Goal: Task Accomplishment & Management: Manage account settings

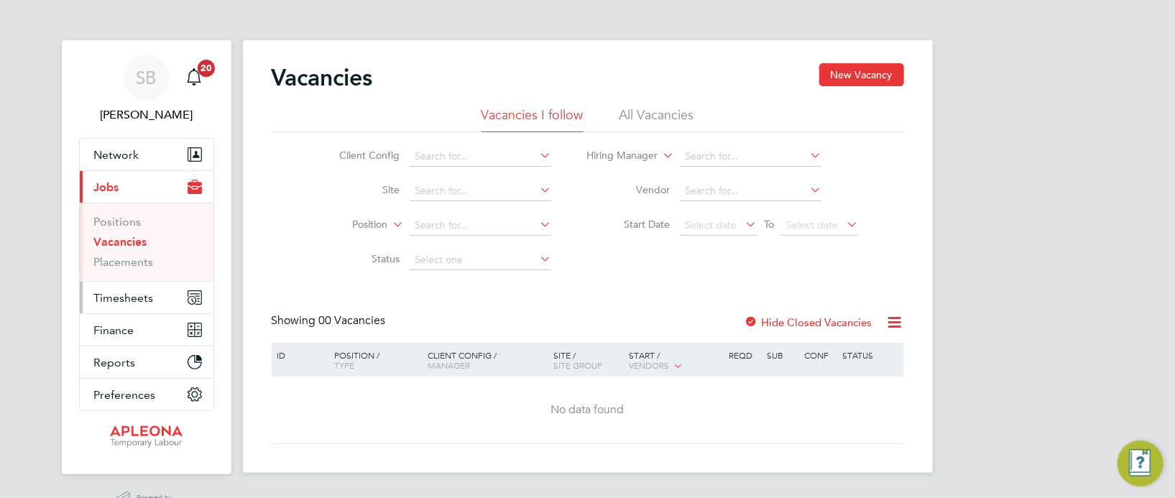
click at [122, 293] on span "Timesheets" at bounding box center [124, 298] width 60 height 14
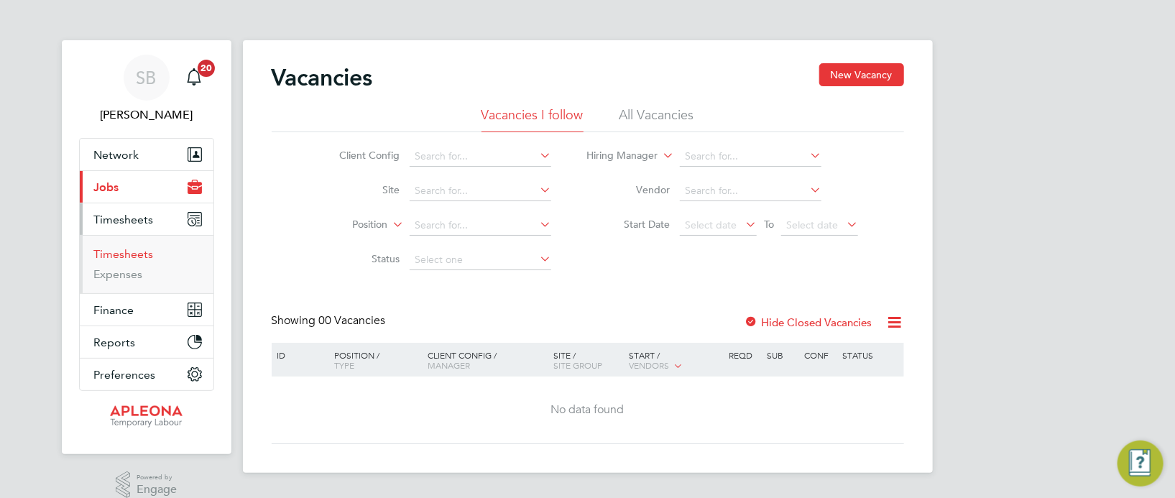
click at [130, 250] on link "Timesheets" at bounding box center [124, 254] width 60 height 14
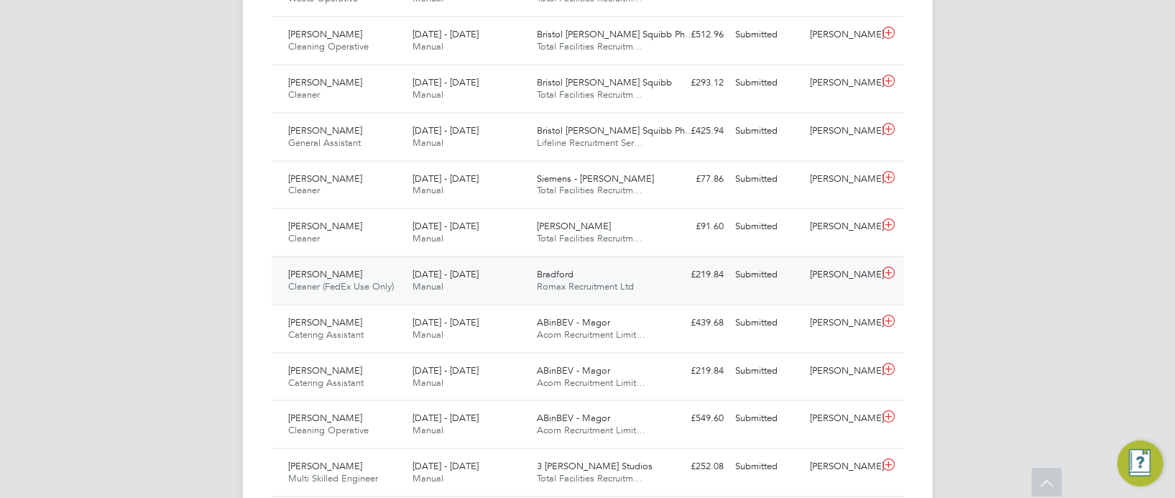
click at [566, 280] on span "Bradford" at bounding box center [555, 274] width 37 height 12
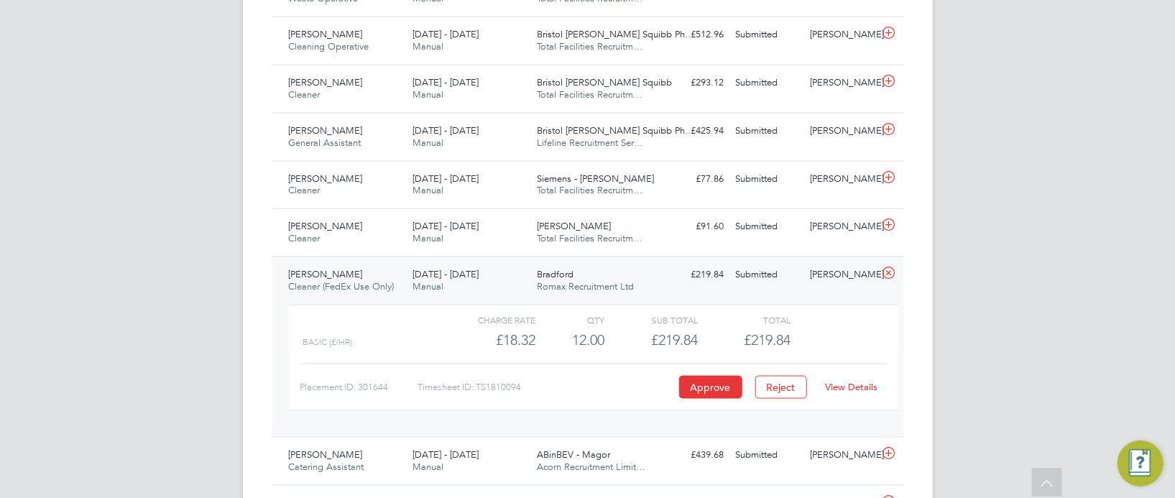
click at [843, 393] on link "View Details" at bounding box center [851, 387] width 52 height 12
click at [781, 395] on button "Reject" at bounding box center [782, 387] width 52 height 23
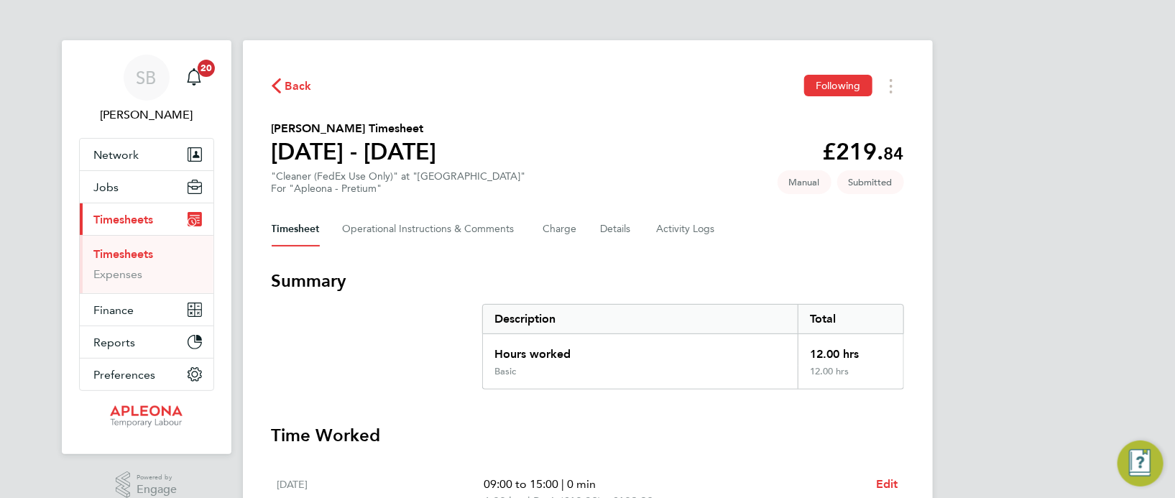
scroll to position [215, 0]
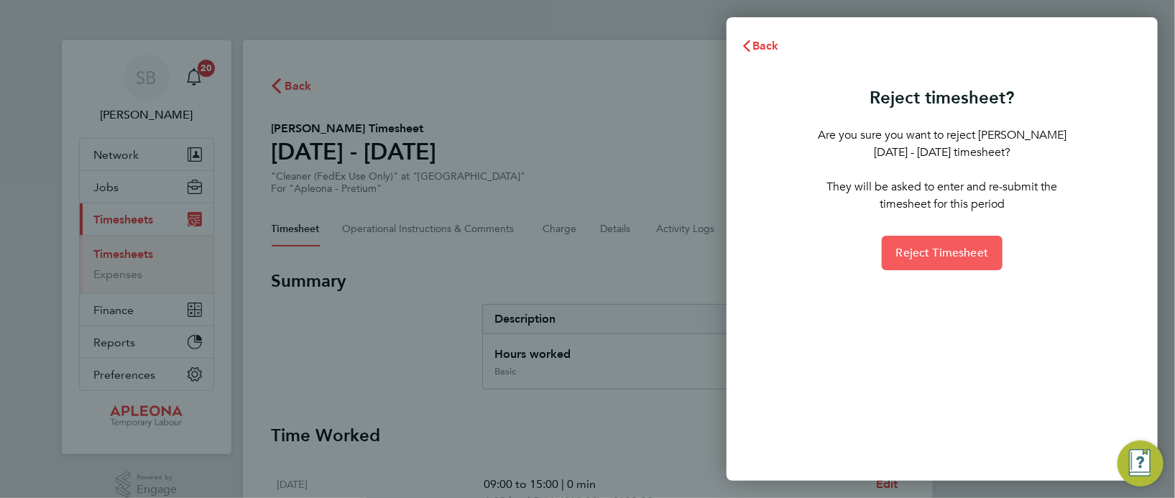
click at [929, 254] on span "Reject Timesheet" at bounding box center [943, 253] width 93 height 14
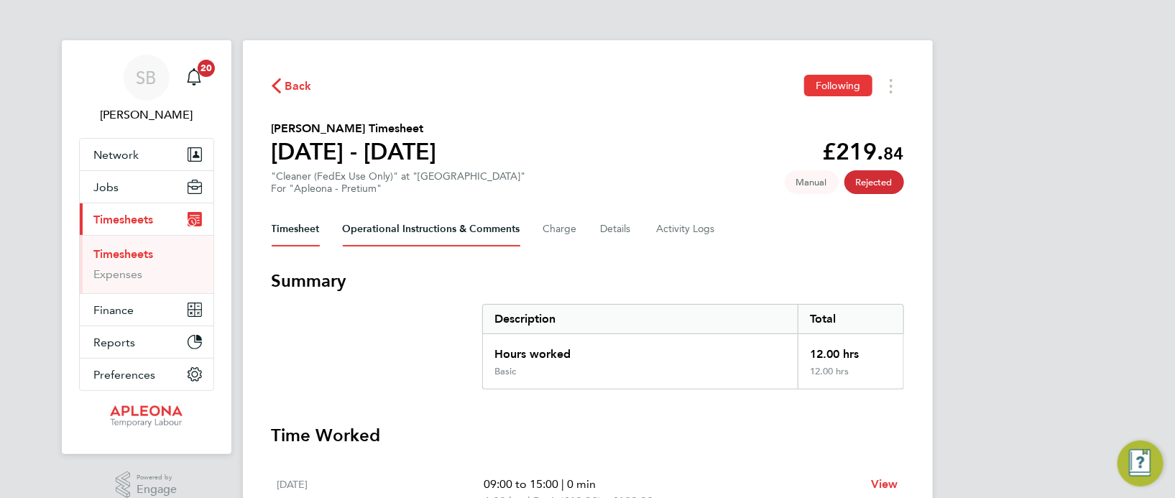
click at [444, 234] on Comments-tab "Operational Instructions & Comments" at bounding box center [432, 229] width 178 height 35
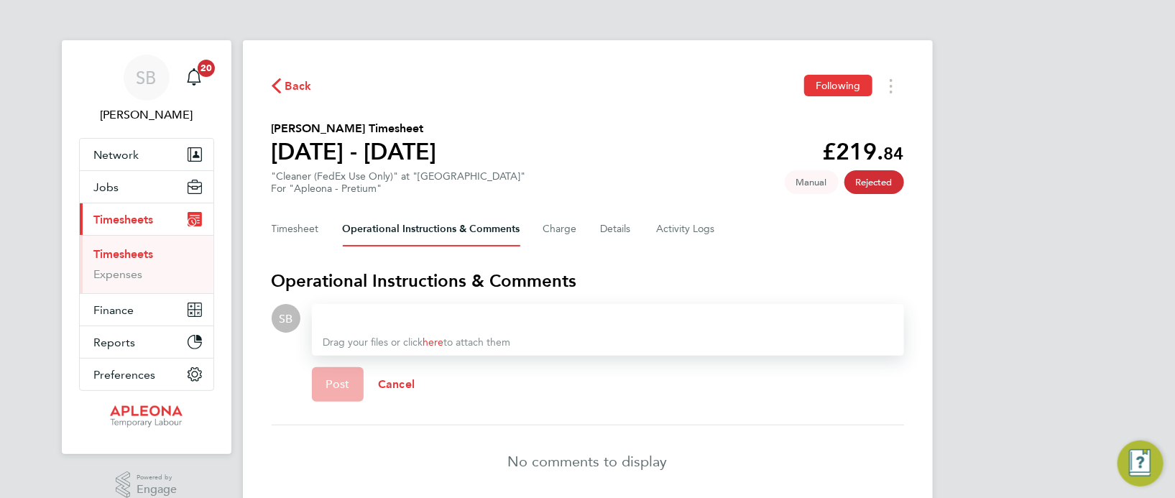
click at [372, 321] on div at bounding box center [608, 318] width 569 height 17
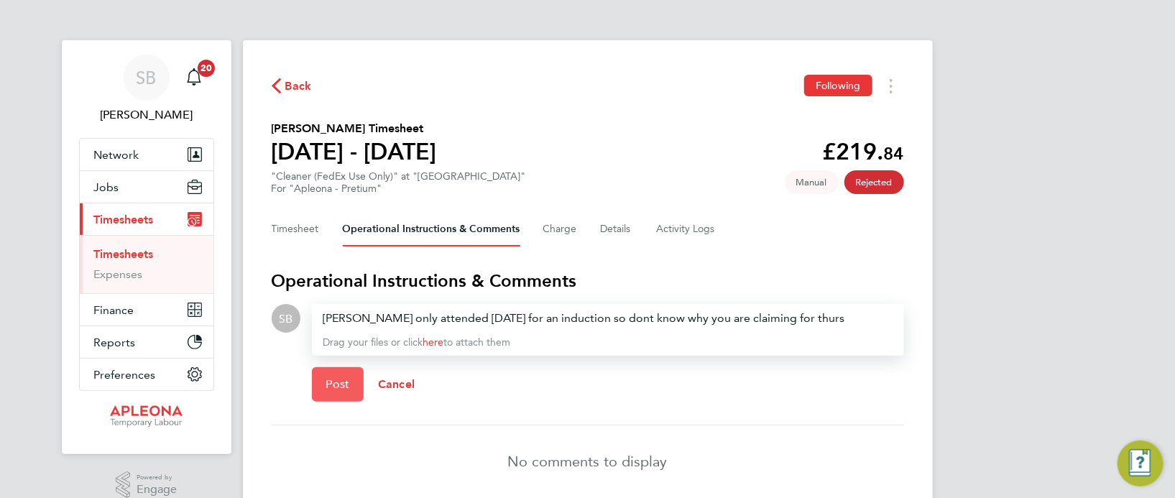
click at [340, 388] on span "Post" at bounding box center [338, 384] width 24 height 14
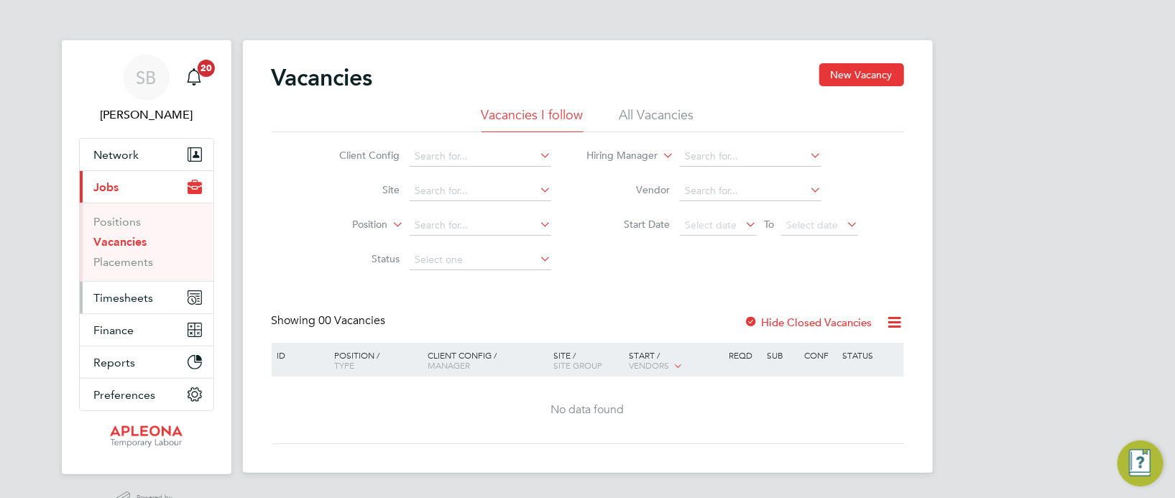
drag, startPoint x: 146, startPoint y: 300, endPoint x: 160, endPoint y: 298, distance: 13.8
click at [146, 299] on span "Timesheets" at bounding box center [124, 298] width 60 height 14
click at [138, 293] on span "Timesheets" at bounding box center [124, 298] width 60 height 14
click at [137, 297] on span "Timesheets" at bounding box center [124, 298] width 60 height 14
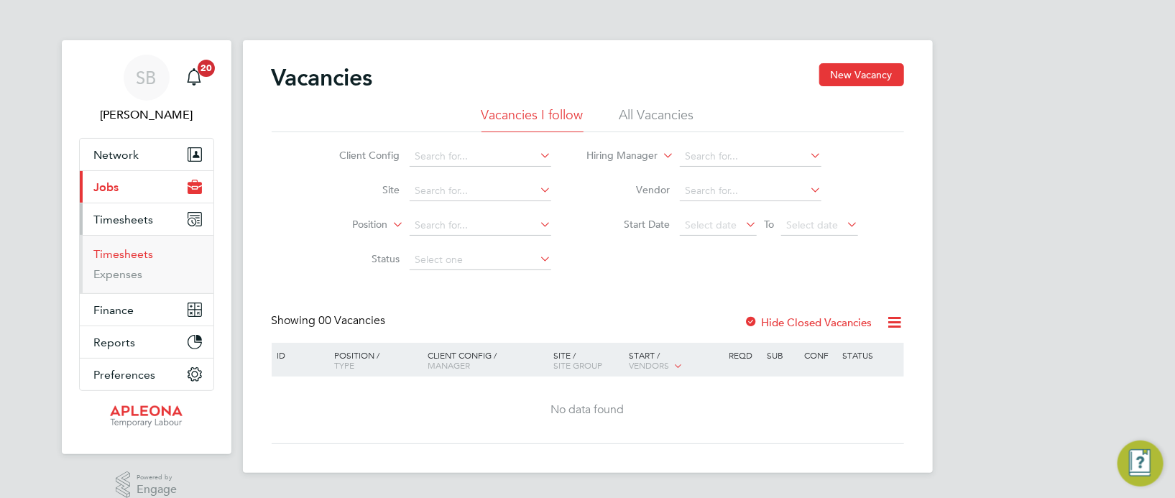
click at [133, 252] on link "Timesheets" at bounding box center [124, 254] width 60 height 14
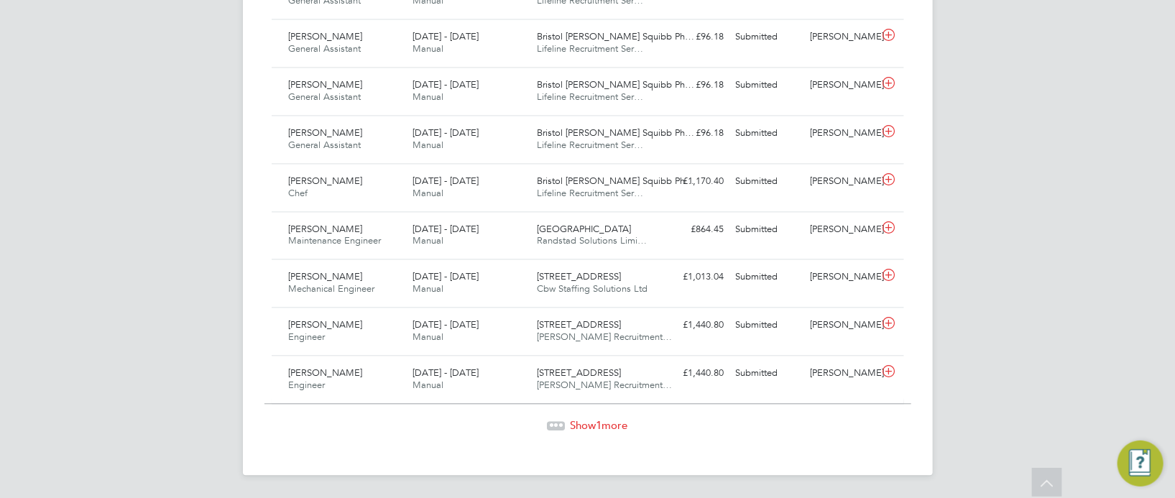
click at [613, 416] on div "Show 1 more" at bounding box center [588, 415] width 647 height 35
click at [614, 423] on span "Show 1 more" at bounding box center [600, 425] width 58 height 14
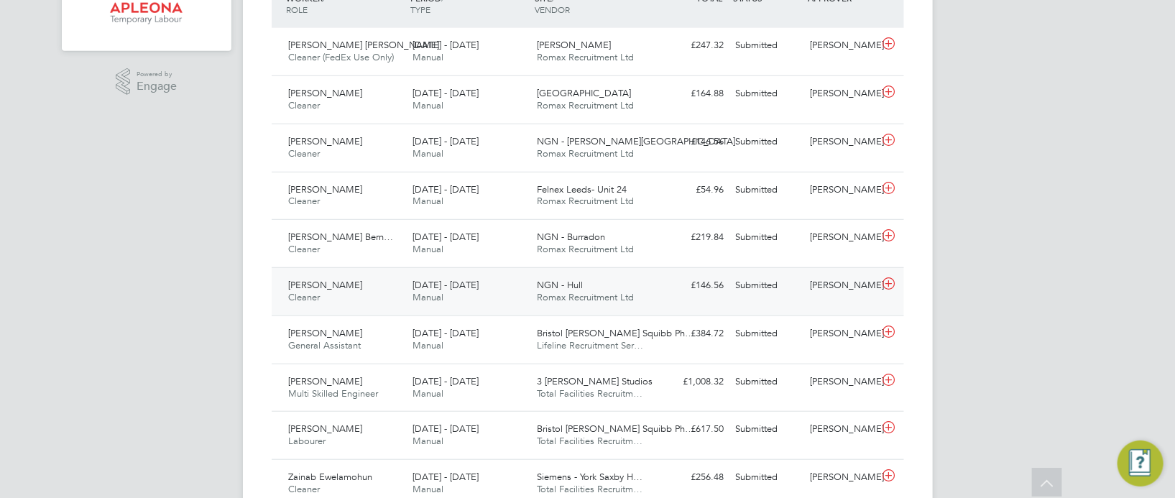
click at [577, 288] on span "NGN - Hull" at bounding box center [560, 285] width 46 height 12
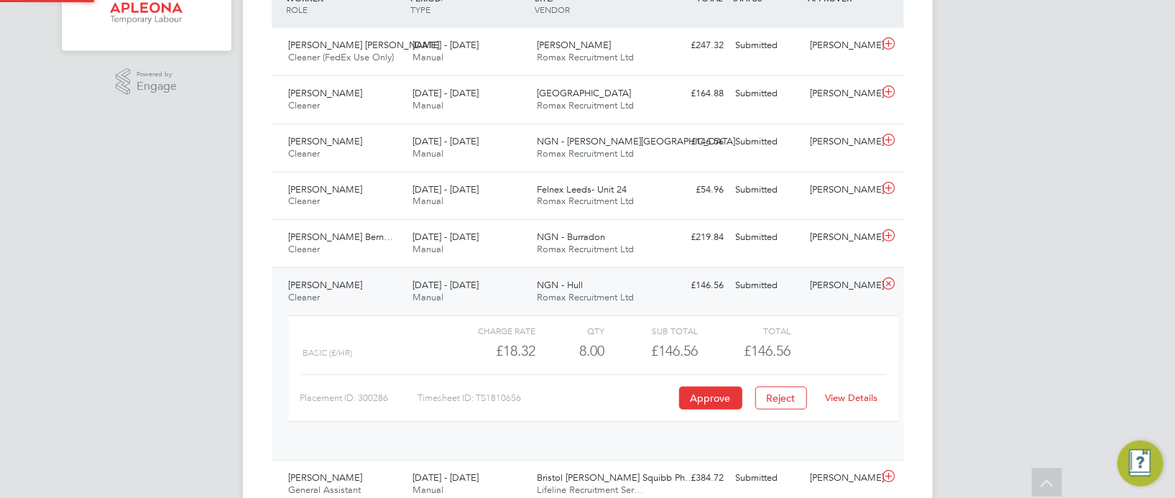
scroll to position [24, 140]
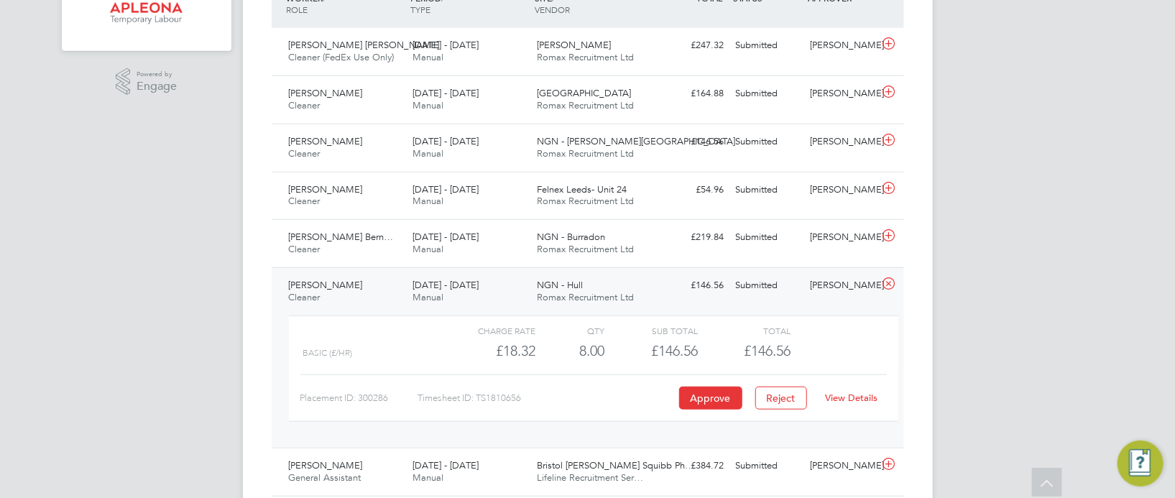
click at [586, 288] on div "NGN - Hull Romax Recruitment Ltd" at bounding box center [593, 292] width 124 height 36
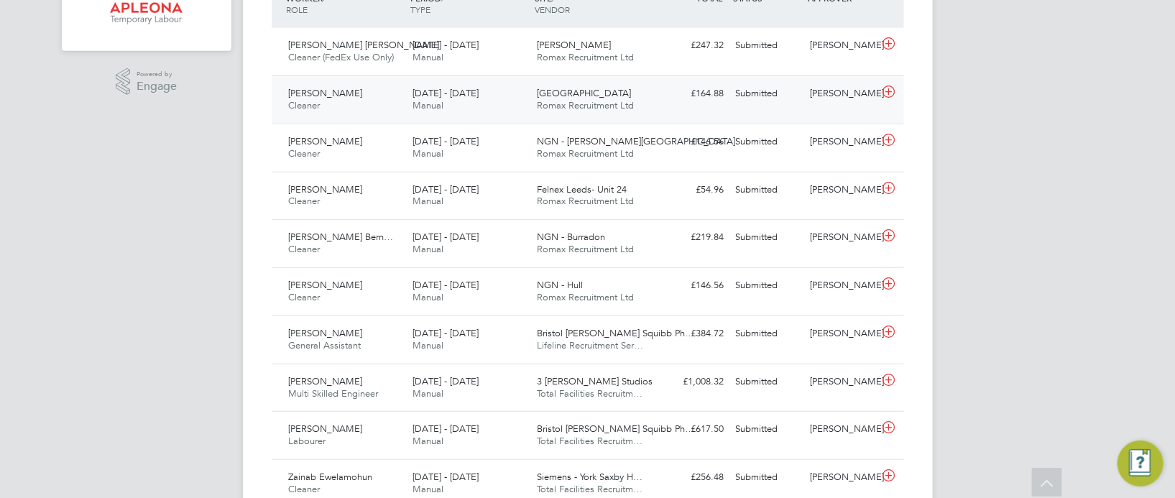
drag, startPoint x: 567, startPoint y: 104, endPoint x: 569, endPoint y: 111, distance: 7.5
click at [568, 108] on span "Romax Recruitment Ltd" at bounding box center [585, 105] width 97 height 12
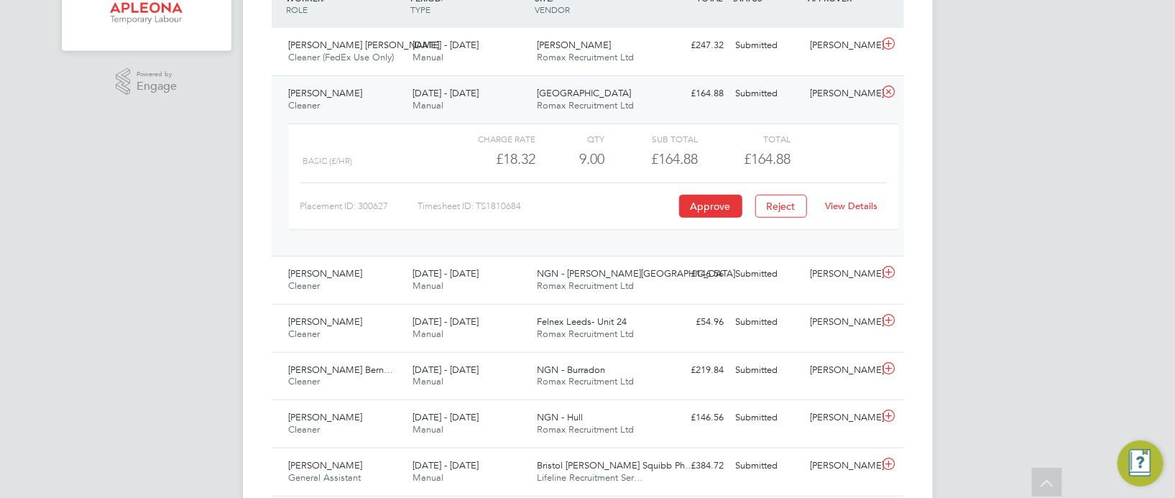
click at [619, 82] on div "Swansea Romax Recruitment Ltd" at bounding box center [593, 100] width 124 height 36
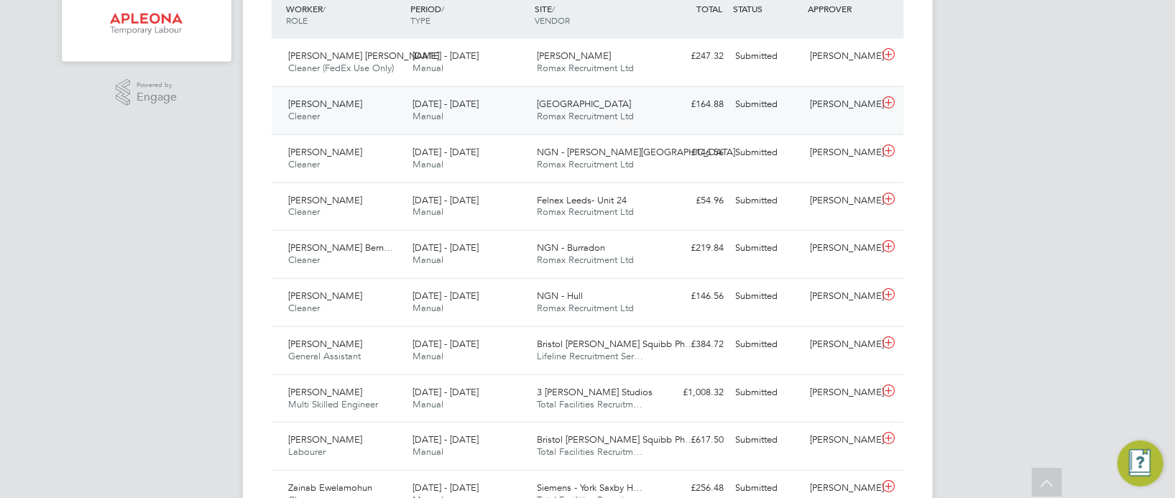
scroll to position [431, 0]
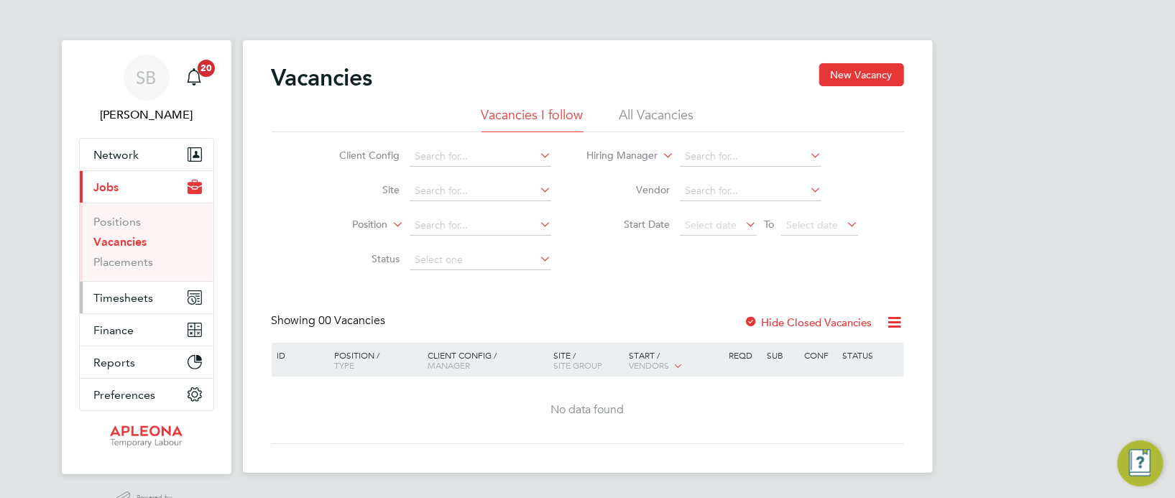
click at [151, 291] on span "Timesheets" at bounding box center [124, 298] width 60 height 14
click at [150, 300] on span "Timesheets" at bounding box center [124, 298] width 60 height 14
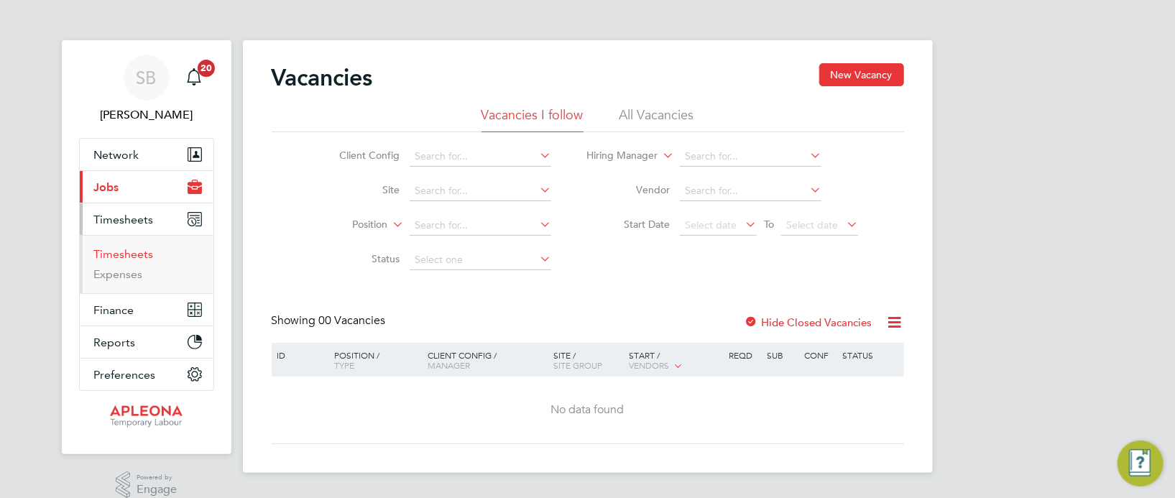
click at [124, 255] on link "Timesheets" at bounding box center [124, 254] width 60 height 14
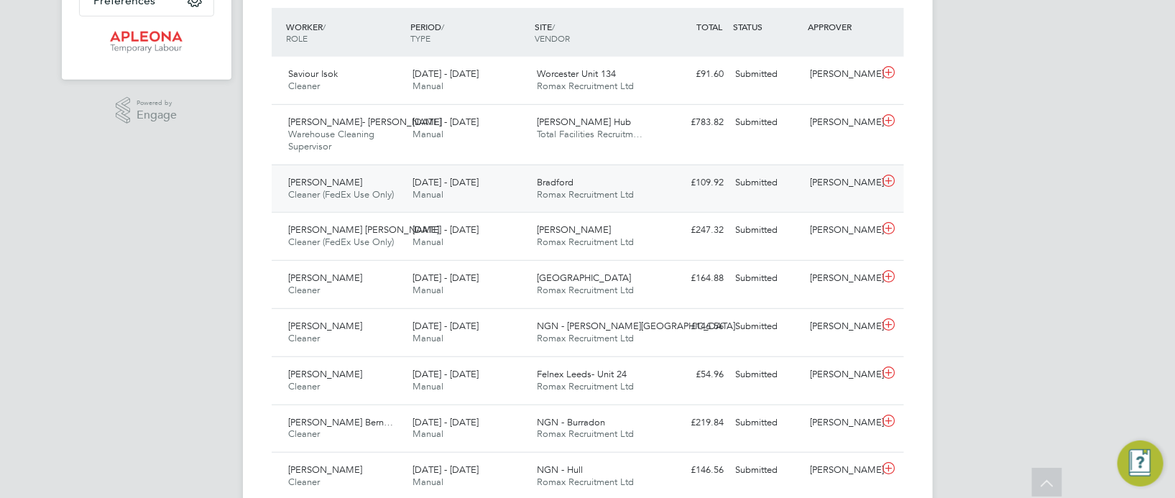
click at [566, 188] on span "Romax Recruitment Ltd" at bounding box center [585, 194] width 97 height 12
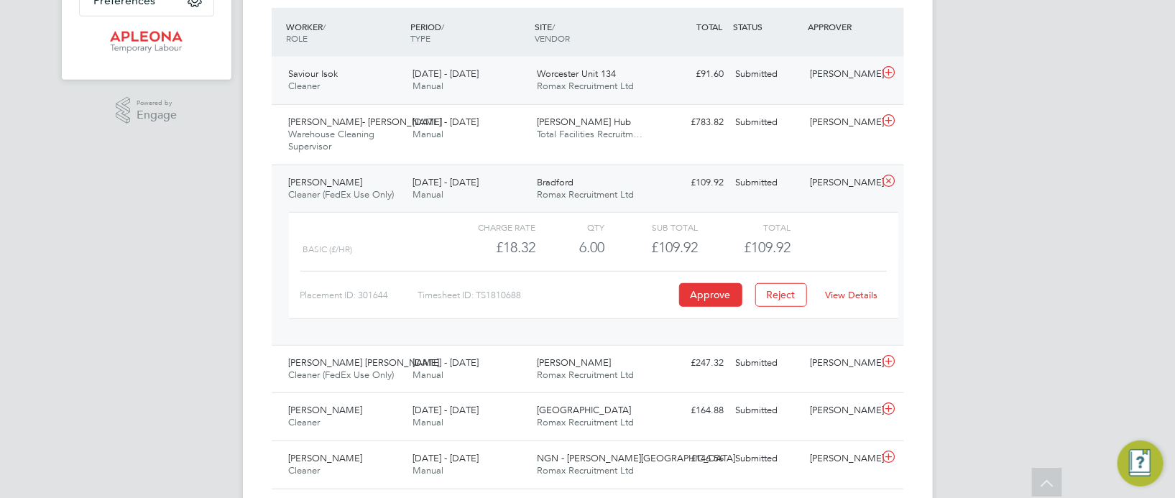
click at [828, 74] on div "Julie Tante" at bounding box center [841, 75] width 75 height 24
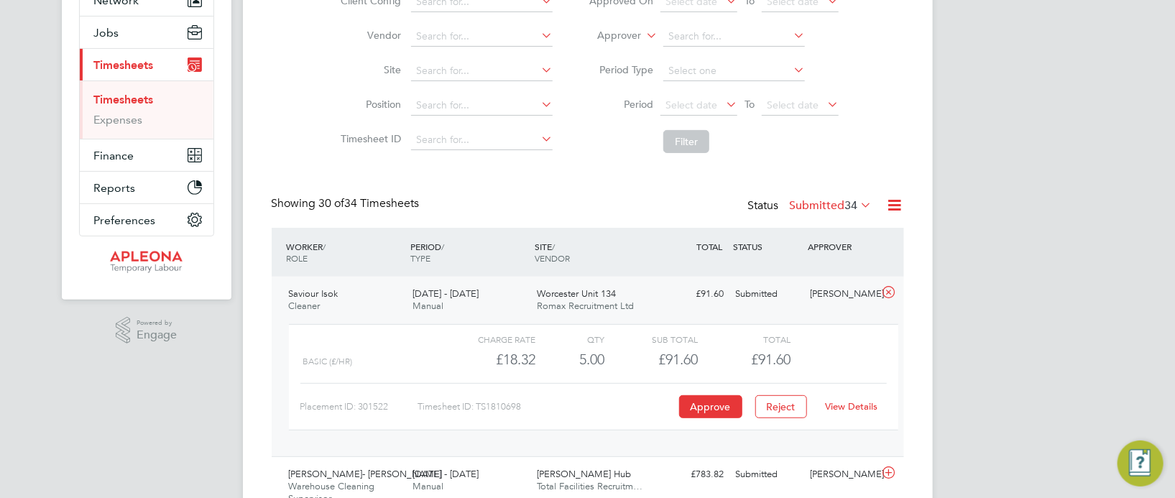
scroll to position [215, 0]
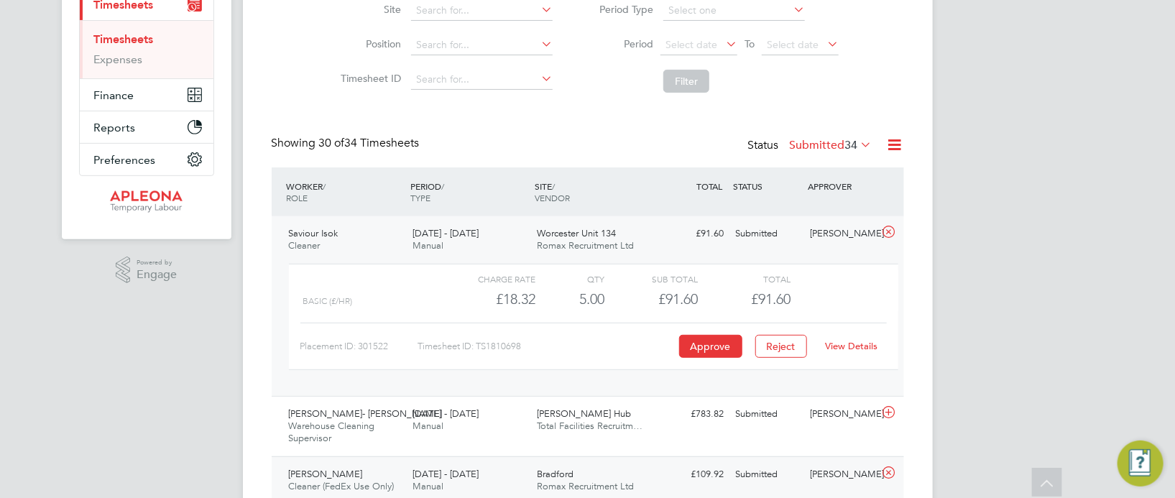
click at [725, 229] on div "£91.60 Submitted" at bounding box center [693, 234] width 75 height 24
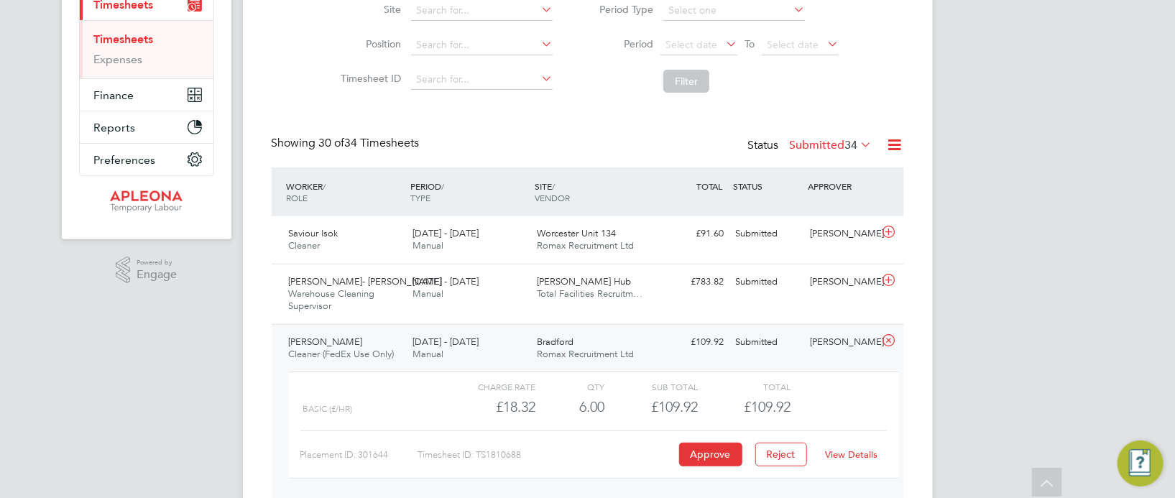
click at [574, 346] on div "Bradford Romax Recruitment Ltd" at bounding box center [593, 349] width 124 height 36
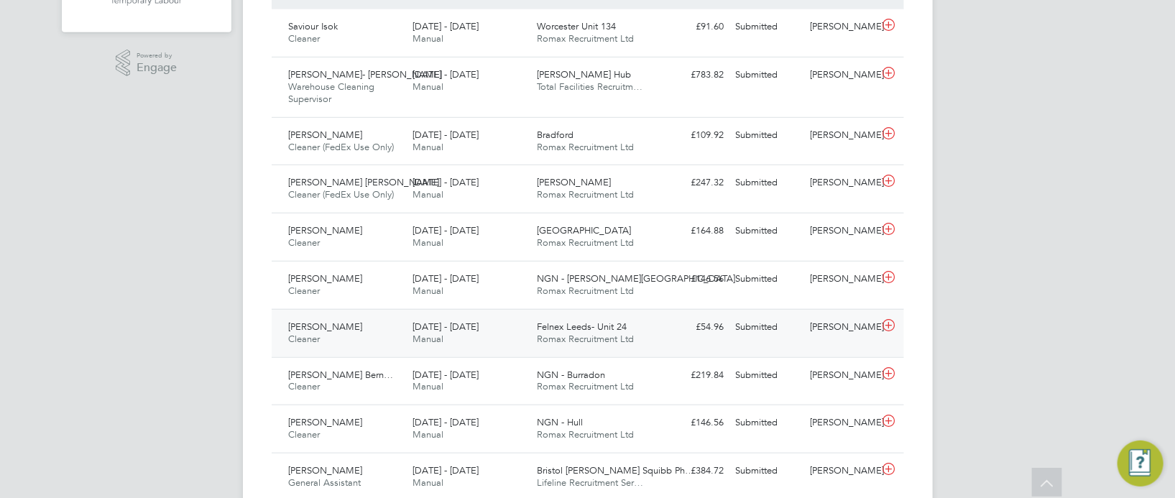
scroll to position [431, 0]
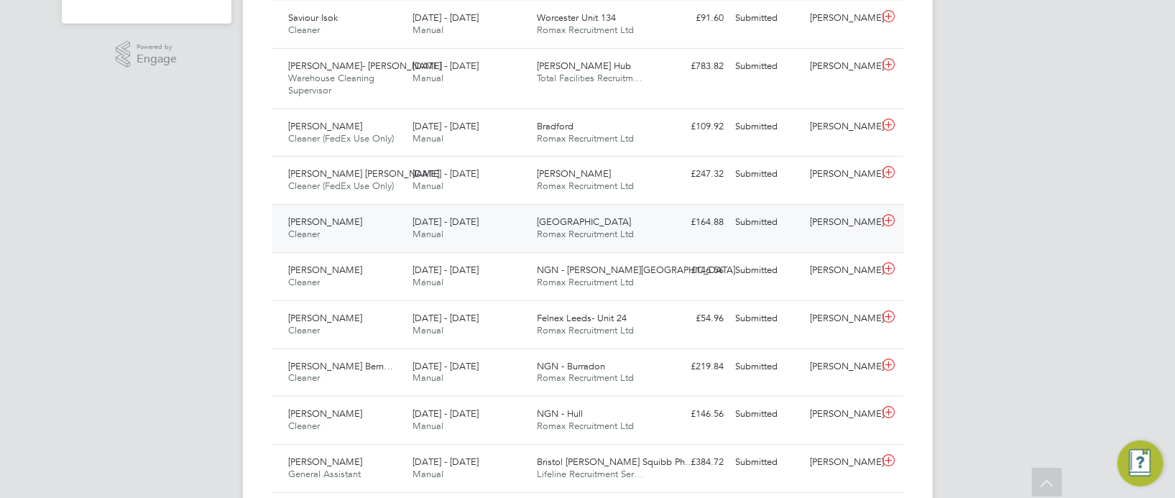
click at [561, 228] on span "Romax Recruitment Ltd" at bounding box center [585, 234] width 97 height 12
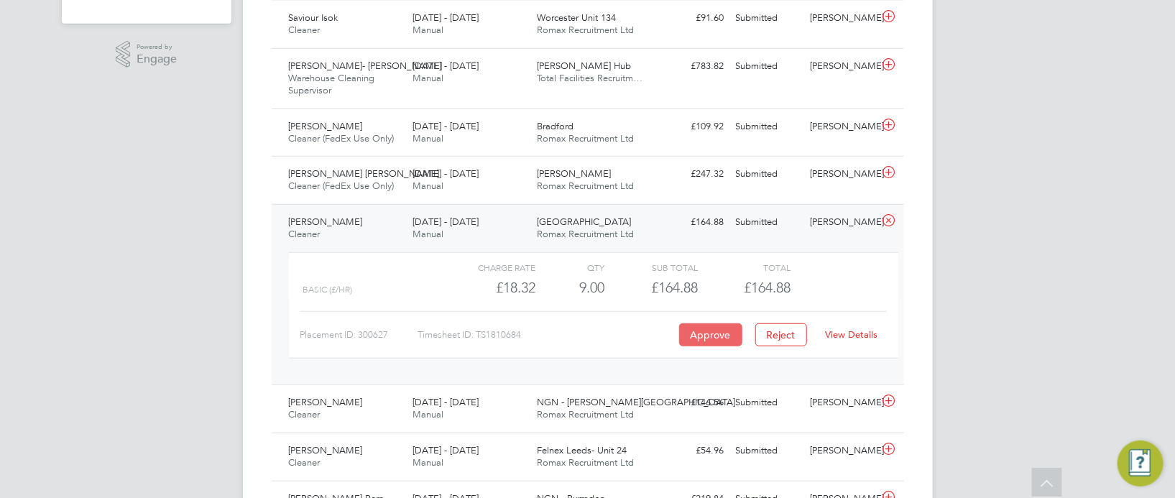
click at [713, 333] on button "Approve" at bounding box center [710, 335] width 63 height 23
click at [551, 216] on span "Swansea" at bounding box center [584, 222] width 94 height 12
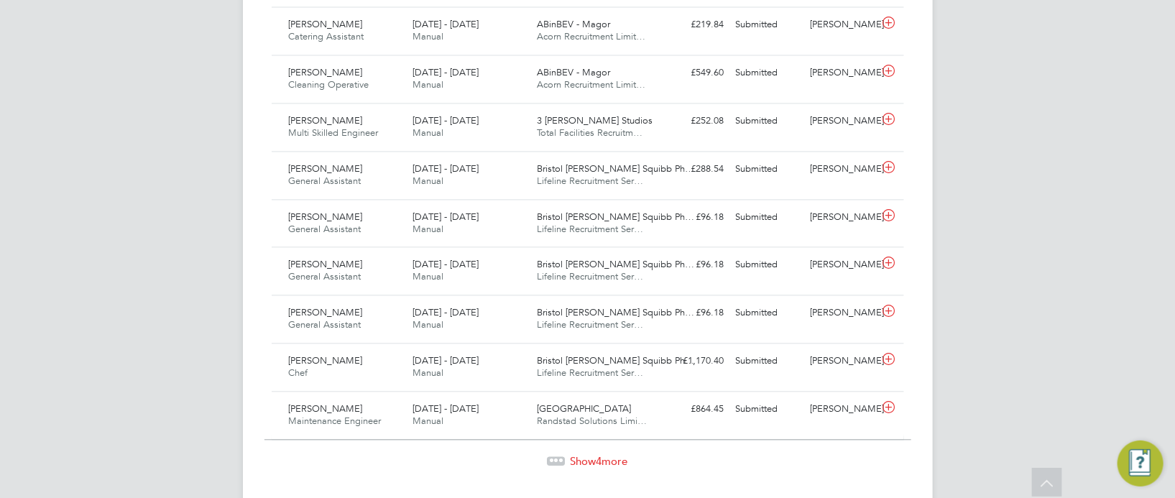
scroll to position [1488, 0]
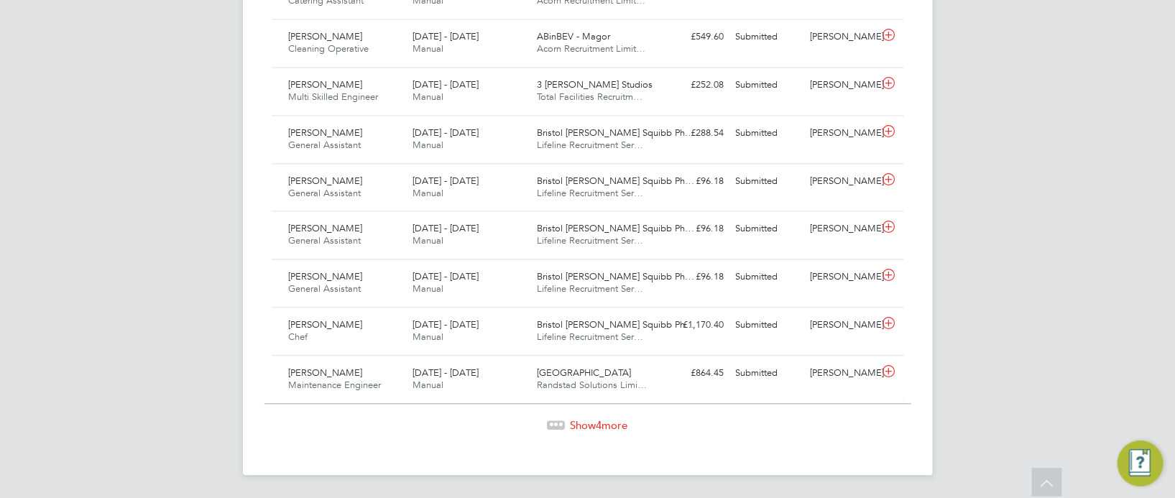
click at [585, 418] on span "Show 4 more" at bounding box center [600, 425] width 58 height 14
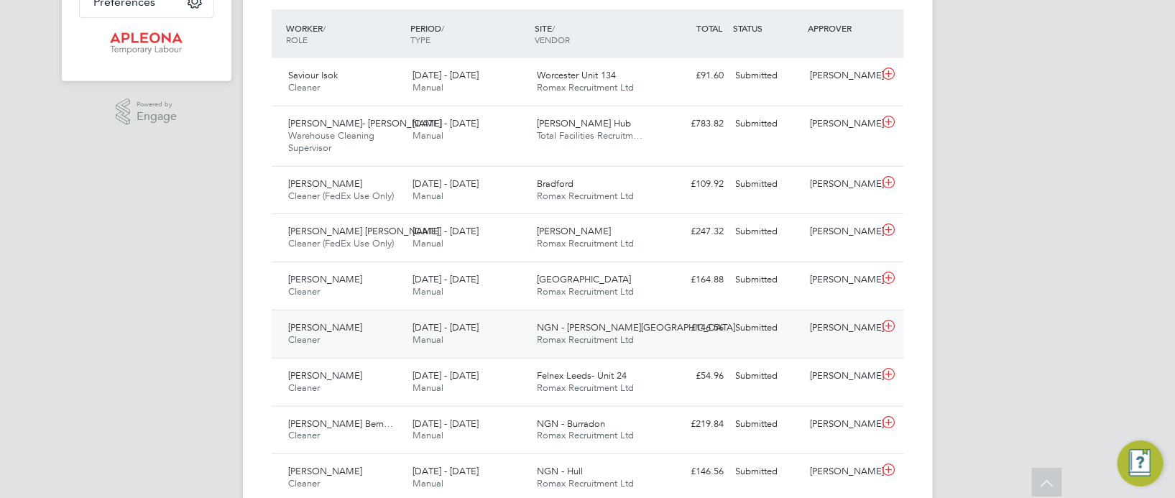
scroll to position [344, 0]
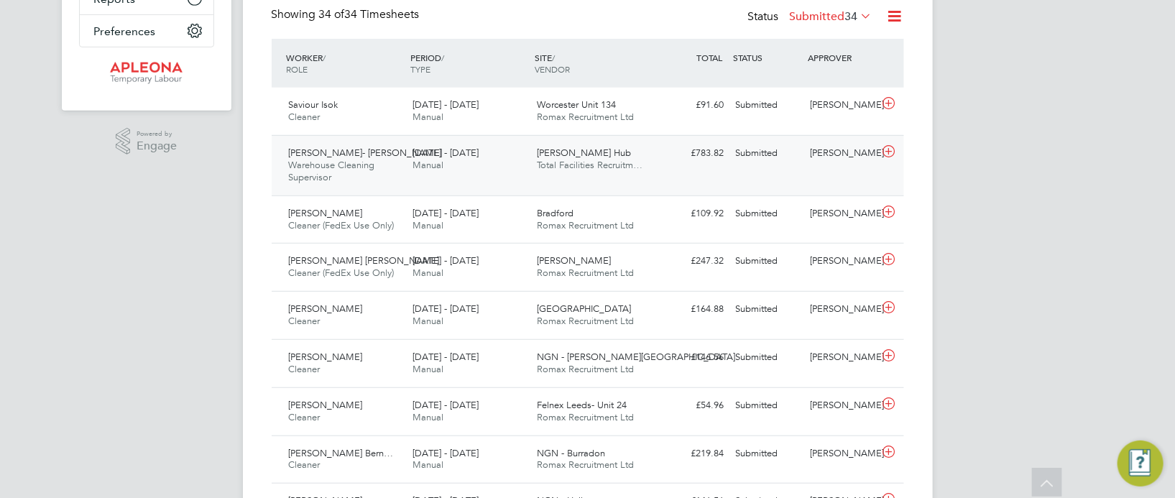
click at [569, 163] on span "Total Facilities Recruitm…" at bounding box center [590, 165] width 106 height 12
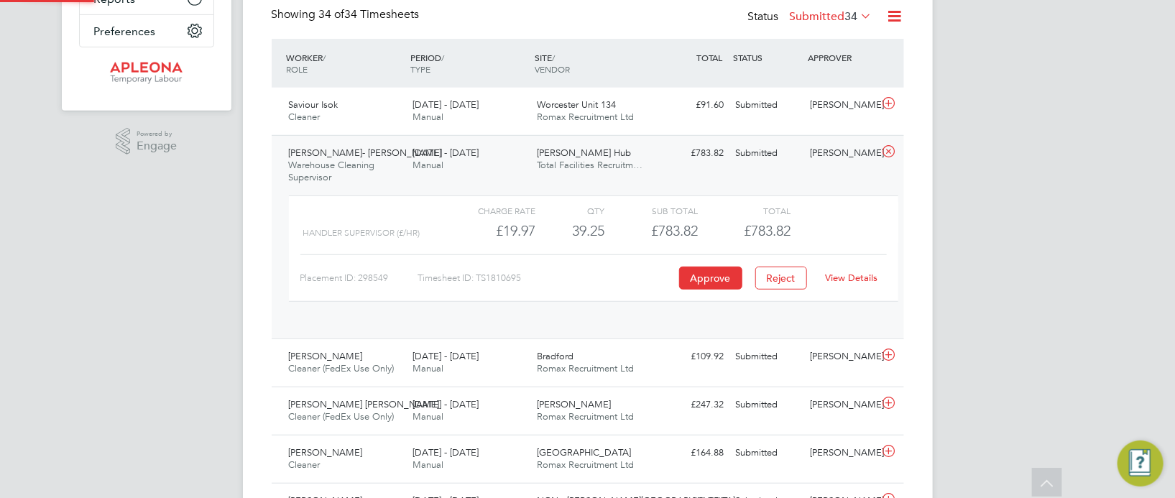
scroll to position [24, 140]
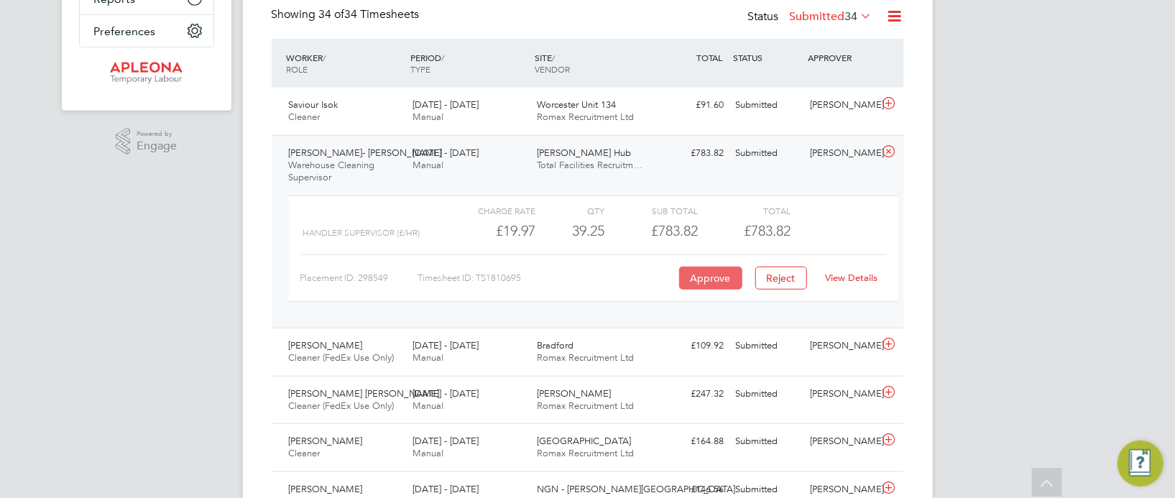
click at [714, 272] on button "Approve" at bounding box center [710, 278] width 63 height 23
click at [635, 155] on div "Kingsbury Hub Total Facilities Recruitm…" at bounding box center [593, 160] width 124 height 36
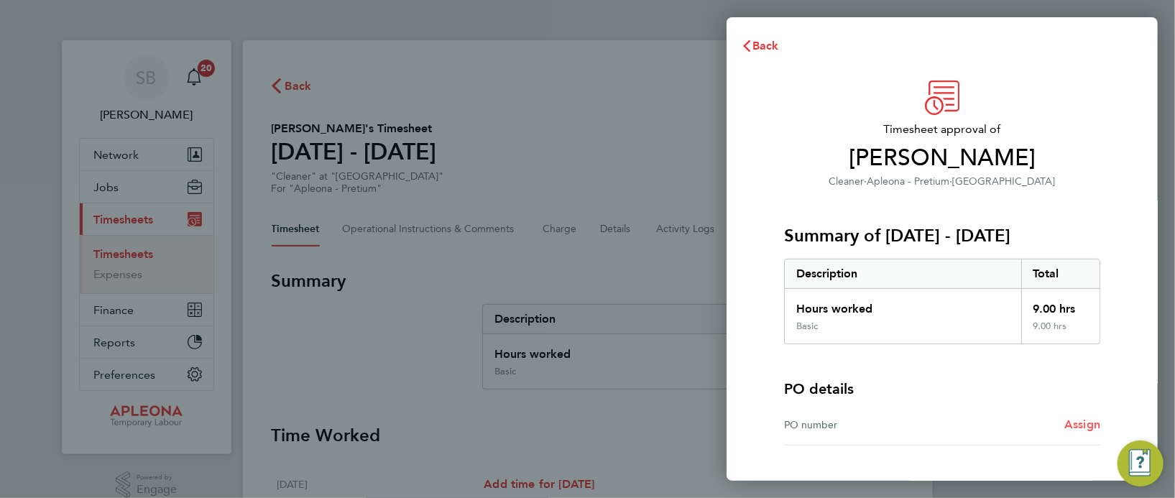
click at [1072, 424] on span "Assign" at bounding box center [1083, 425] width 36 height 14
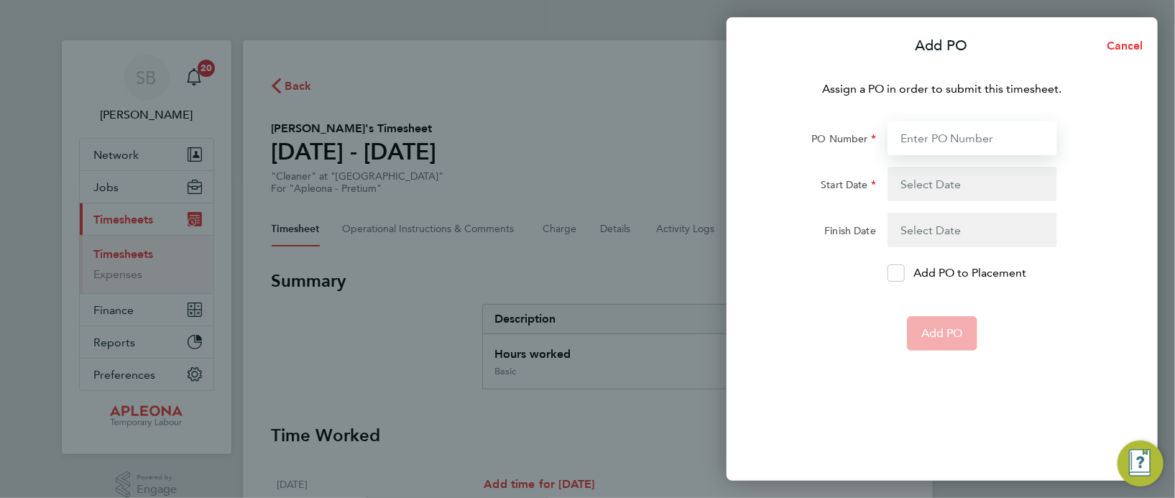
click at [908, 137] on input "PO Number" at bounding box center [973, 138] width 170 height 35
drag, startPoint x: 944, startPoint y: 135, endPoint x: 822, endPoint y: 138, distance: 121.5
click at [822, 138] on div "PO Number 2523" at bounding box center [942, 138] width 362 height 35
type input "PO2523001"
type input "[DATE]"
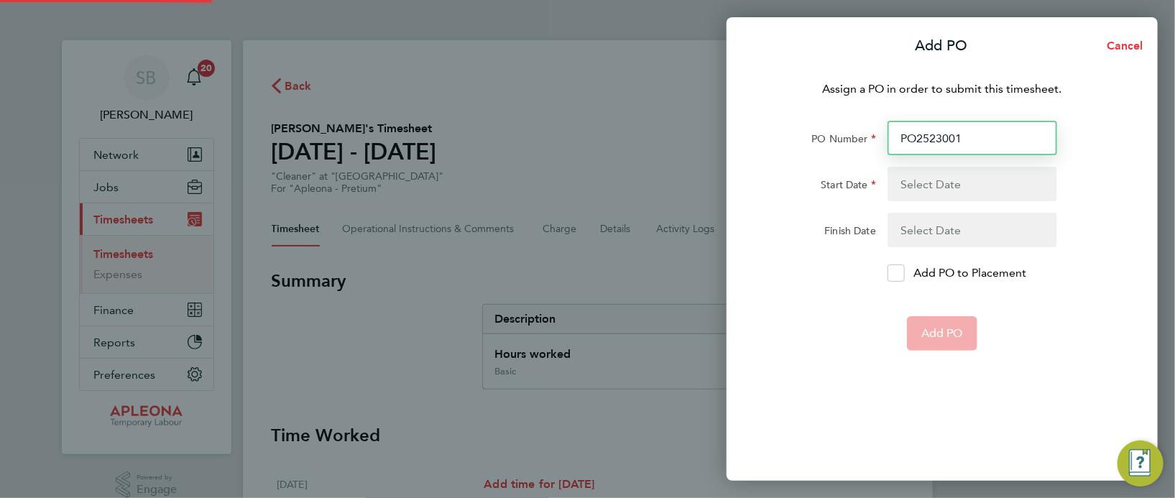
type input "[DATE]"
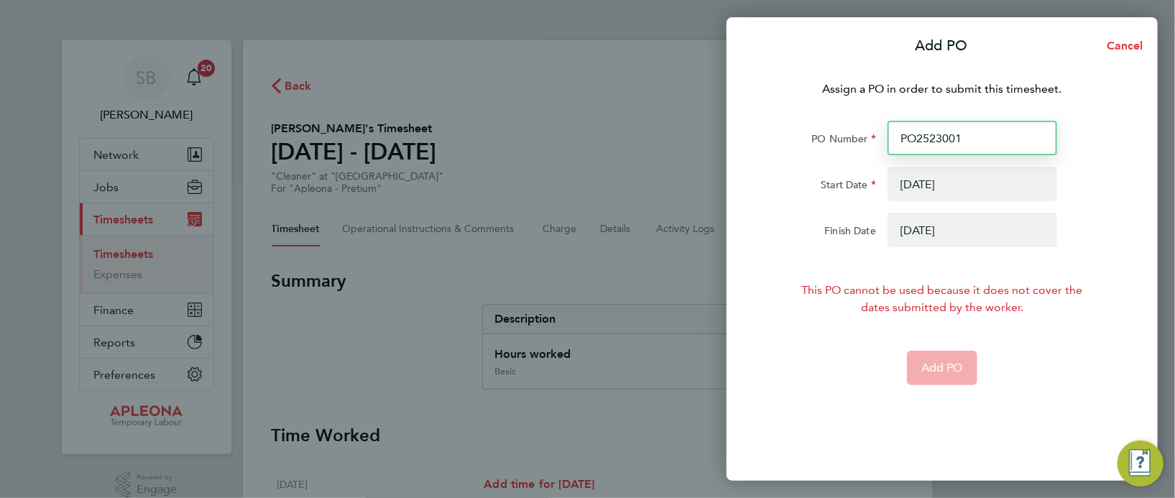
type input "PO2523001"
click at [850, 183] on label "Start Date" at bounding box center [848, 186] width 55 height 17
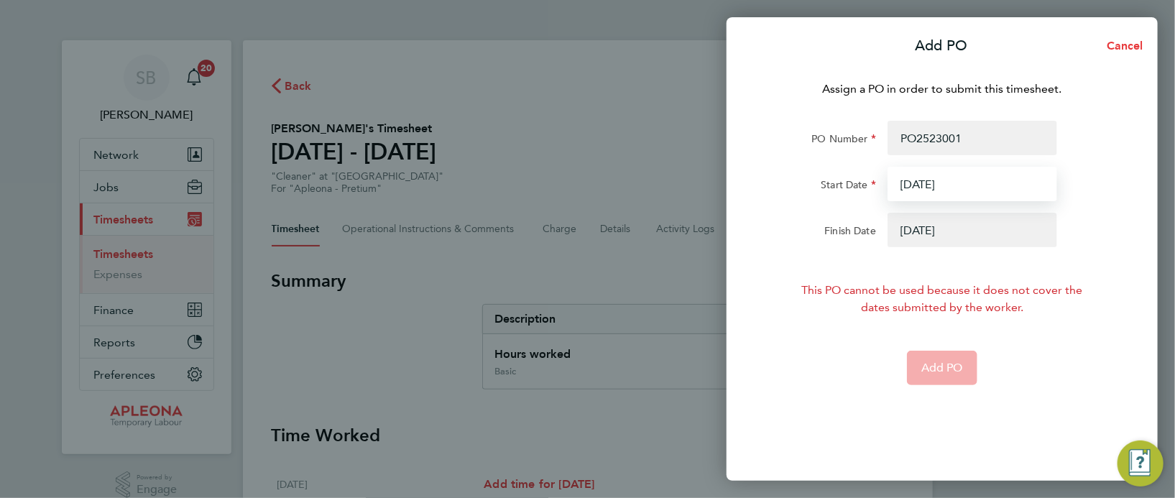
click at [888, 183] on input "[DATE]" at bounding box center [973, 184] width 170 height 35
click at [871, 180] on label "Start Date" at bounding box center [848, 186] width 55 height 17
click at [888, 180] on input "11 Aug 25" at bounding box center [973, 184] width 170 height 35
drag, startPoint x: 967, startPoint y: 178, endPoint x: 923, endPoint y: 182, distance: 44.1
click at [923, 182] on button "button" at bounding box center [973, 184] width 170 height 35
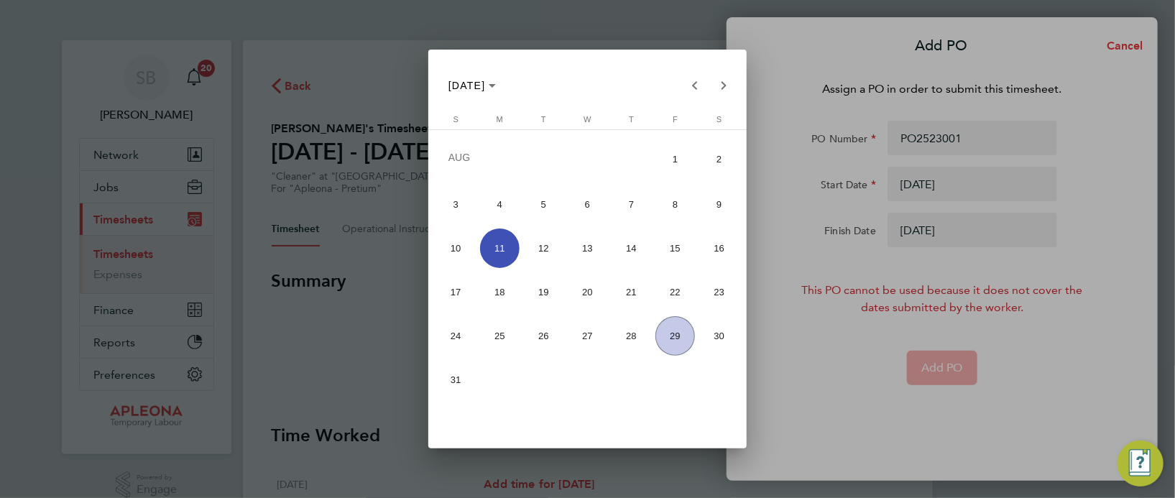
click at [715, 300] on span "23" at bounding box center [720, 292] width 40 height 40
type input "[DATE]"
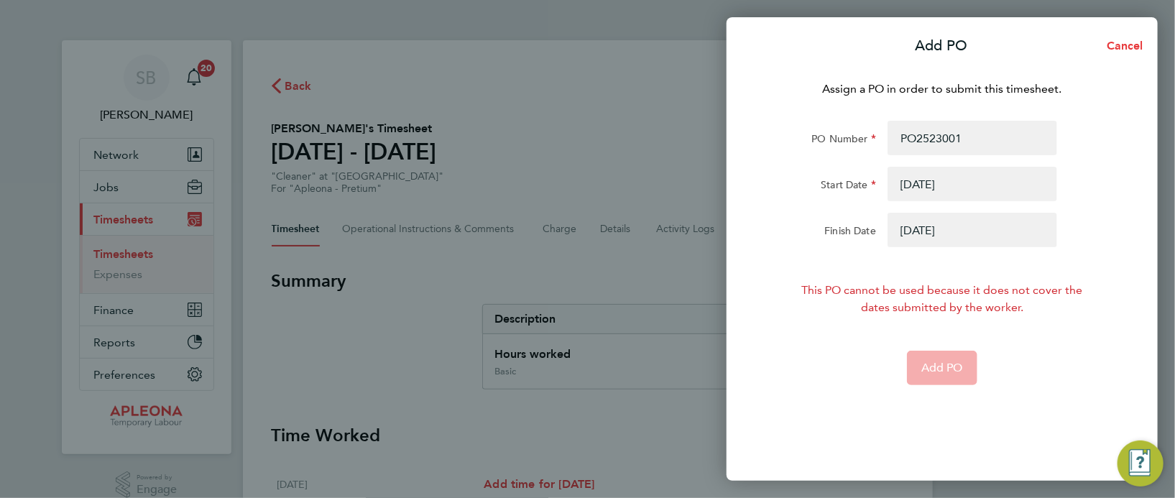
click at [955, 232] on button "button" at bounding box center [973, 230] width 170 height 35
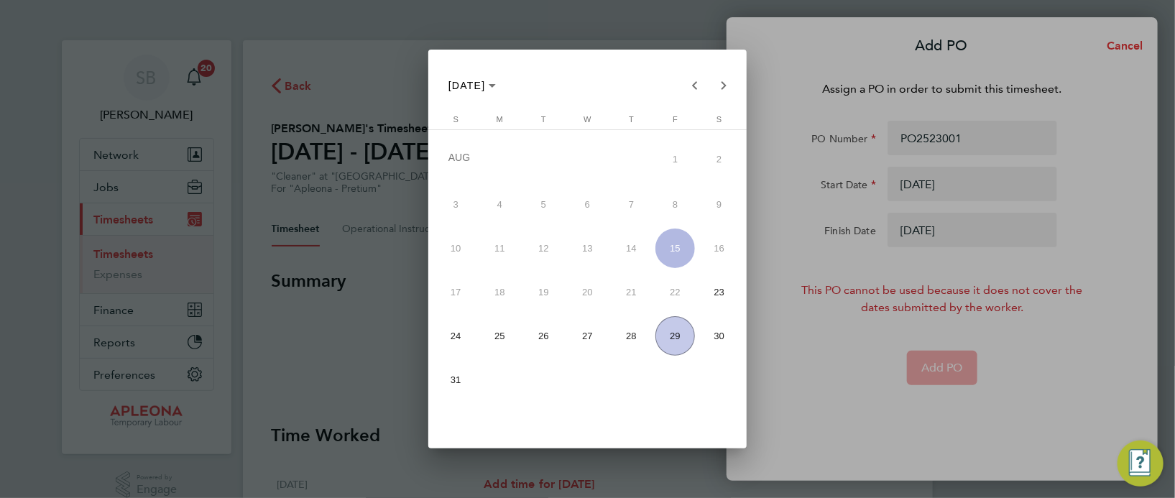
click at [677, 333] on span "29" at bounding box center [676, 336] width 40 height 40
type input "[DATE]"
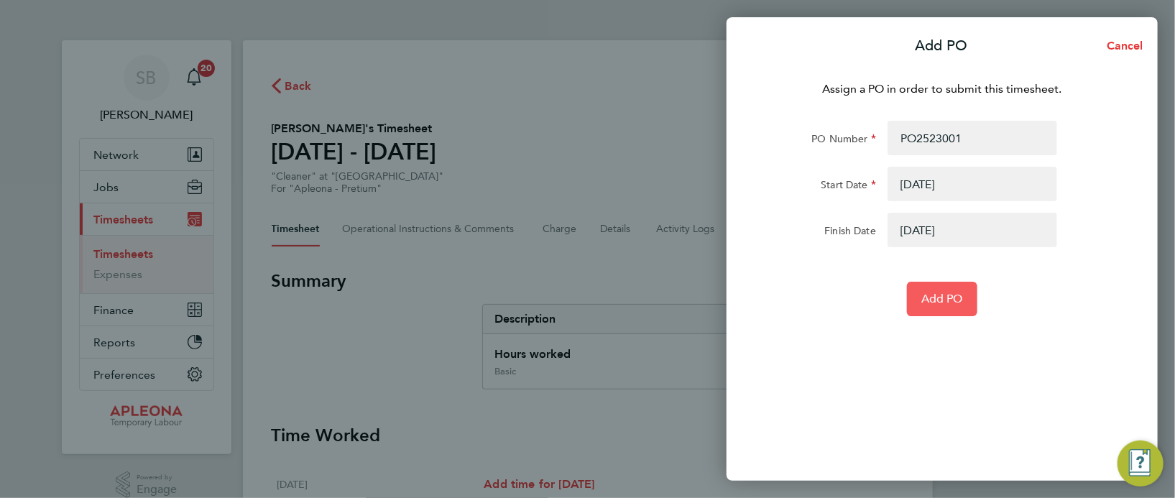
click at [936, 298] on span "Add PO" at bounding box center [943, 299] width 42 height 14
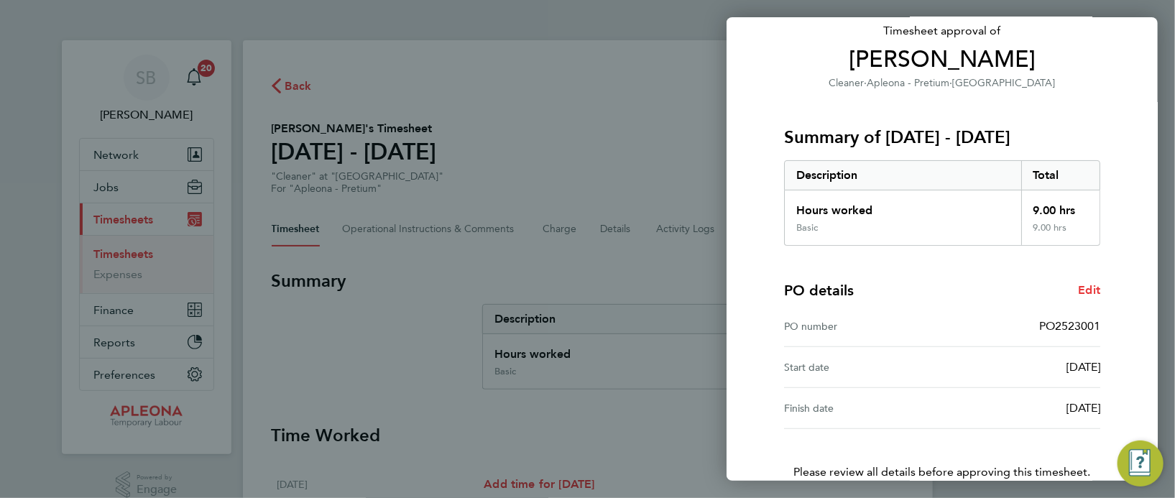
scroll to position [189, 0]
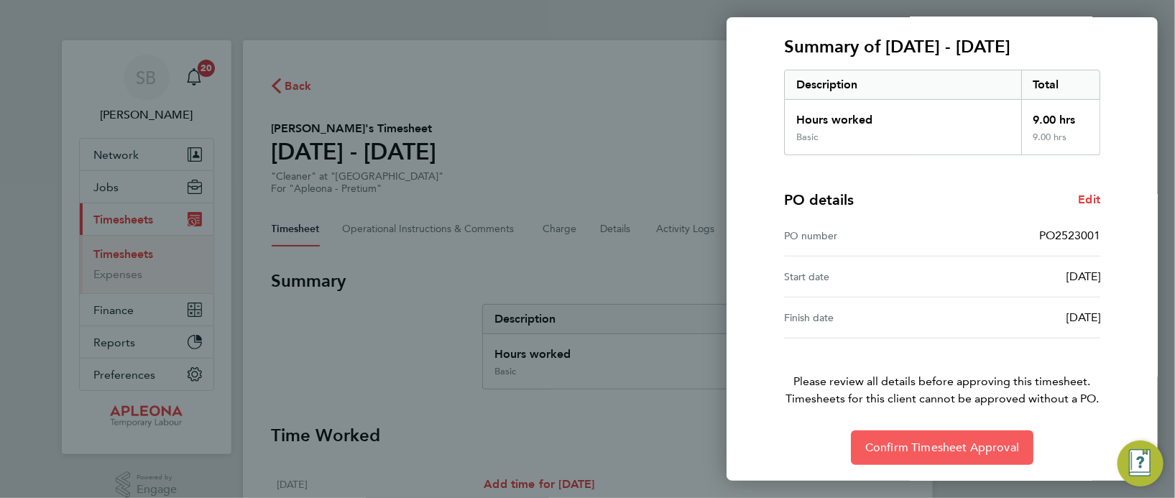
click at [932, 451] on span "Confirm Timesheet Approval" at bounding box center [943, 448] width 154 height 14
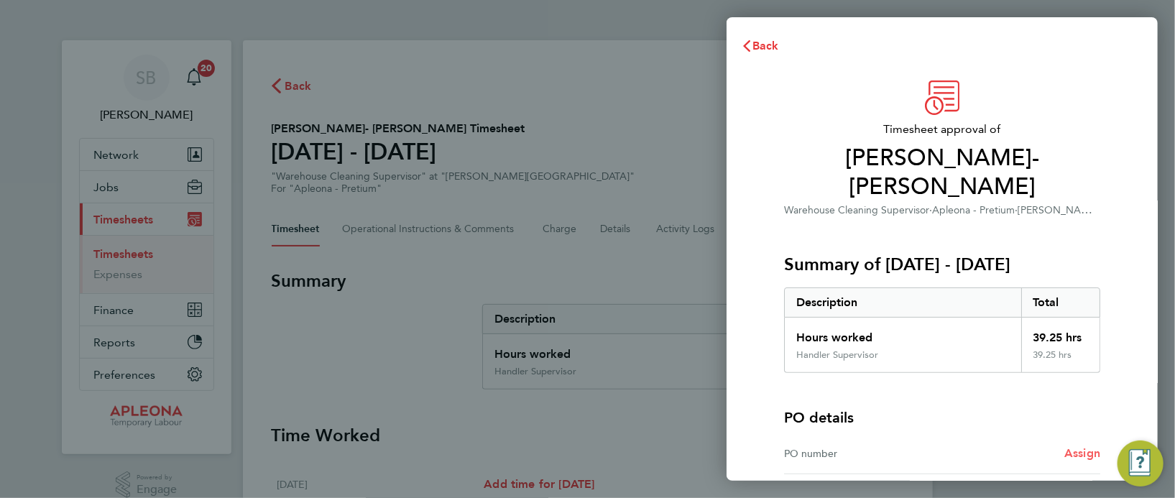
click at [1085, 446] on span "Assign" at bounding box center [1083, 453] width 36 height 14
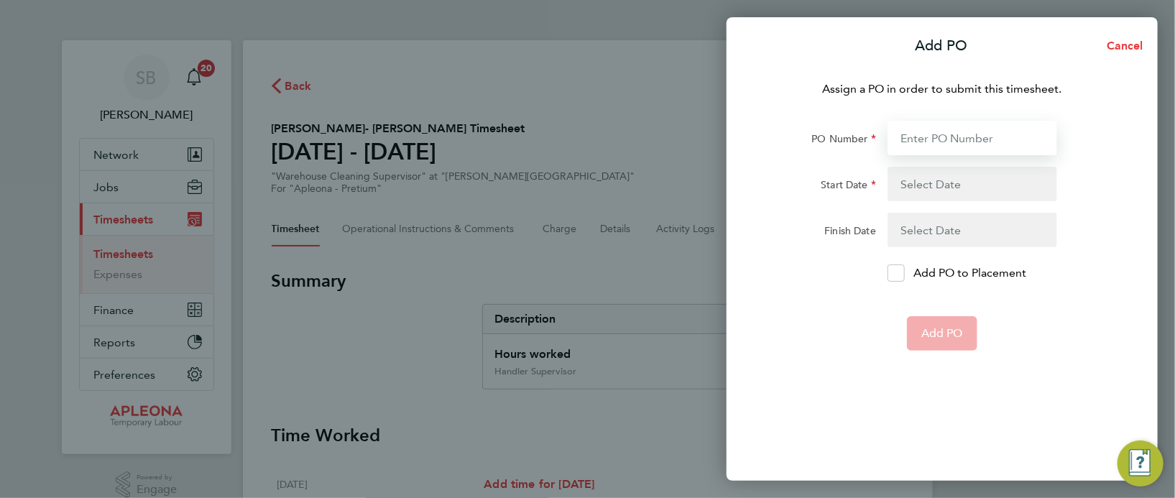
click at [912, 140] on input "PO Number" at bounding box center [973, 138] width 170 height 35
type input "PO2521699"
type input "[DATE]"
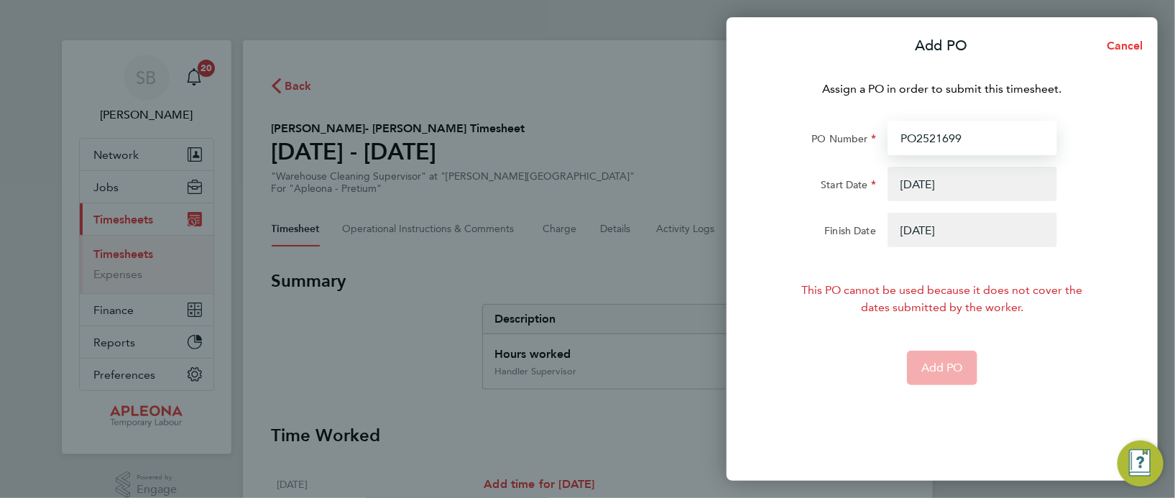
type input "PO2521699"
click at [953, 188] on button "button" at bounding box center [973, 184] width 170 height 35
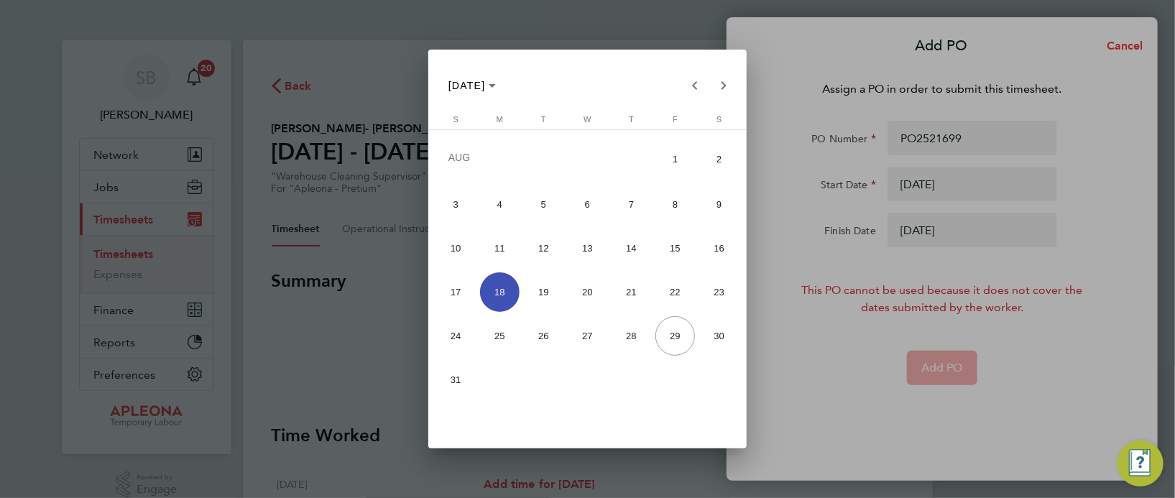
click at [716, 297] on span "23" at bounding box center [720, 292] width 40 height 40
type input "[DATE]"
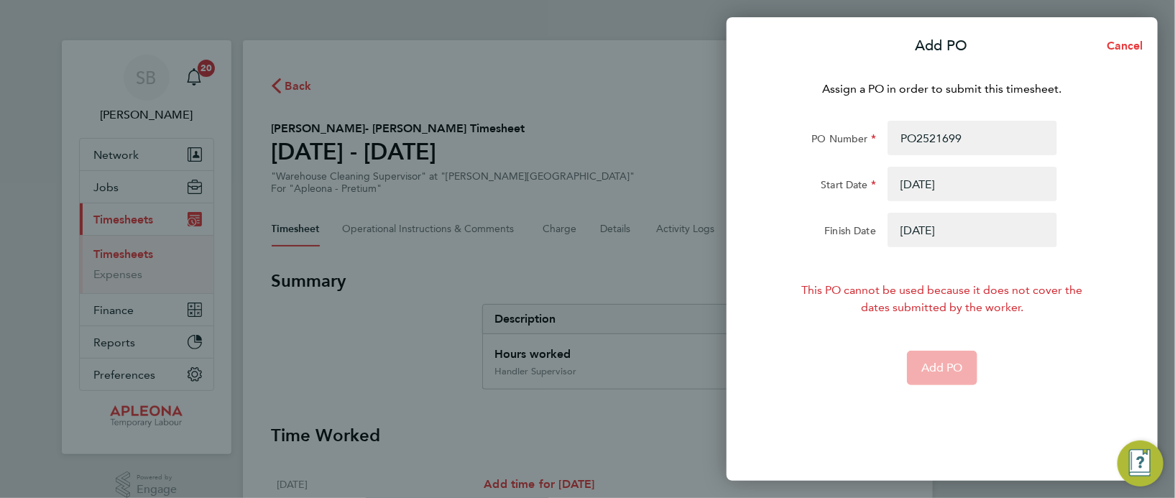
click at [927, 229] on button "button" at bounding box center [973, 230] width 170 height 35
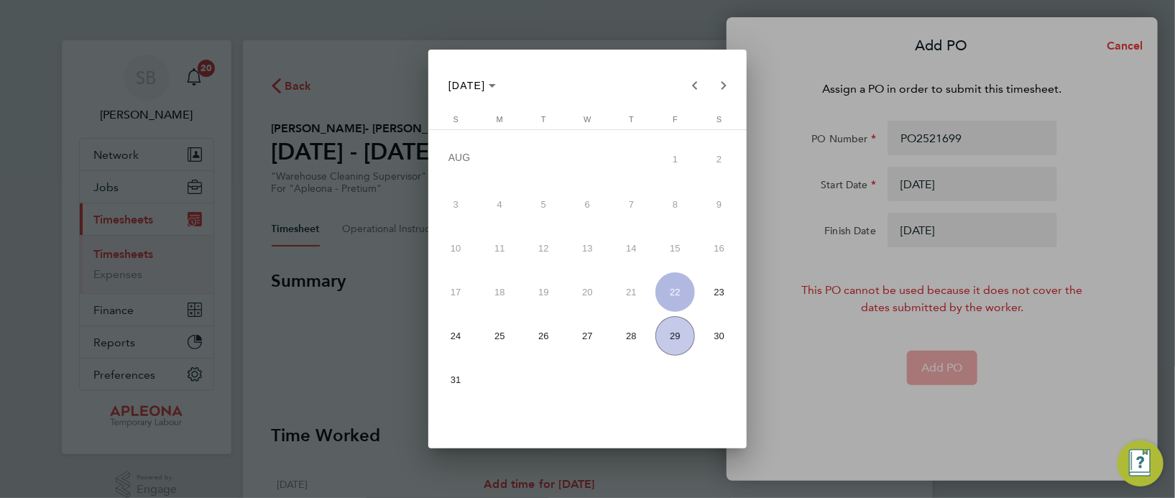
click at [678, 333] on span "29" at bounding box center [676, 336] width 40 height 40
type input "29 Aug 25"
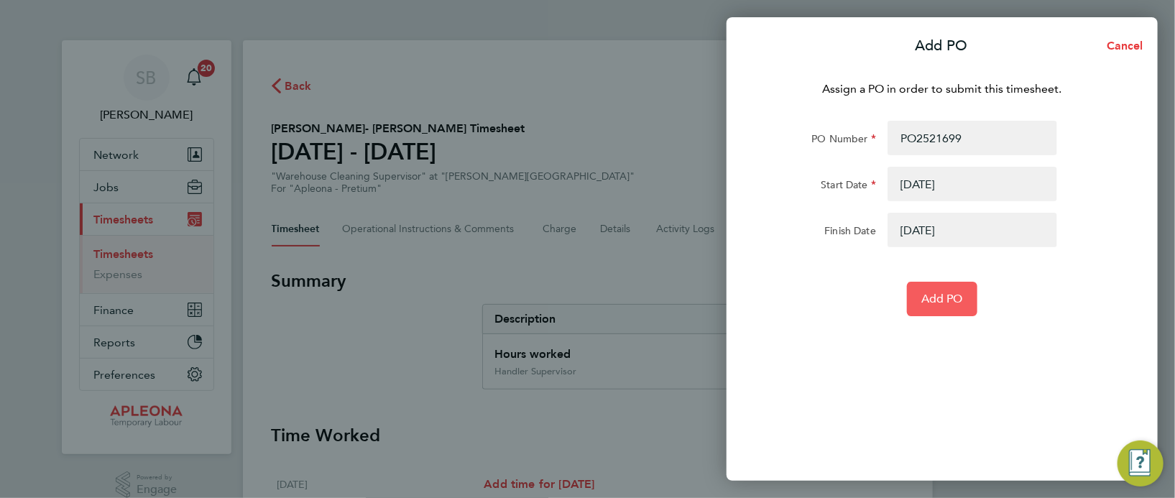
click at [949, 297] on span "Add PO" at bounding box center [943, 299] width 42 height 14
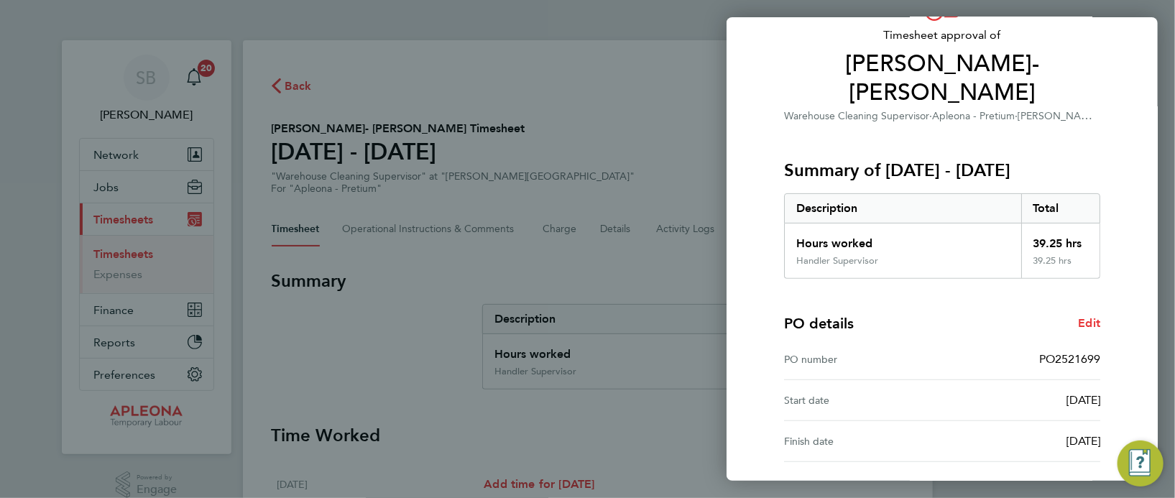
scroll to position [189, 0]
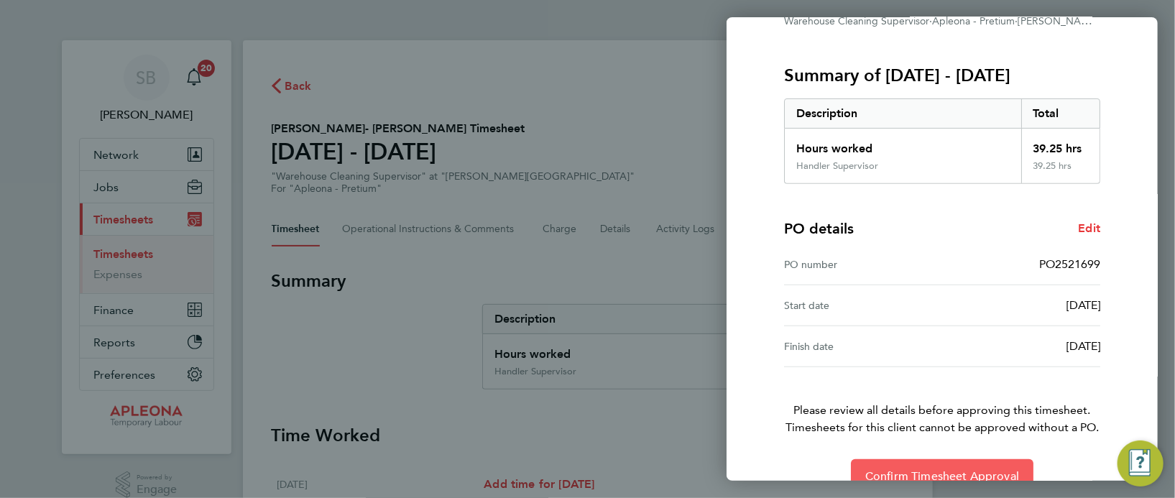
click at [937, 459] on button "Confirm Timesheet Approval" at bounding box center [942, 476] width 183 height 35
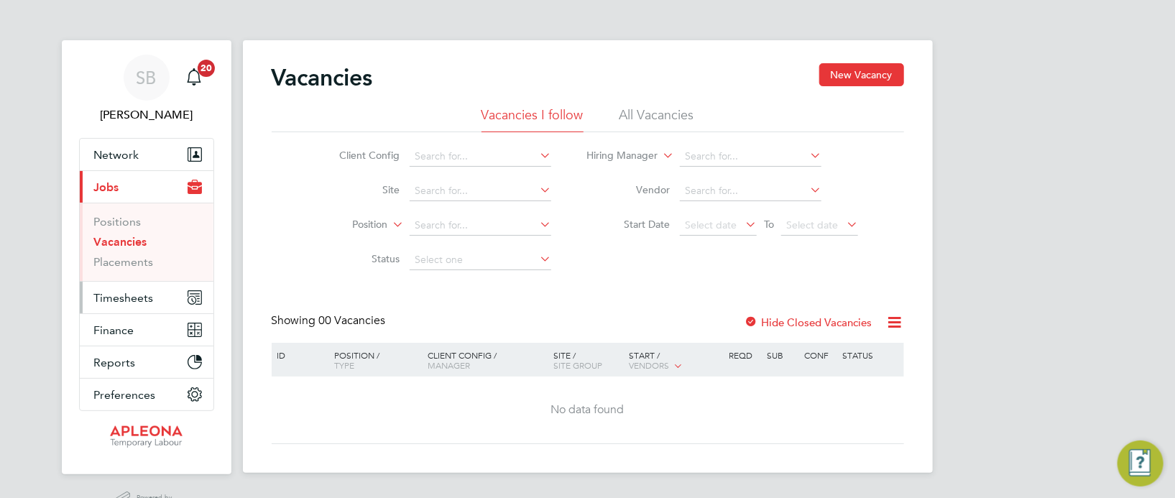
click at [122, 300] on span "Timesheets" at bounding box center [124, 298] width 60 height 14
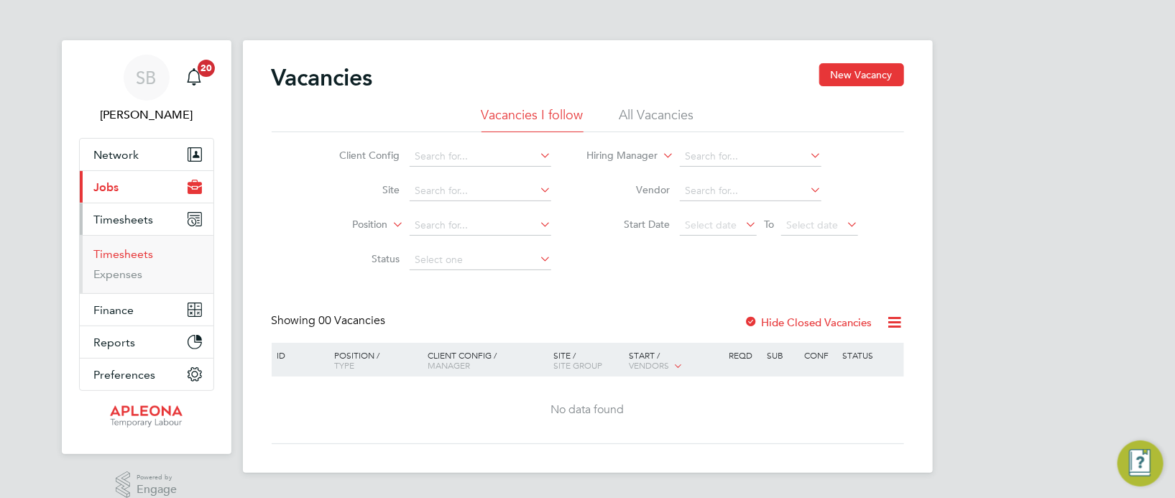
click at [132, 255] on link "Timesheets" at bounding box center [124, 254] width 60 height 14
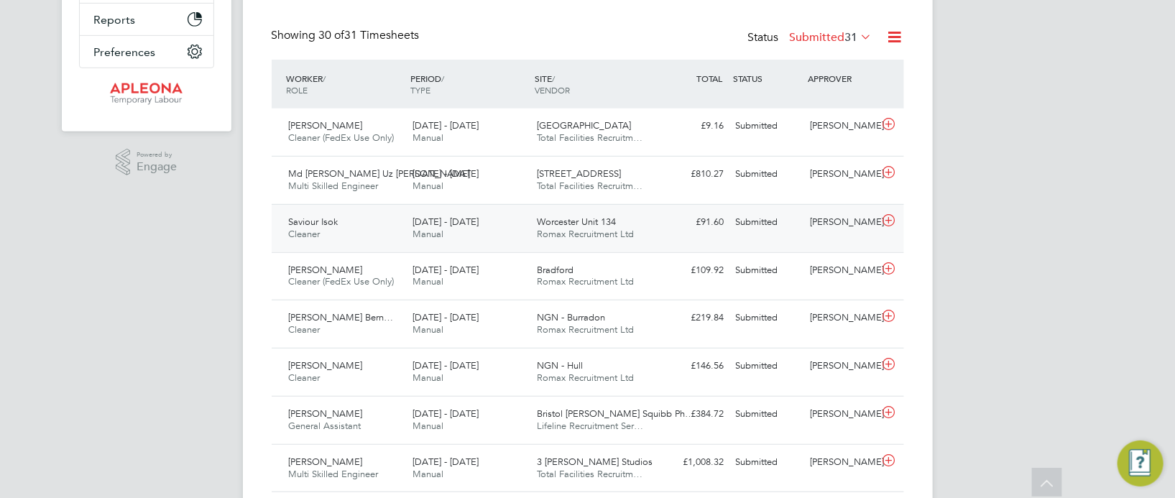
click at [585, 219] on span "Worcester Unit 134" at bounding box center [576, 222] width 79 height 12
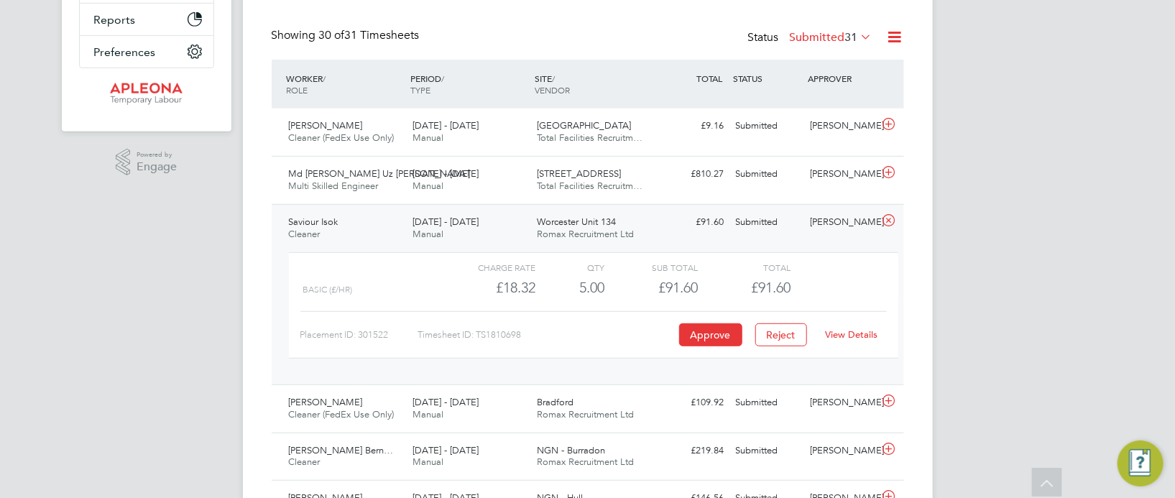
click at [856, 334] on link "View Details" at bounding box center [851, 335] width 52 height 12
click at [711, 326] on button "Approve" at bounding box center [710, 335] width 63 height 23
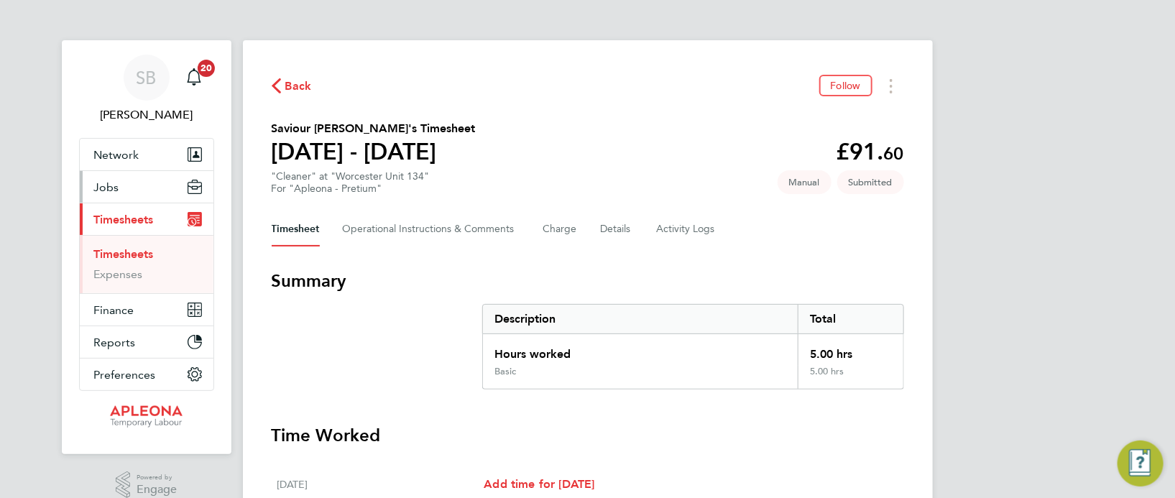
click at [114, 180] on span "Jobs" at bounding box center [106, 187] width 25 height 14
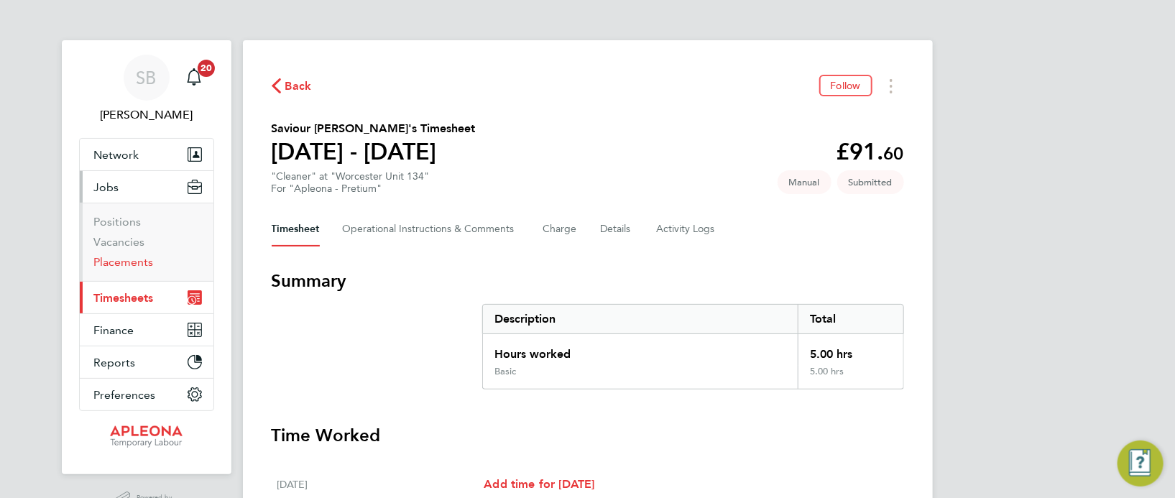
click at [125, 262] on link "Placements" at bounding box center [124, 262] width 60 height 14
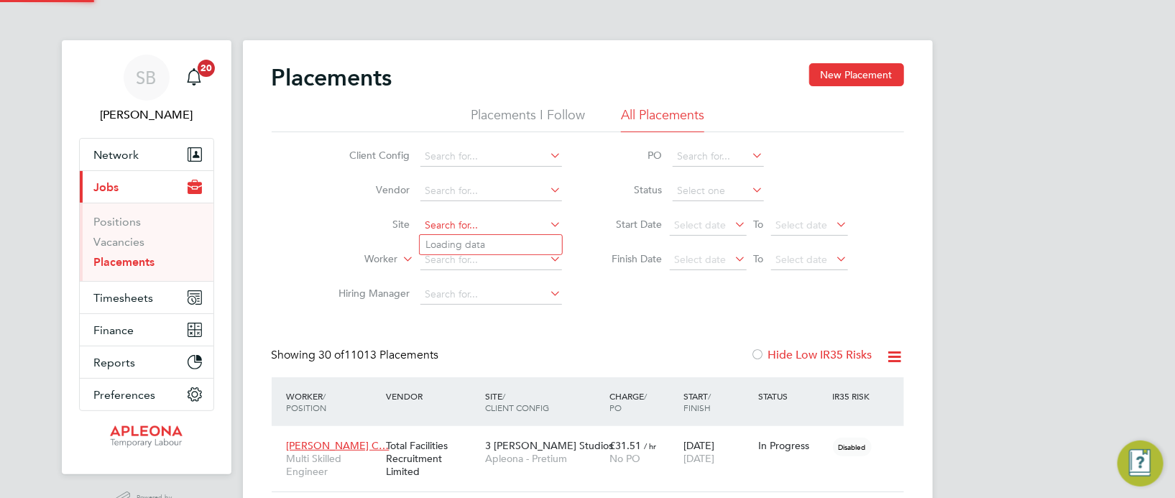
click at [510, 228] on input at bounding box center [492, 226] width 142 height 20
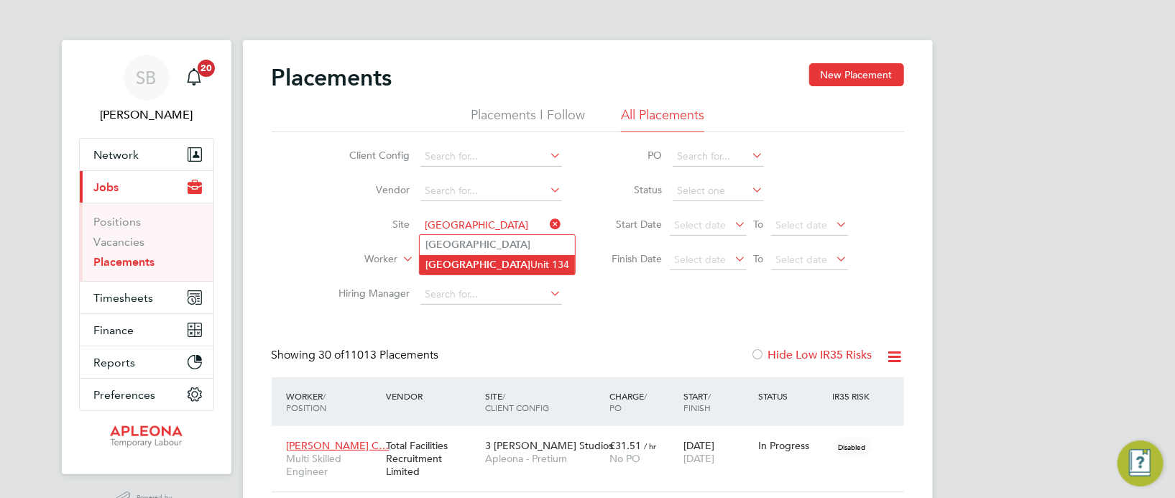
click at [510, 260] on li "Worcester Unit 134" at bounding box center [497, 264] width 155 height 19
type input "Worcester Unit 134"
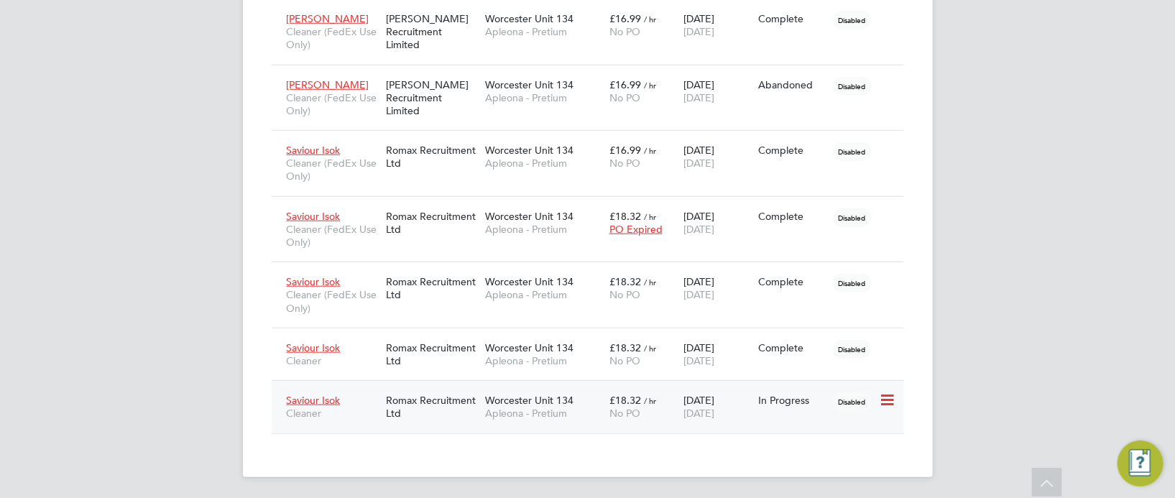
click at [786, 407] on div "In Progress" at bounding box center [792, 400] width 75 height 27
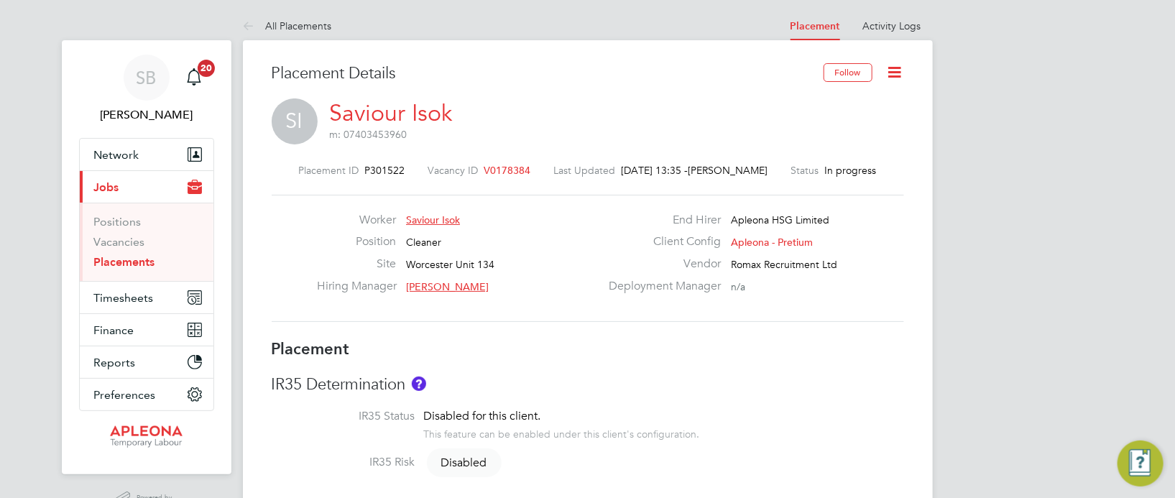
click at [508, 169] on span "V0178384" at bounding box center [508, 170] width 47 height 13
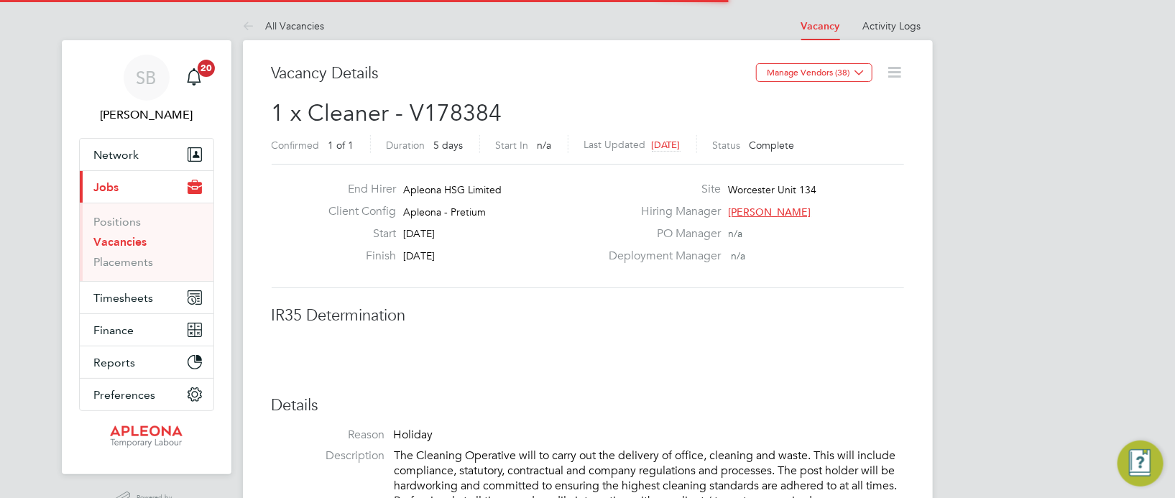
scroll to position [7, 7]
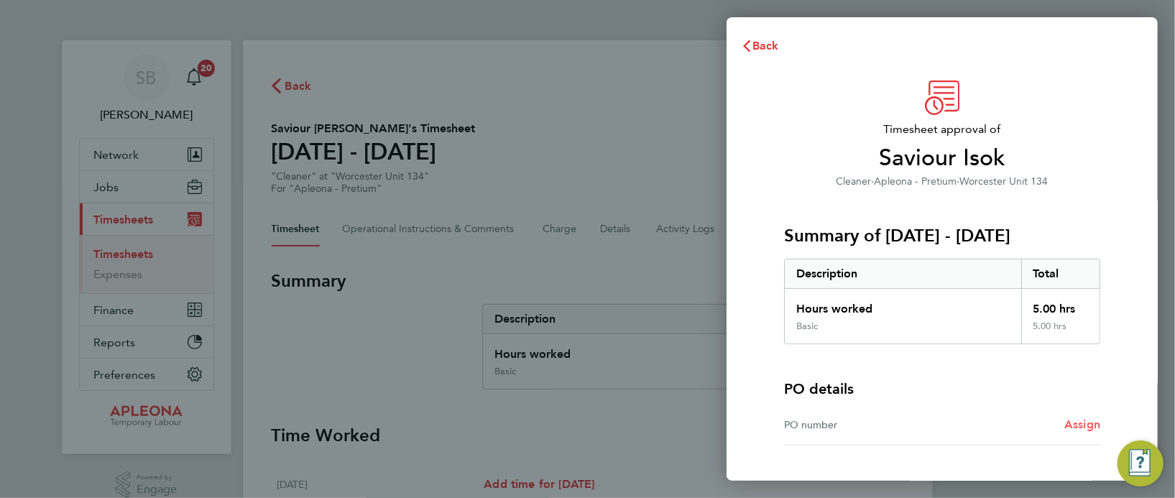
click at [1083, 423] on span "Assign" at bounding box center [1083, 425] width 36 height 14
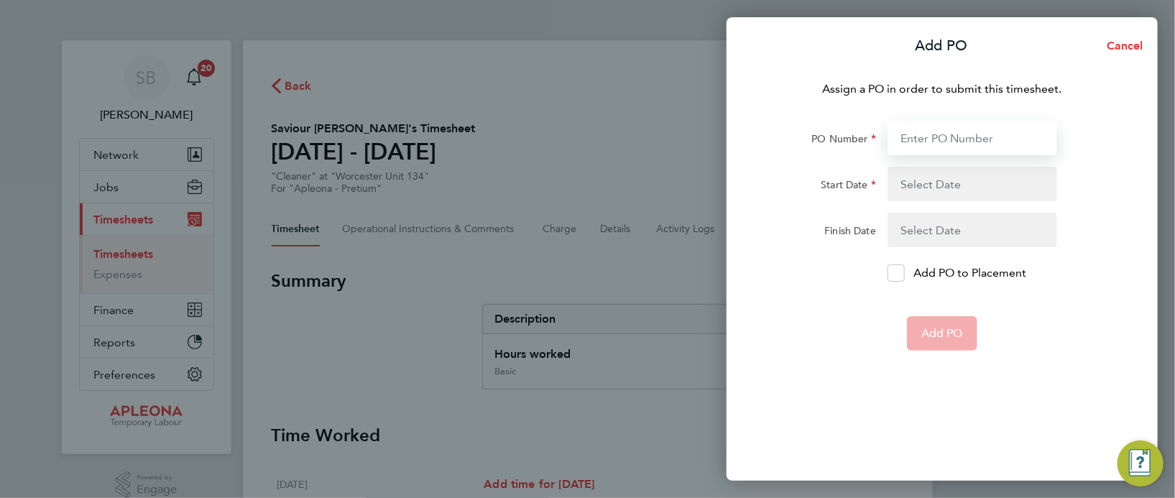
click at [932, 134] on input "PO Number" at bounding box center [973, 138] width 170 height 35
type input "p"
type input "PO"
type input "2"
type input "PO"
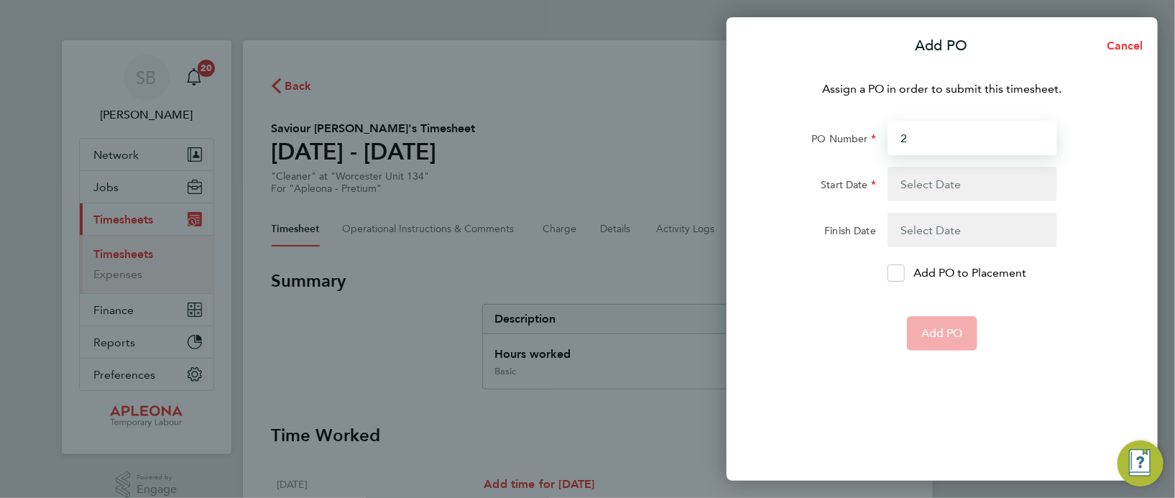
type input "25"
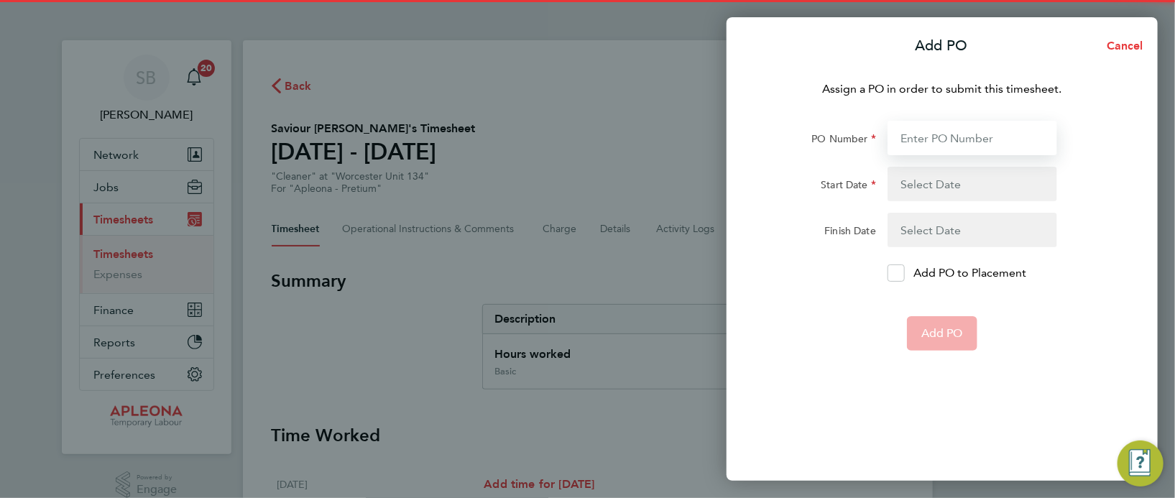
type input "2"
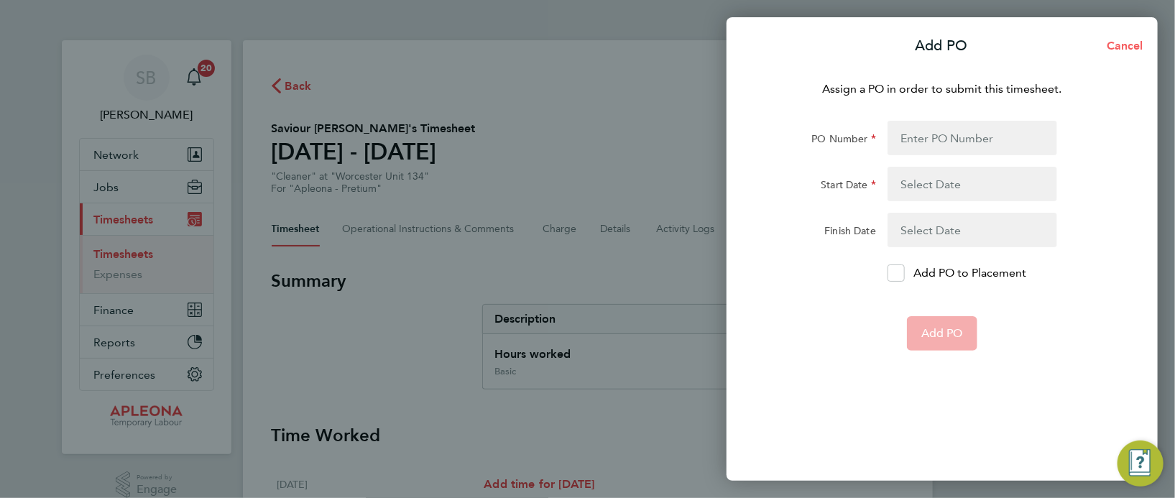
click at [1127, 43] on span "Cancel" at bounding box center [1123, 46] width 41 height 14
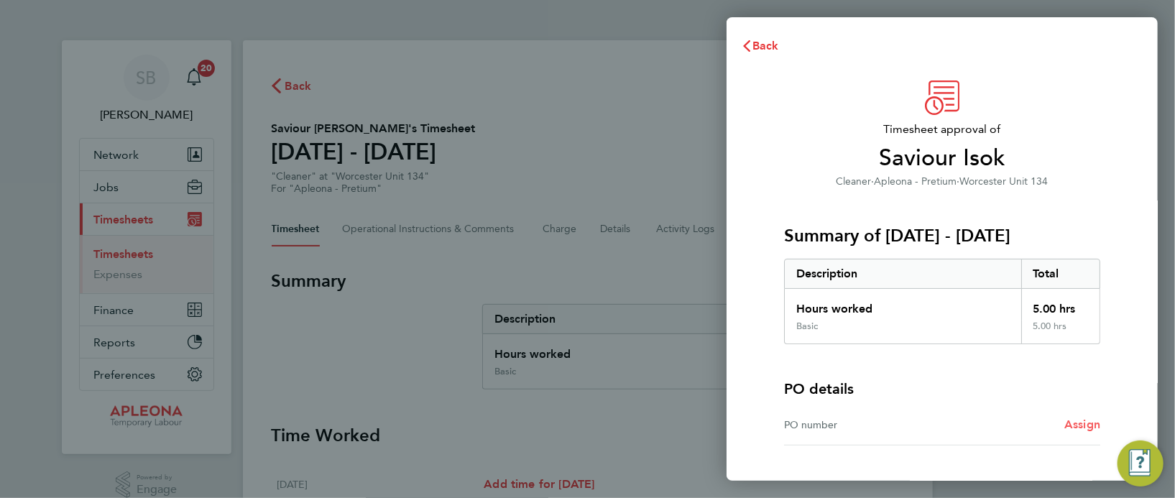
click at [1079, 423] on span "Assign" at bounding box center [1083, 425] width 36 height 14
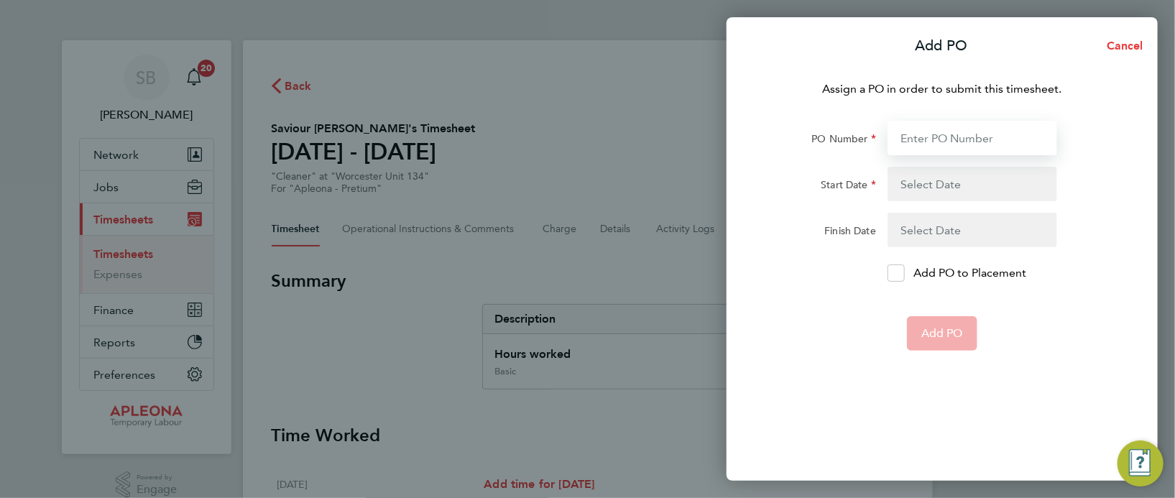
click at [904, 137] on input "PO Number" at bounding box center [973, 138] width 170 height 35
type input "PO2520476"
type input "14 Jul 25"
type input "18 Jul 25"
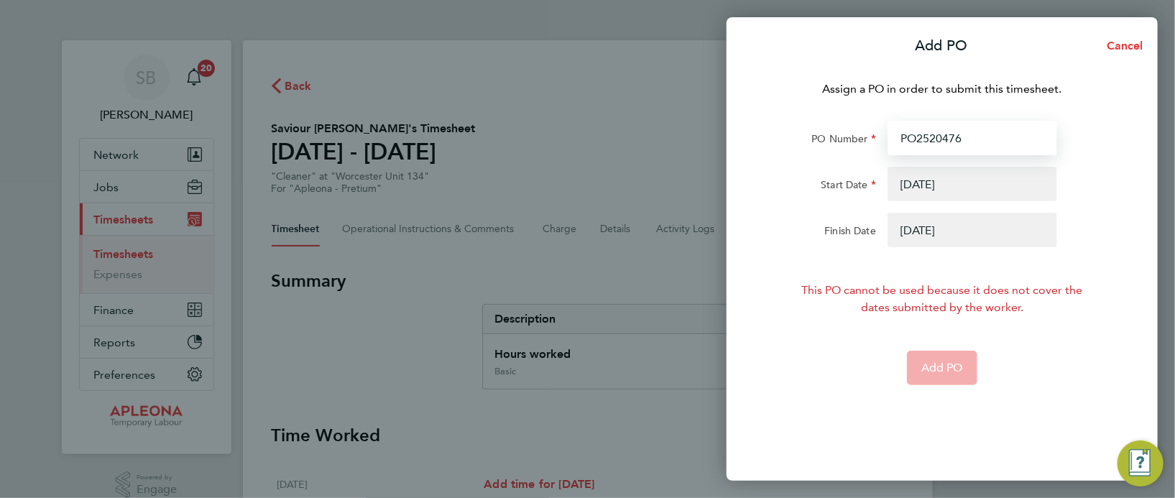
type input "PO2520476"
click at [911, 180] on button "button" at bounding box center [973, 184] width 170 height 35
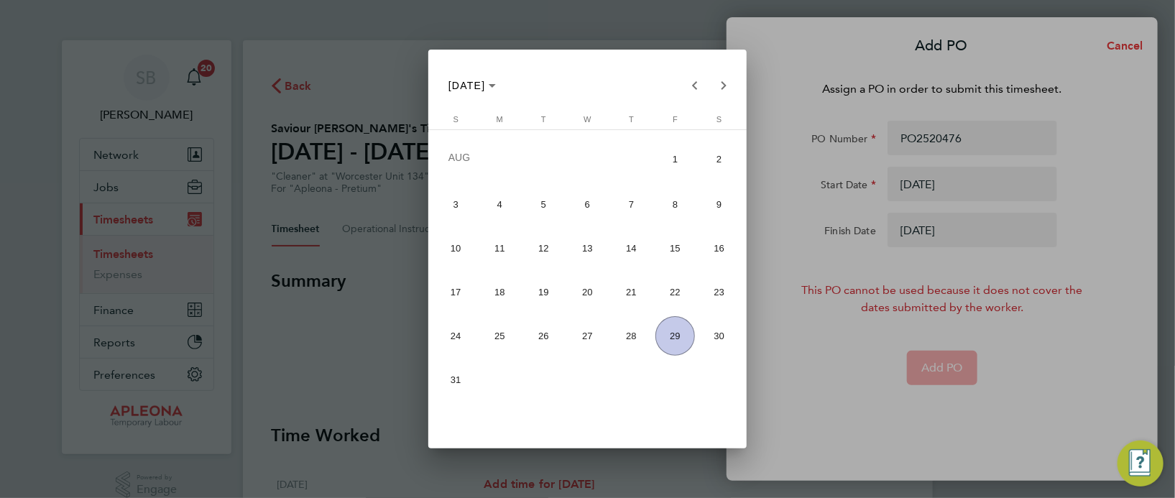
click at [725, 285] on span "23" at bounding box center [720, 292] width 40 height 40
type input "23 Aug 25"
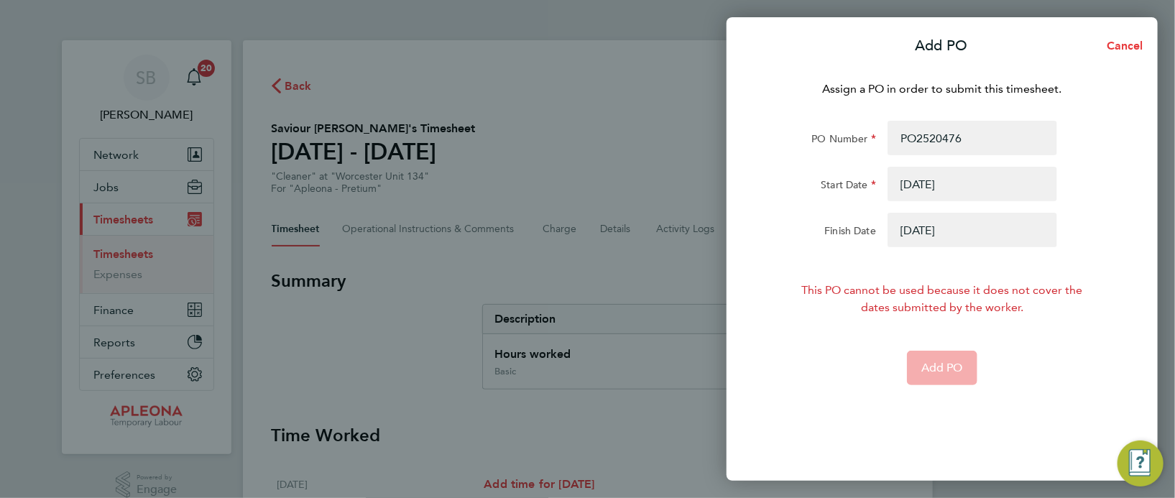
click at [913, 226] on button "button" at bounding box center [973, 230] width 170 height 35
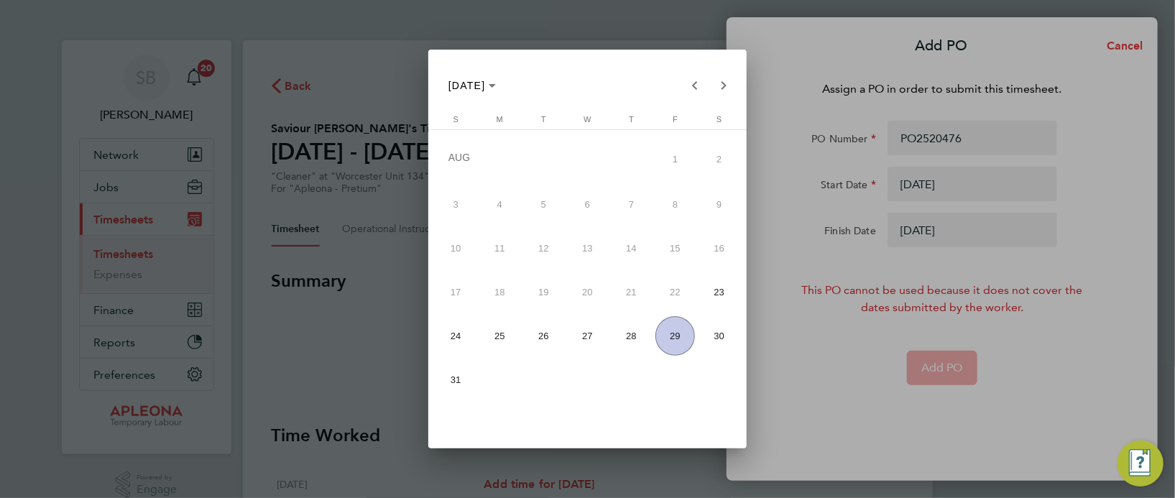
click at [681, 334] on span "29" at bounding box center [676, 336] width 40 height 40
type input "29 Aug 25"
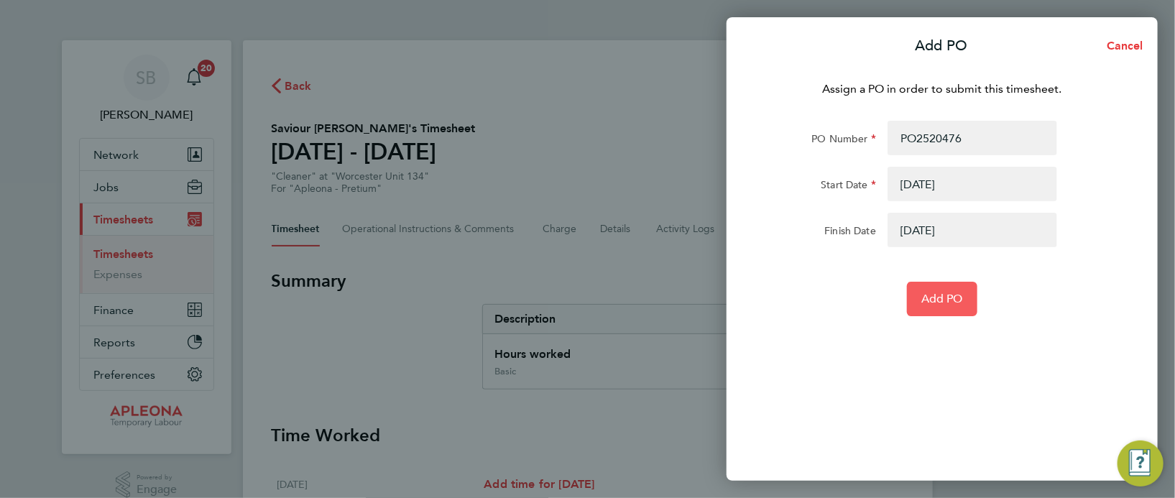
click at [943, 295] on span "Add PO" at bounding box center [943, 299] width 42 height 14
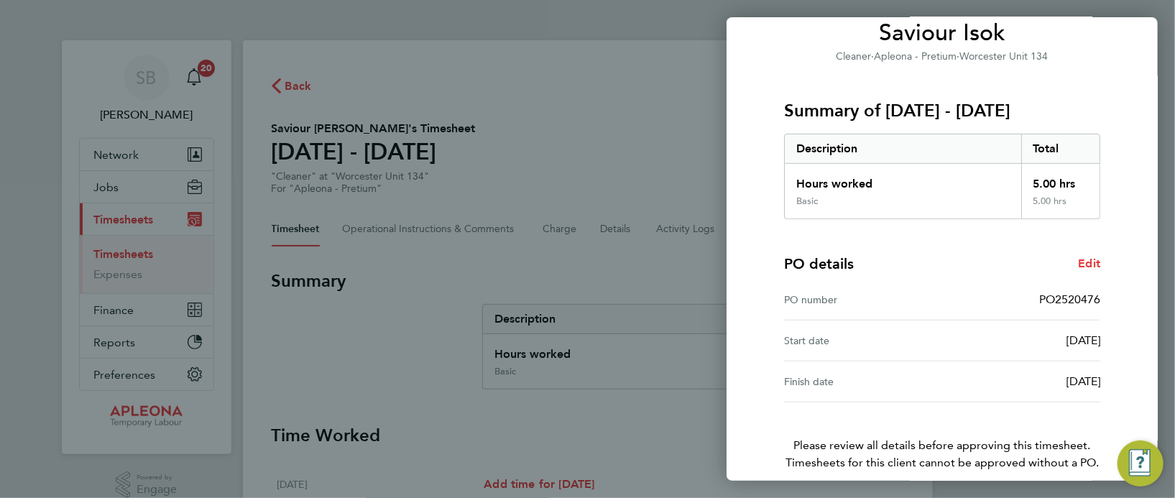
scroll to position [189, 0]
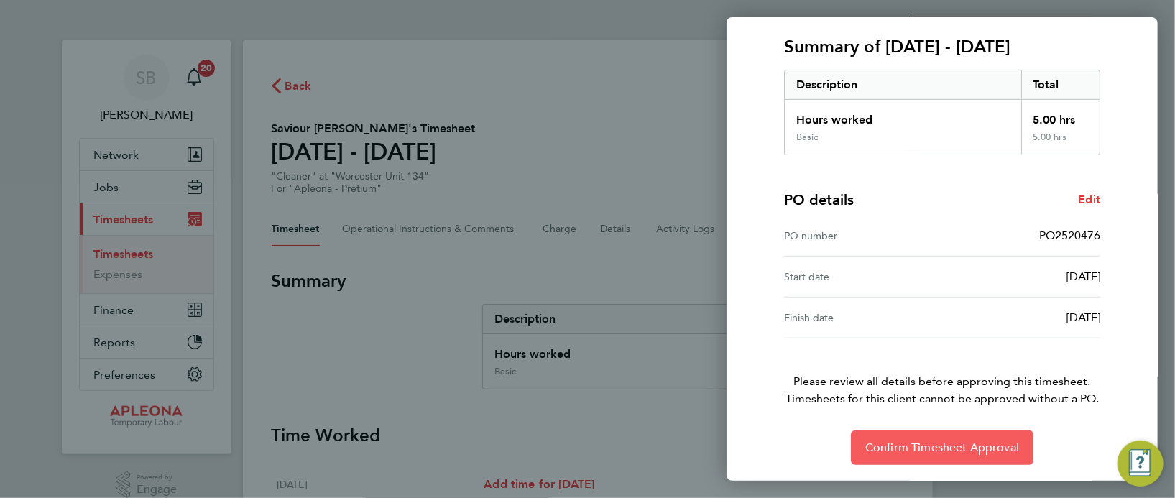
click at [962, 444] on span "Confirm Timesheet Approval" at bounding box center [943, 448] width 154 height 14
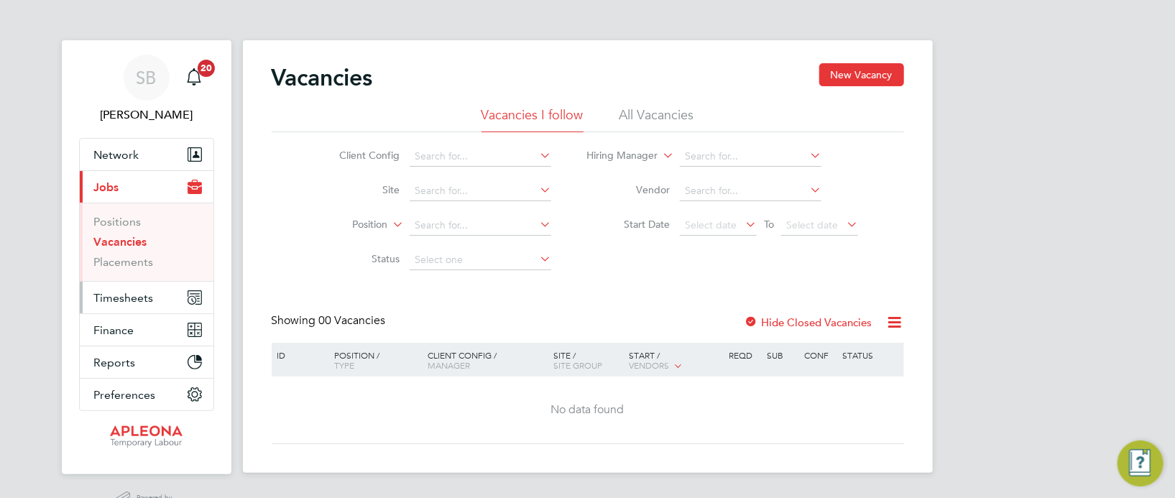
click at [139, 298] on span "Timesheets" at bounding box center [124, 298] width 60 height 14
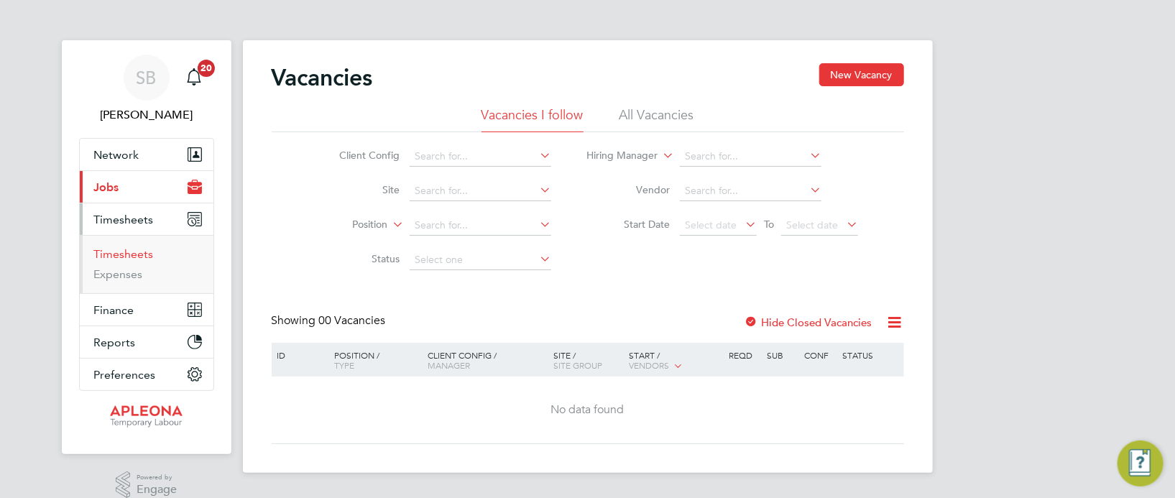
click at [133, 251] on link "Timesheets" at bounding box center [124, 254] width 60 height 14
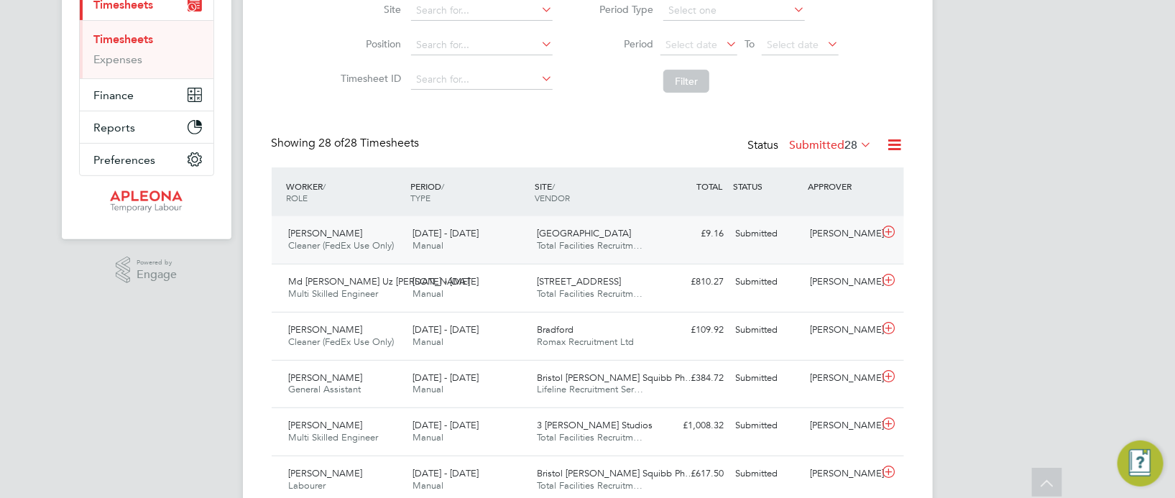
click at [556, 236] on span "Leeds" at bounding box center [584, 233] width 94 height 12
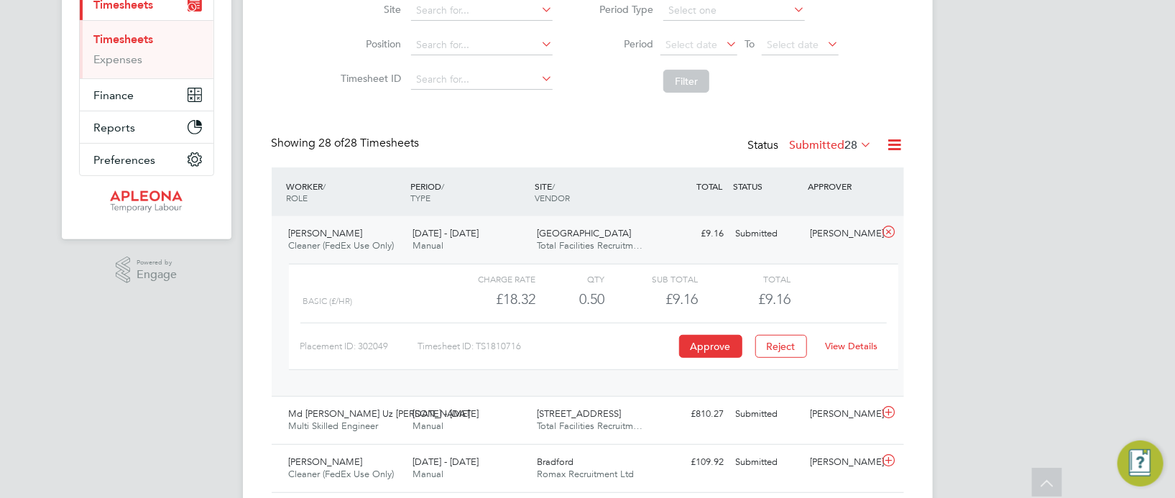
scroll to position [203, 0]
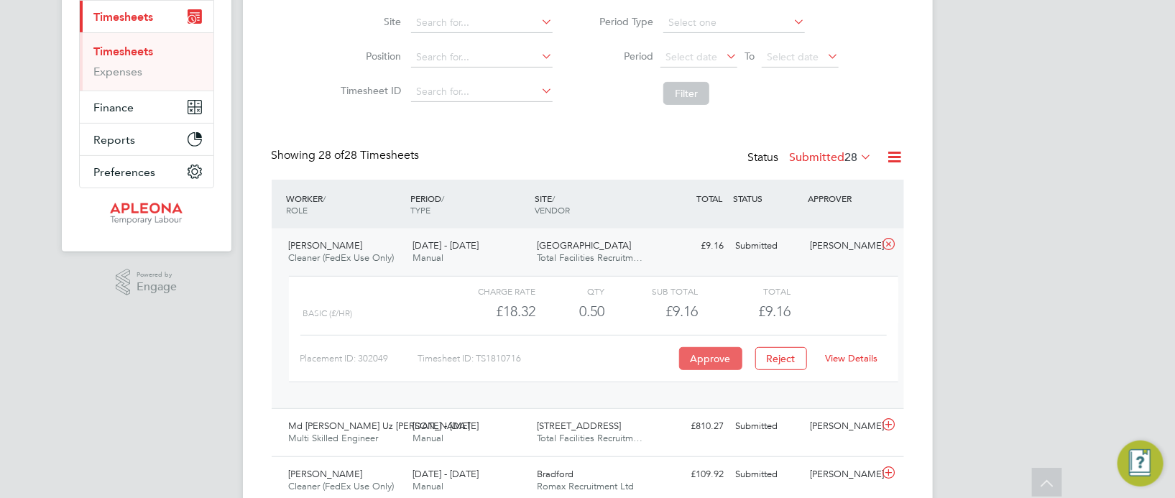
click at [711, 352] on button "Approve" at bounding box center [710, 358] width 63 height 23
click at [632, 197] on div "SITE / VENDOR" at bounding box center [593, 203] width 124 height 37
click at [636, 189] on div "SITE / VENDOR" at bounding box center [593, 203] width 124 height 37
click at [625, 272] on div "Charge rate QTY Sub Total Total Basic (£/HR) £18.32 0.5 0.50 1 £9.16 £9.16 Plac…" at bounding box center [593, 336] width 621 height 132
click at [629, 262] on span "Total Facilities Recruitm…" at bounding box center [590, 258] width 106 height 12
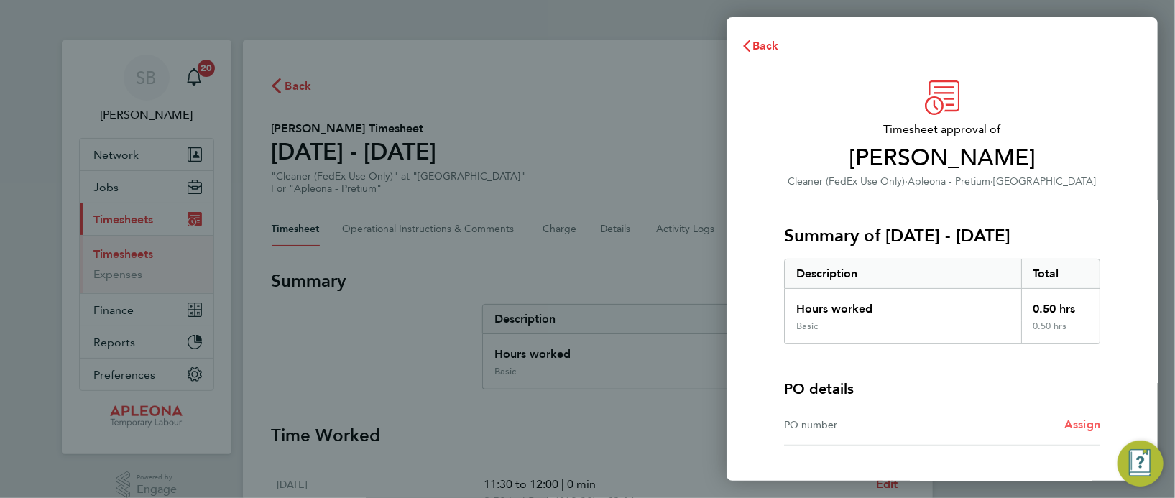
click at [1098, 423] on span "Assign" at bounding box center [1083, 425] width 36 height 14
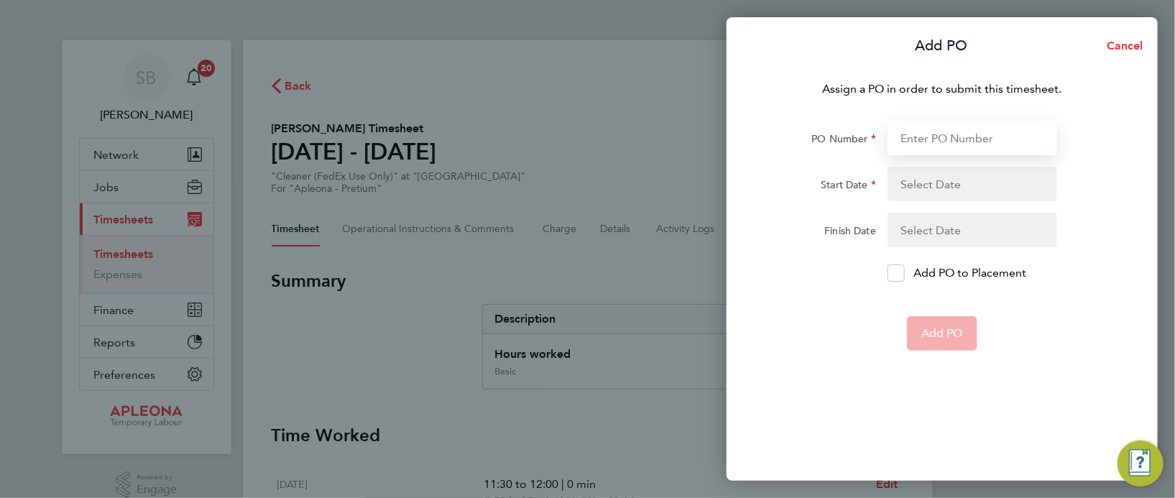
click at [932, 141] on input "PO Number" at bounding box center [973, 138] width 170 height 35
type input "PO2524027"
click at [996, 182] on button "button" at bounding box center [973, 184] width 170 height 35
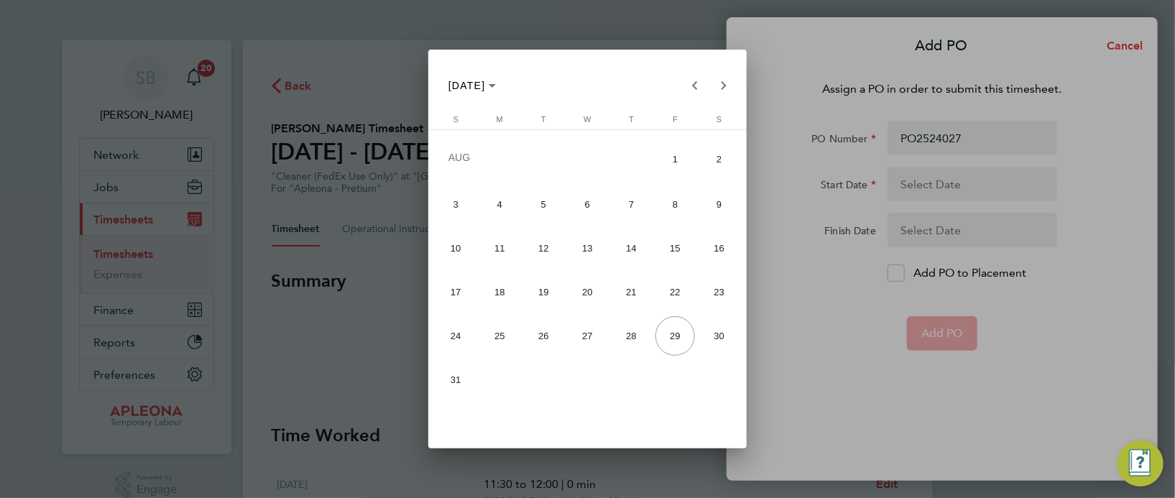
click at [720, 293] on span "23" at bounding box center [720, 292] width 40 height 40
type input "23 Aug 25"
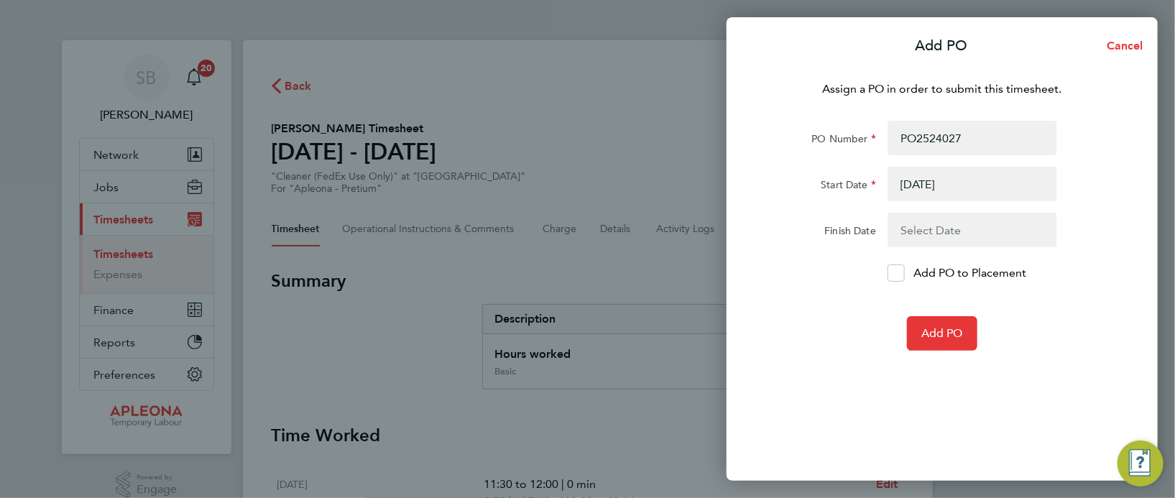
click at [914, 234] on button "button" at bounding box center [973, 230] width 170 height 35
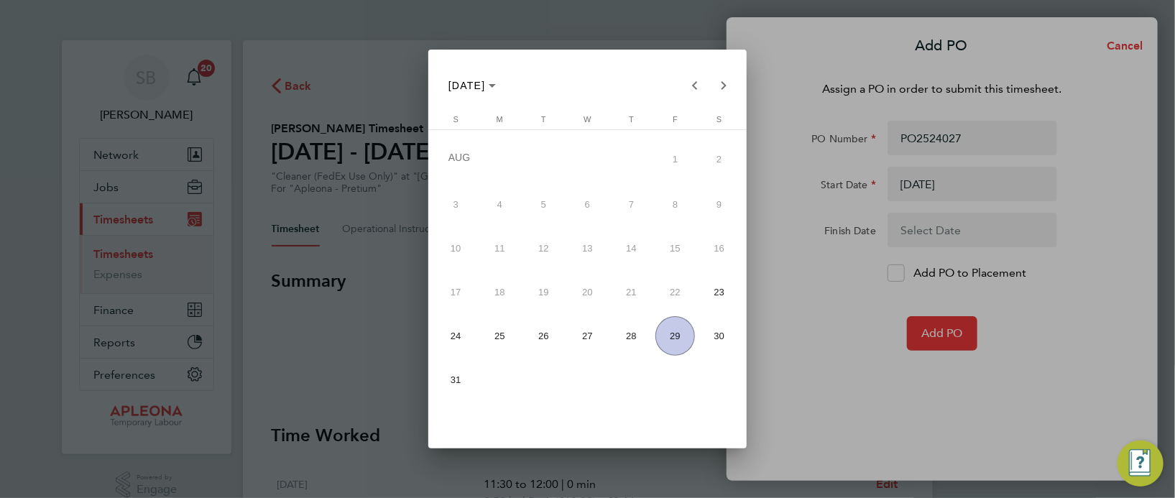
click at [667, 328] on span "29" at bounding box center [676, 336] width 40 height 40
type input "29 Aug 25"
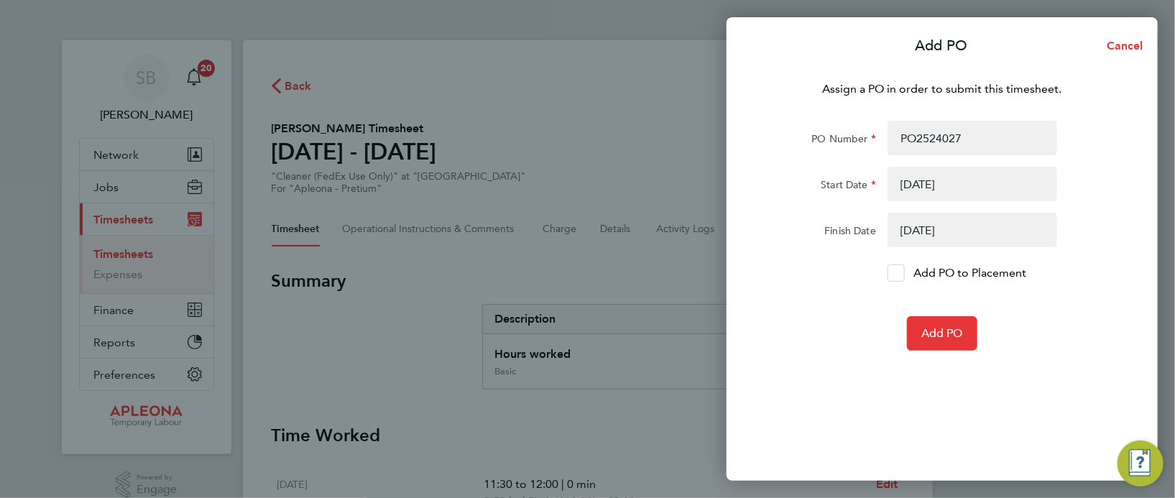
click at [897, 272] on icon at bounding box center [896, 273] width 11 height 9
click at [902, 273] on input "Add PO to Placement" at bounding box center [902, 273] width 0 height 0
click at [945, 332] on span "Add PO" at bounding box center [943, 333] width 42 height 14
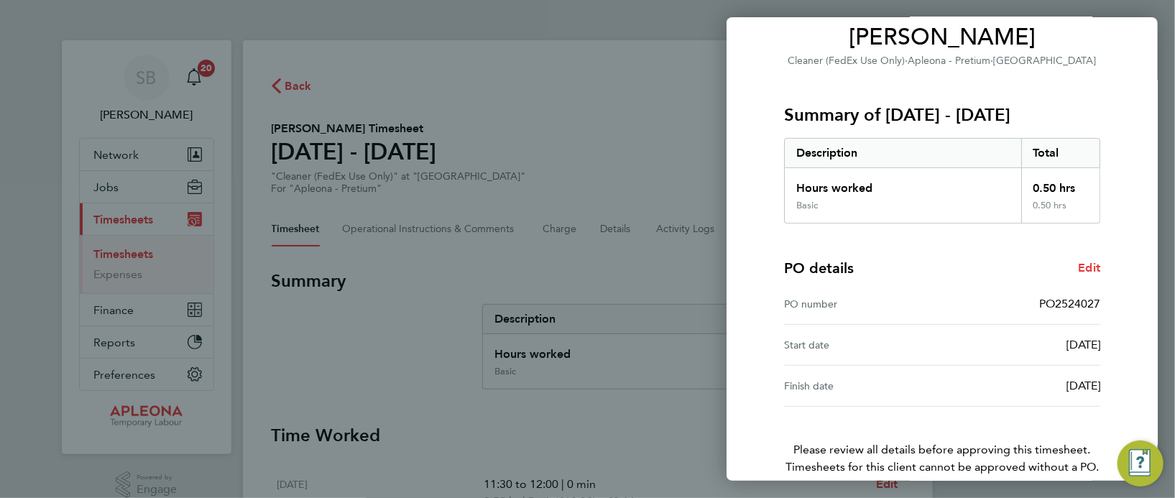
scroll to position [189, 0]
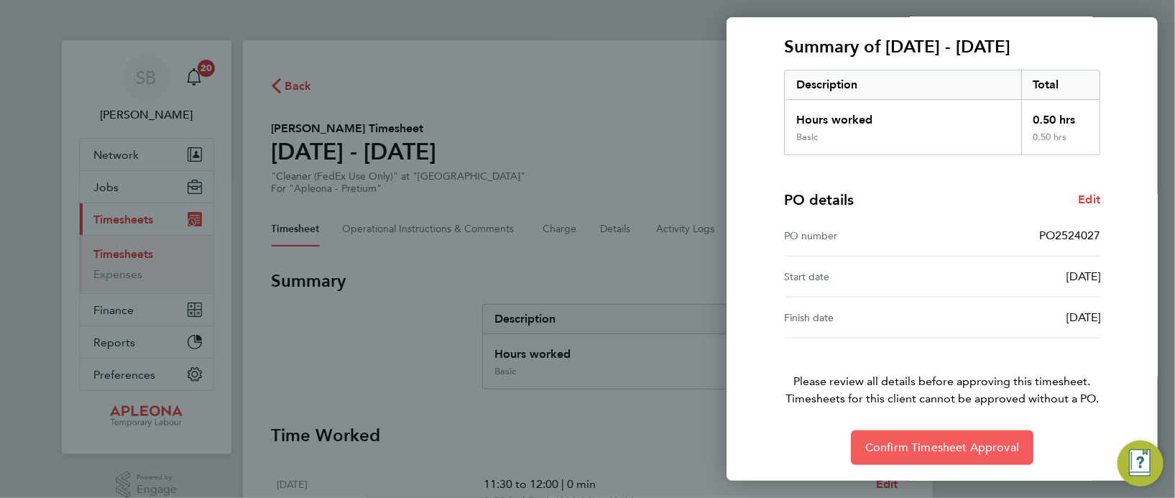
click at [948, 448] on span "Confirm Timesheet Approval" at bounding box center [943, 448] width 154 height 14
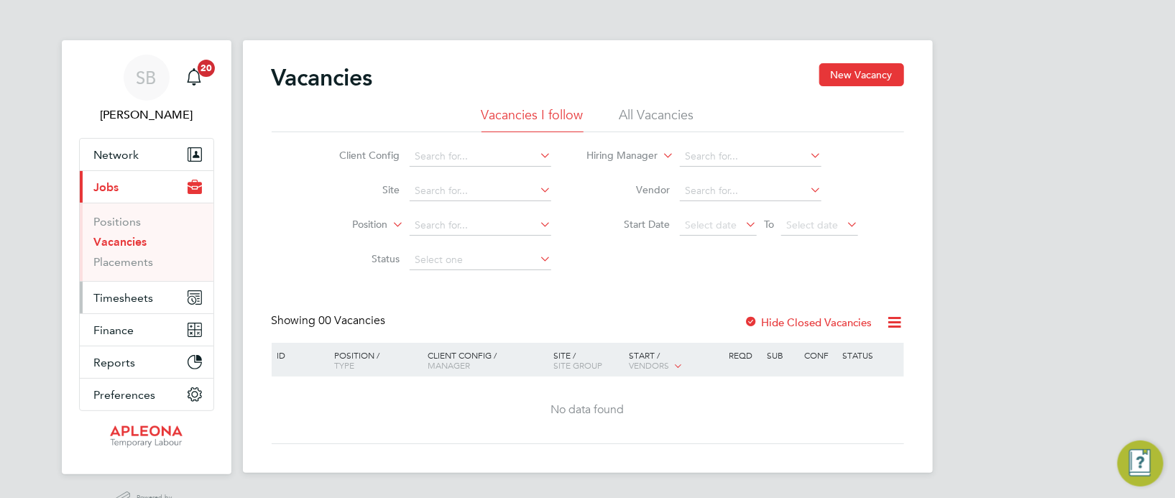
click at [133, 291] on span "Timesheets" at bounding box center [124, 298] width 60 height 14
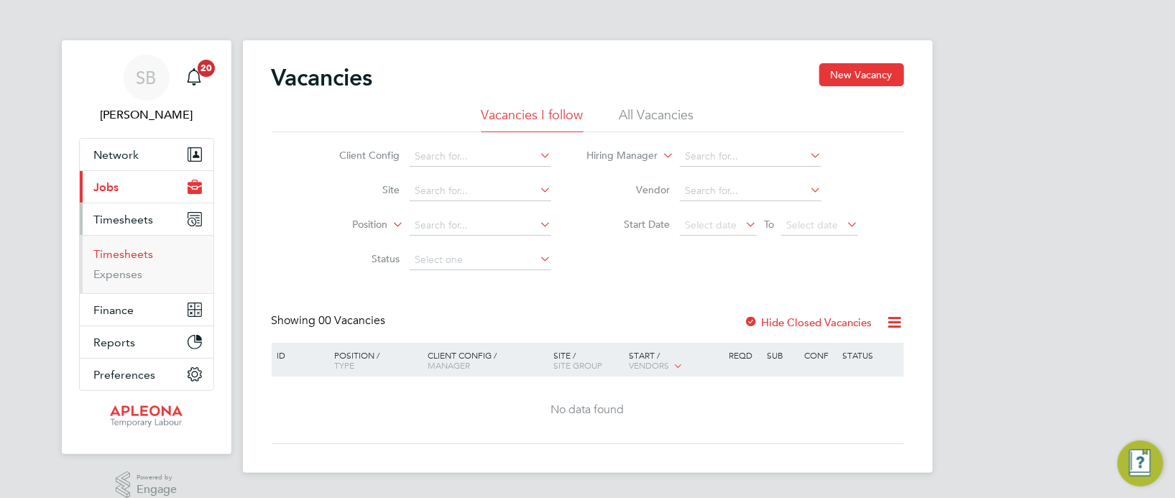
click at [134, 254] on link "Timesheets" at bounding box center [124, 254] width 60 height 14
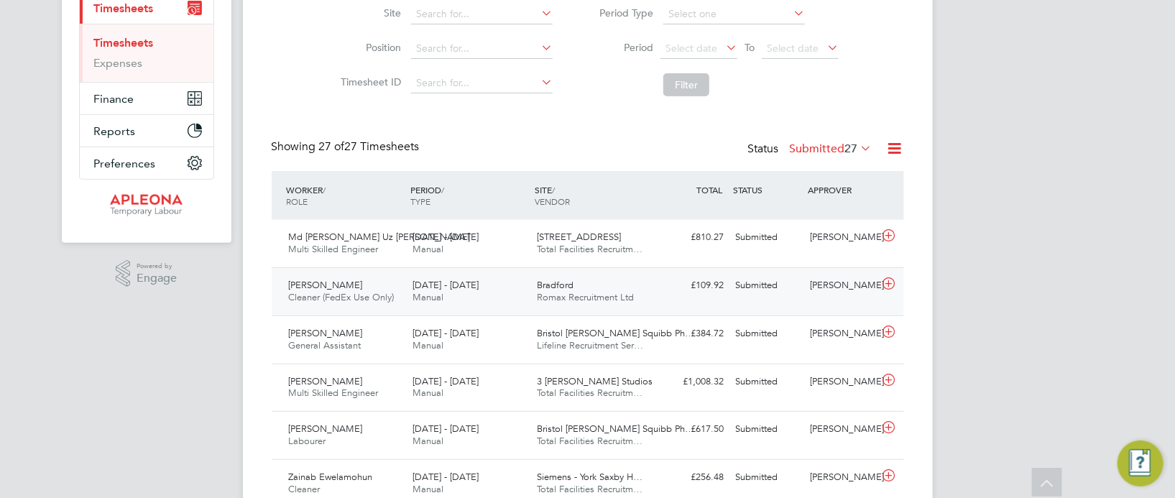
click at [672, 285] on div "£109.92 Submitted" at bounding box center [693, 286] width 75 height 24
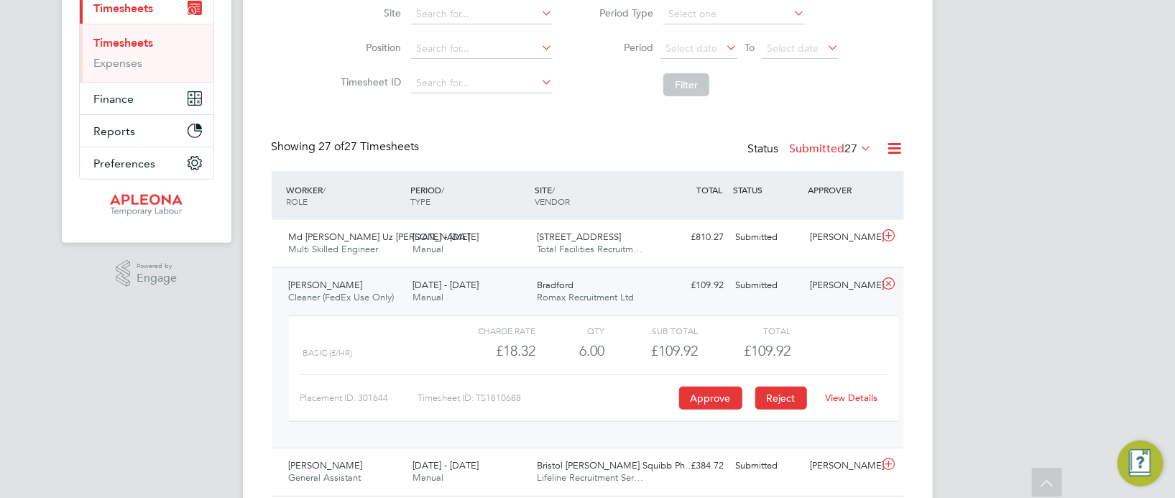
click at [789, 397] on button "Reject" at bounding box center [782, 398] width 52 height 23
click at [559, 281] on span "Bradford" at bounding box center [555, 285] width 37 height 12
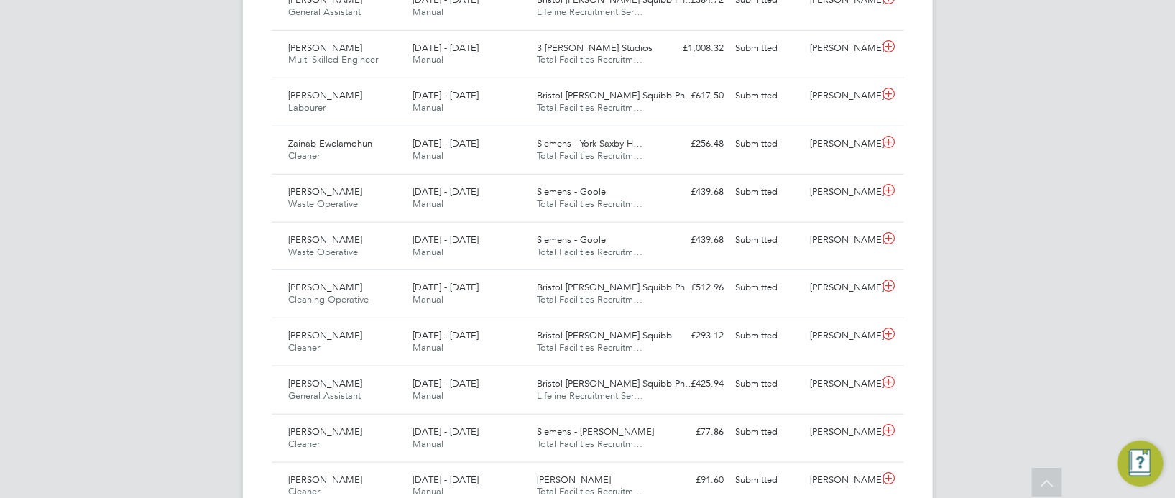
scroll to position [319, 0]
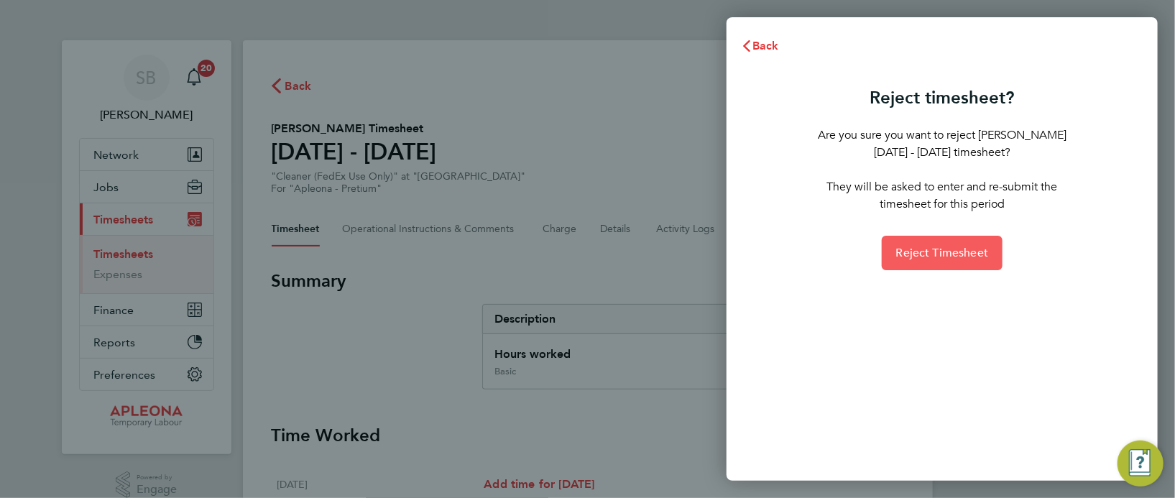
drag, startPoint x: 940, startPoint y: 254, endPoint x: 930, endPoint y: 256, distance: 10.3
click at [939, 253] on span "Reject Timesheet" at bounding box center [943, 253] width 93 height 14
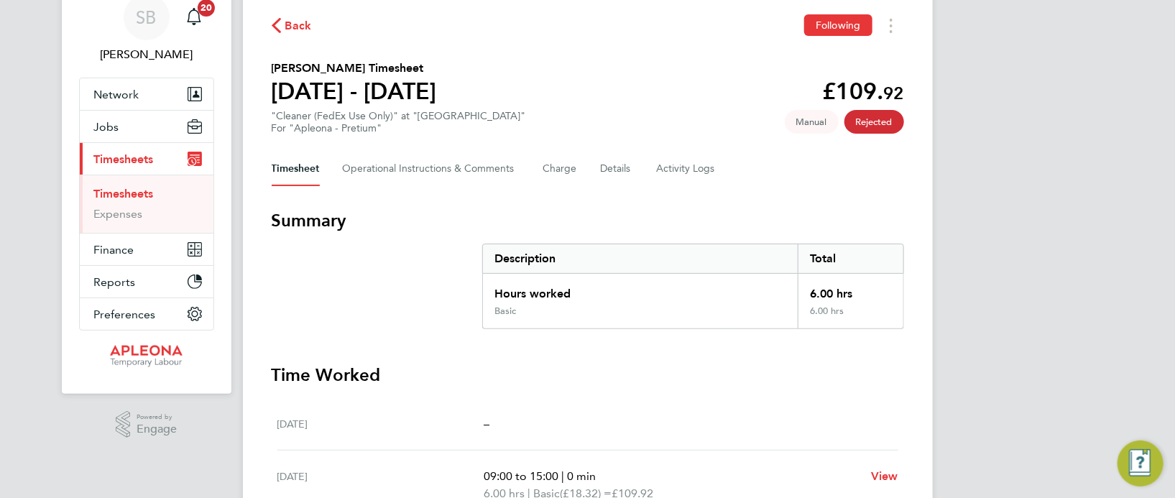
scroll to position [31, 0]
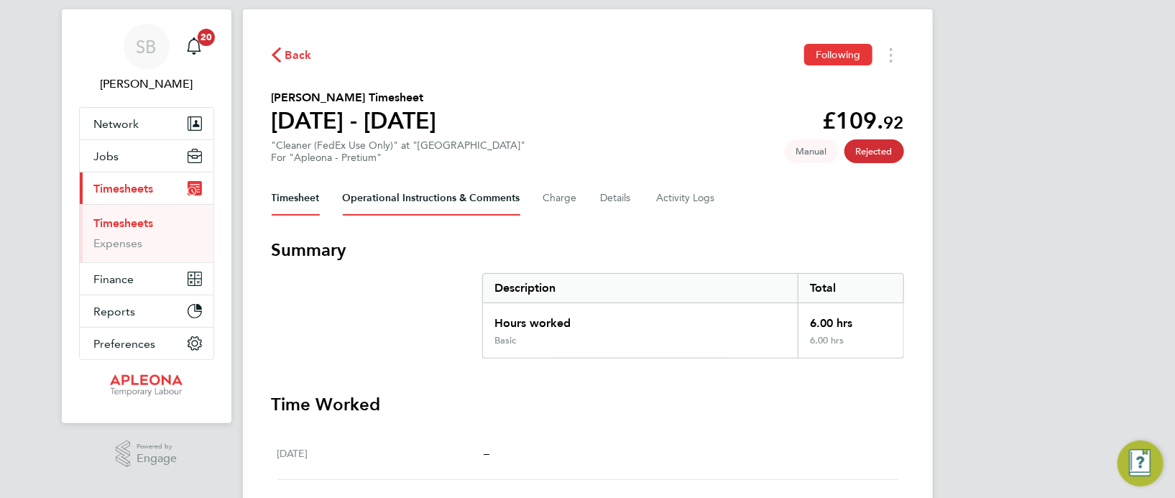
click at [466, 191] on Comments-tab "Operational Instructions & Comments" at bounding box center [432, 198] width 178 height 35
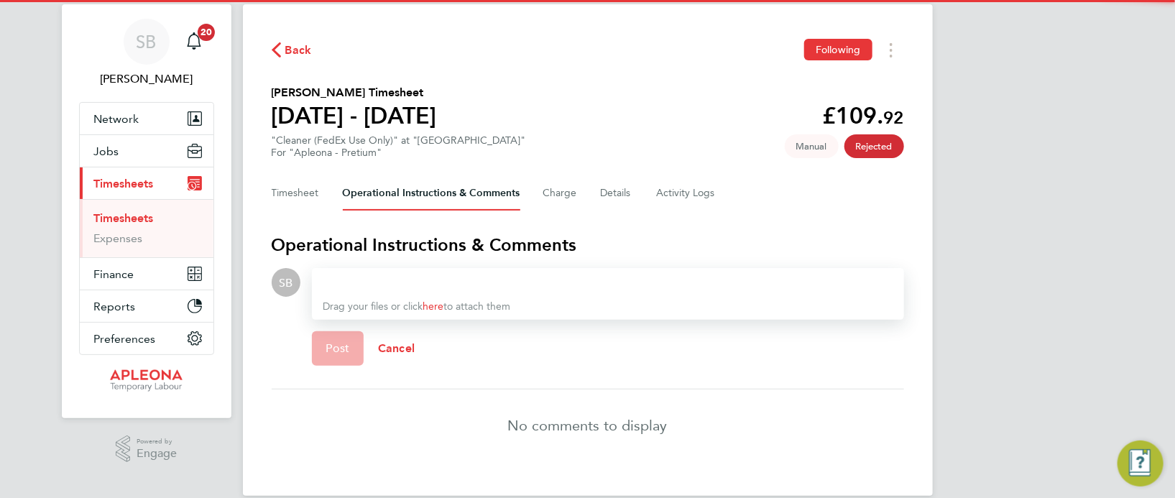
scroll to position [55, 0]
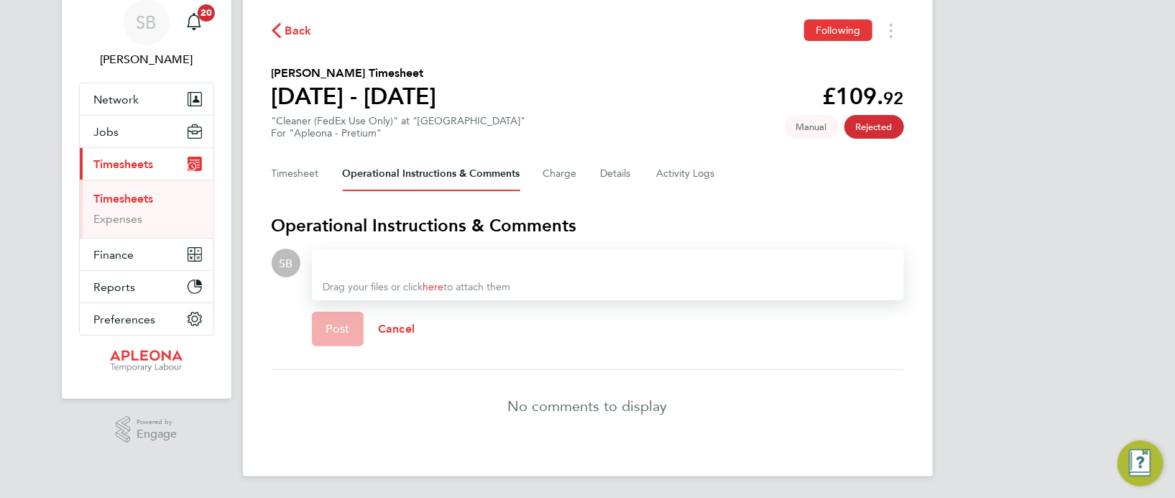
click at [367, 255] on div at bounding box center [608, 263] width 569 height 17
click at [569, 262] on div "Hi this was just an induction I don't think it woul take 6 hours to do that" at bounding box center [608, 263] width 569 height 17
click at [708, 259] on div "Hi this was just an induction I don't think it would take 6 hours to do that" at bounding box center [608, 263] width 569 height 17
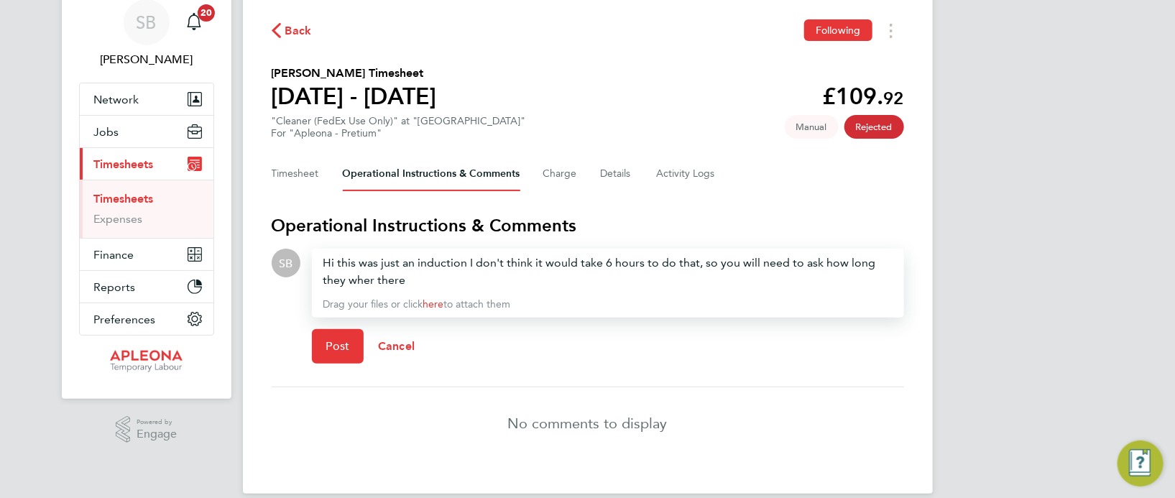
click at [363, 273] on div "Hi this was just an induction I don't think it would take 6 hours to do that, s…" at bounding box center [608, 272] width 569 height 35
click at [339, 264] on div "Hi this was just an induction I don't think it would take 6 hours to do that, s…" at bounding box center [608, 272] width 569 height 35
click at [522, 260] on div "Hi, sorry but, this was just an induction I don't think it would take 6 hours t…" at bounding box center [608, 272] width 569 height 35
click at [344, 349] on span "Post" at bounding box center [338, 346] width 24 height 14
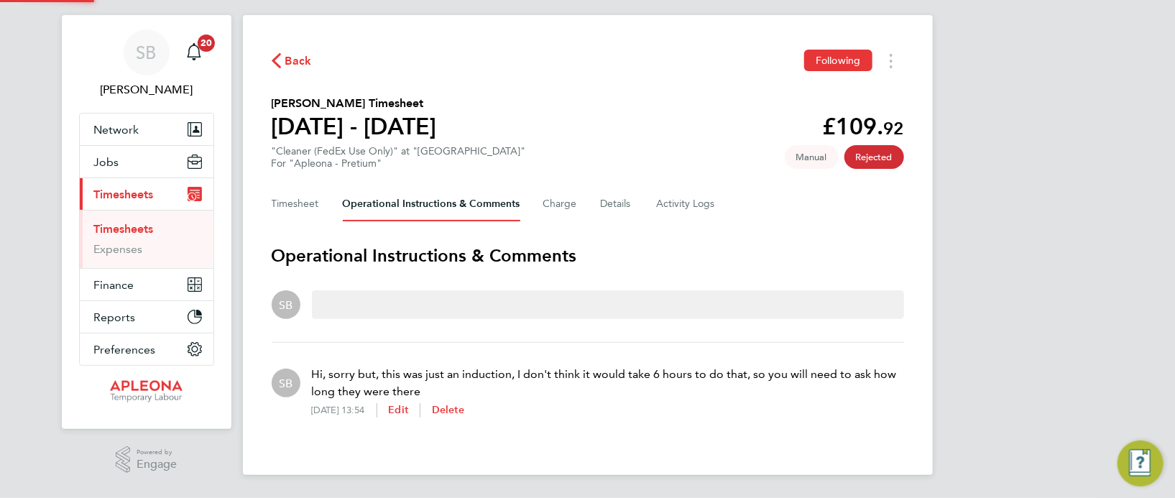
scroll to position [24, 0]
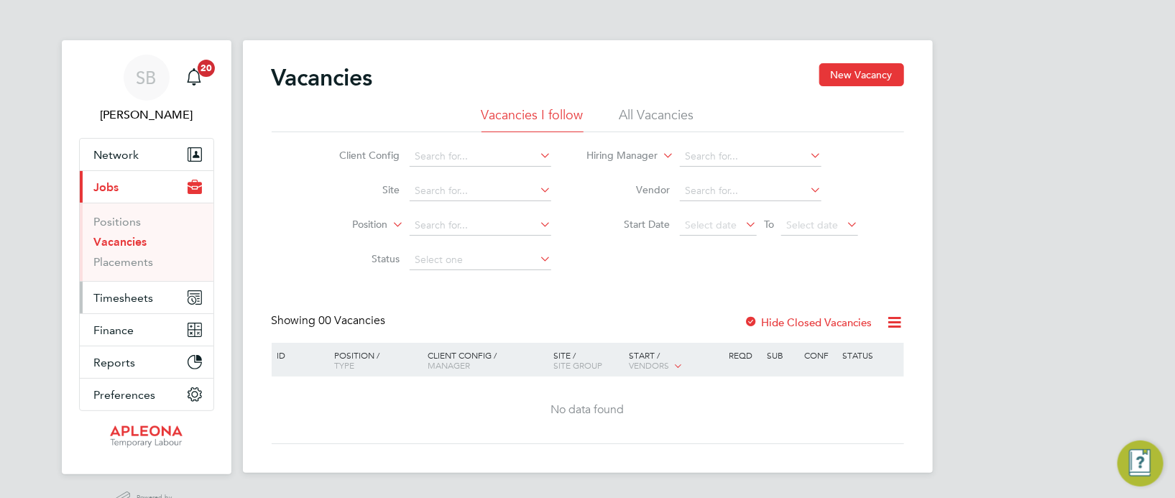
click at [139, 293] on span "Timesheets" at bounding box center [124, 298] width 60 height 14
click at [137, 301] on span "Timesheets" at bounding box center [124, 298] width 60 height 14
click at [125, 292] on span "Timesheets" at bounding box center [124, 298] width 60 height 14
click at [132, 302] on span "Timesheets" at bounding box center [124, 298] width 60 height 14
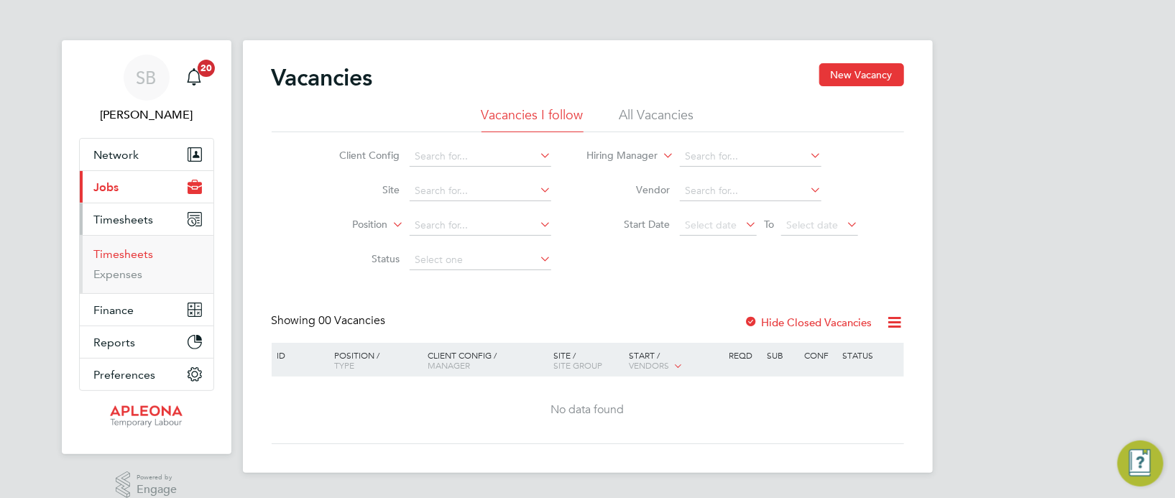
click at [108, 253] on link "Timesheets" at bounding box center [124, 254] width 60 height 14
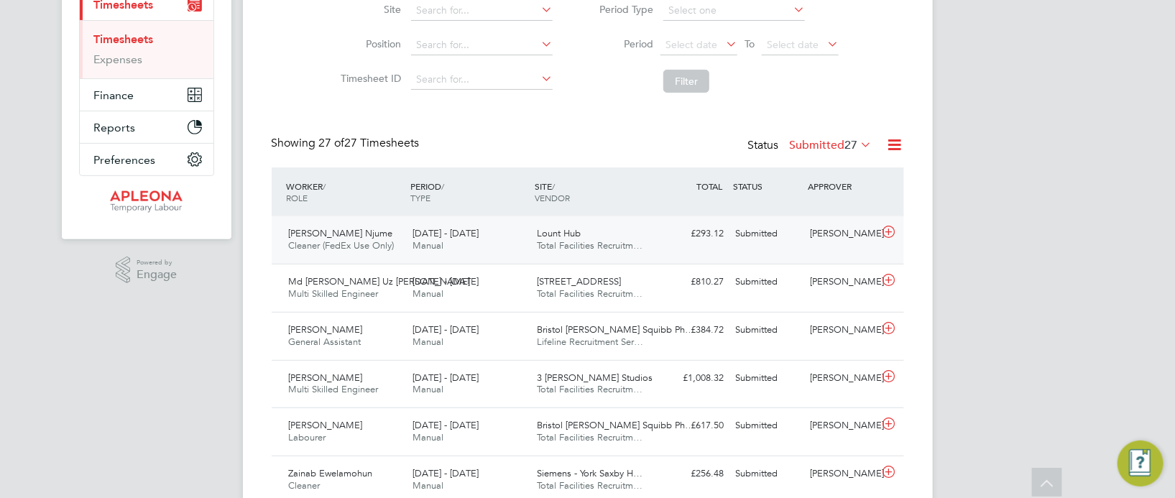
click at [566, 242] on span "Total Facilities Recruitm…" at bounding box center [590, 245] width 106 height 12
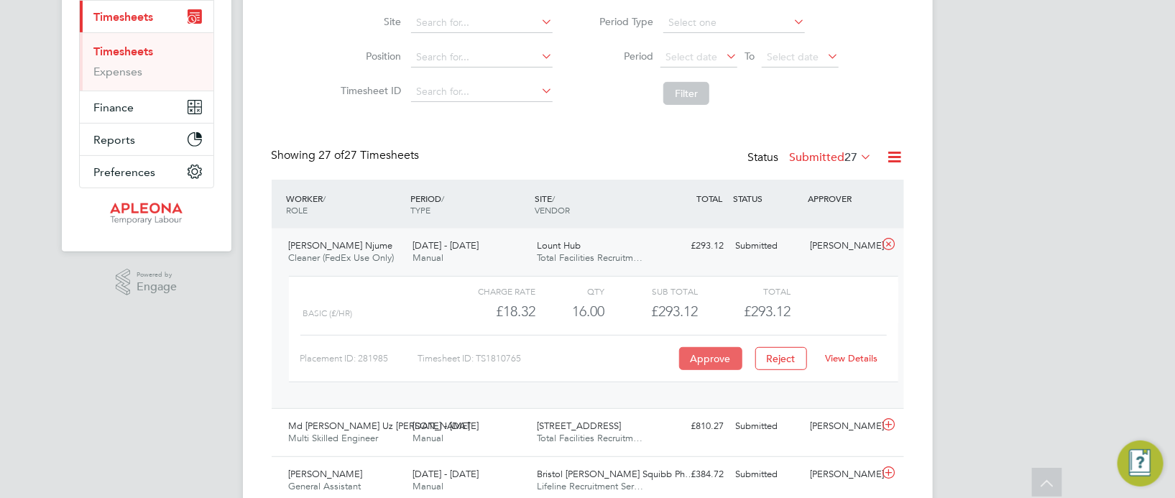
click at [725, 356] on button "Approve" at bounding box center [710, 358] width 63 height 23
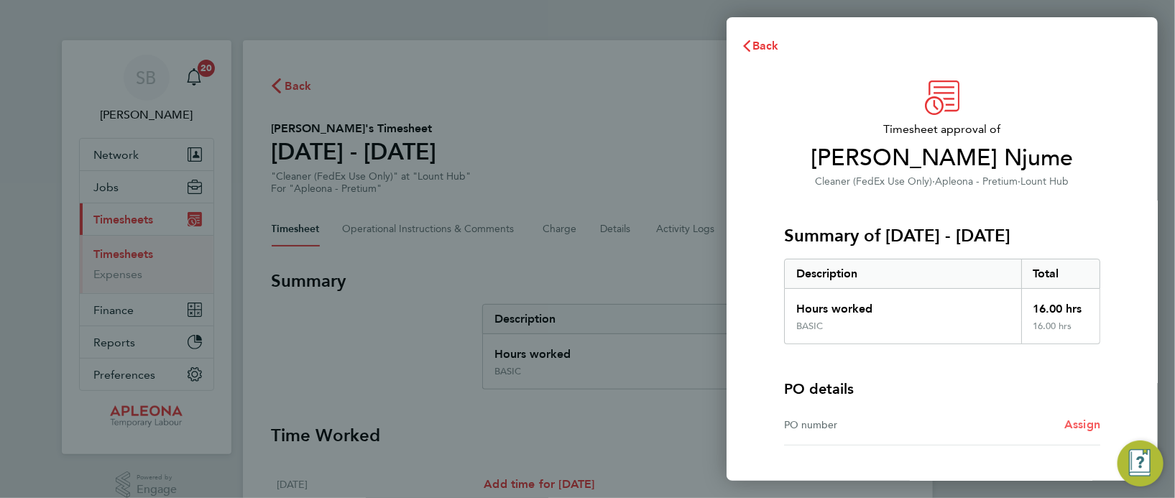
click at [1083, 421] on span "Assign" at bounding box center [1083, 425] width 36 height 14
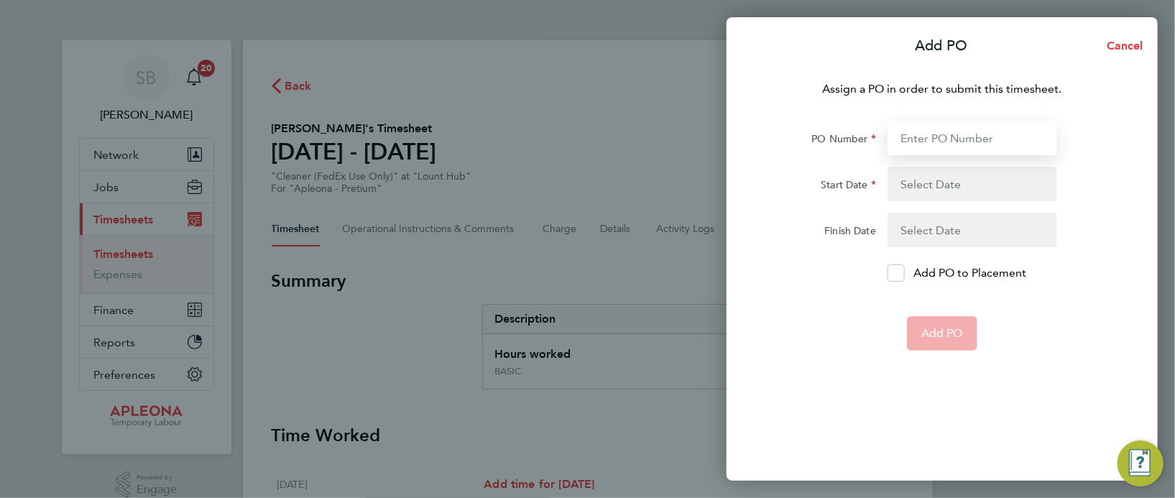
click at [927, 134] on input "PO Number" at bounding box center [973, 138] width 170 height 35
type input "PO2521703"
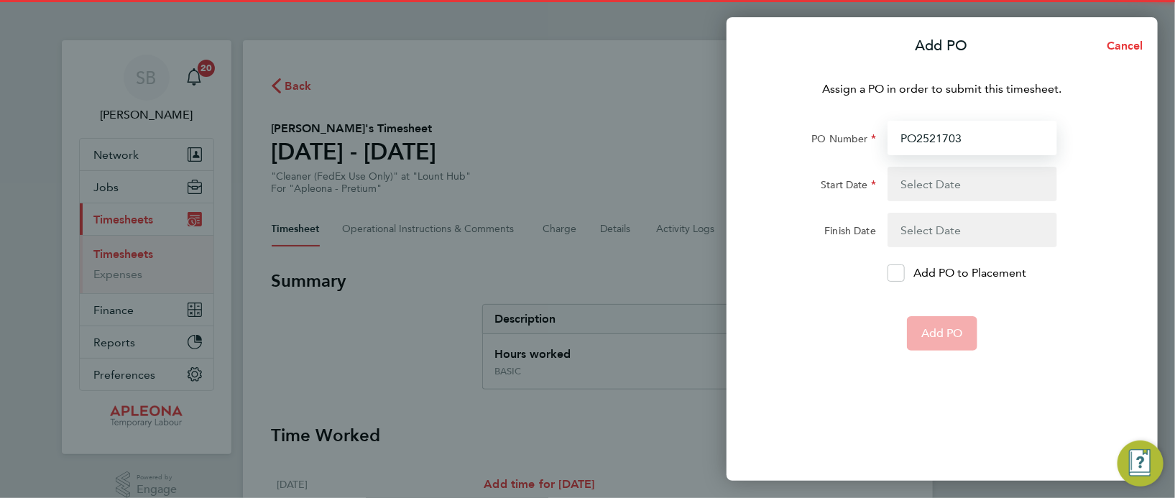
type input "[DATE]"
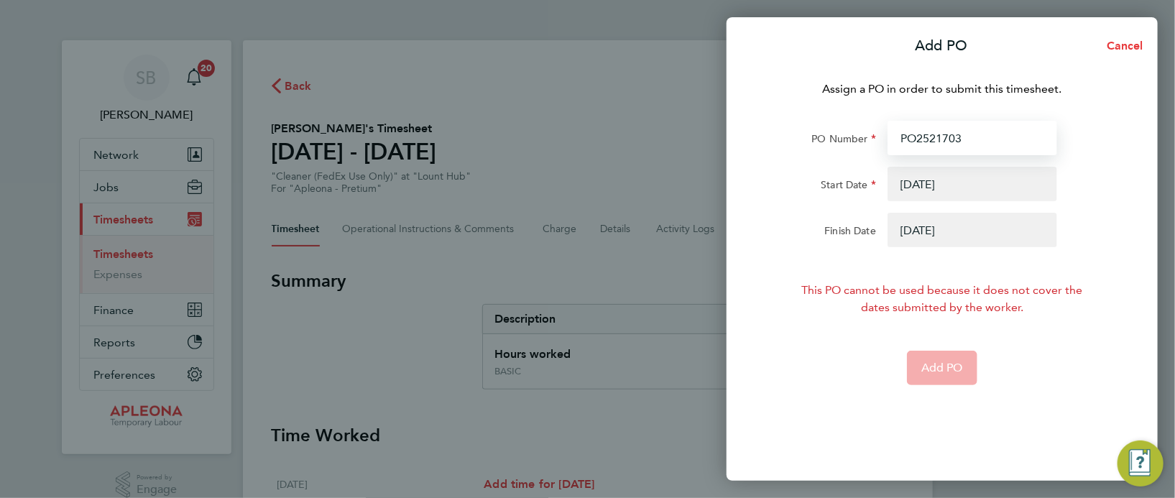
type input "PO2521703"
click at [980, 188] on button "button" at bounding box center [973, 184] width 170 height 35
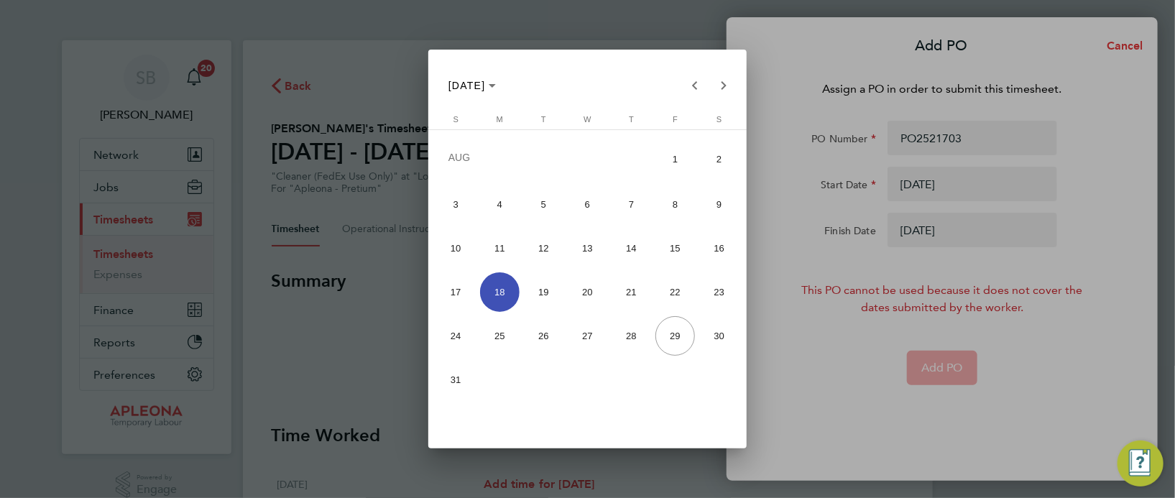
click at [720, 296] on span "23" at bounding box center [720, 292] width 40 height 40
type input "23 Aug 25"
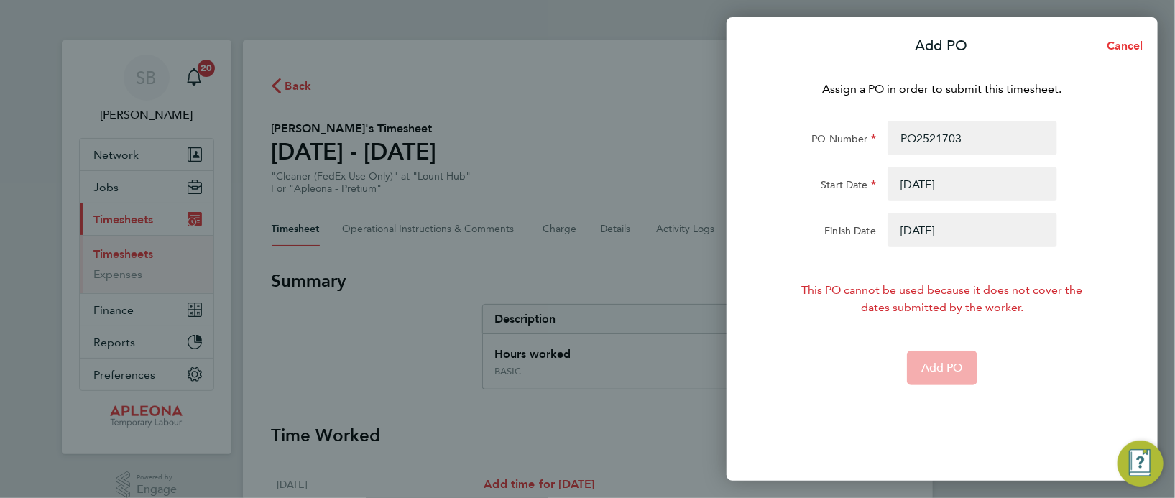
click at [939, 232] on button "button" at bounding box center [973, 230] width 170 height 35
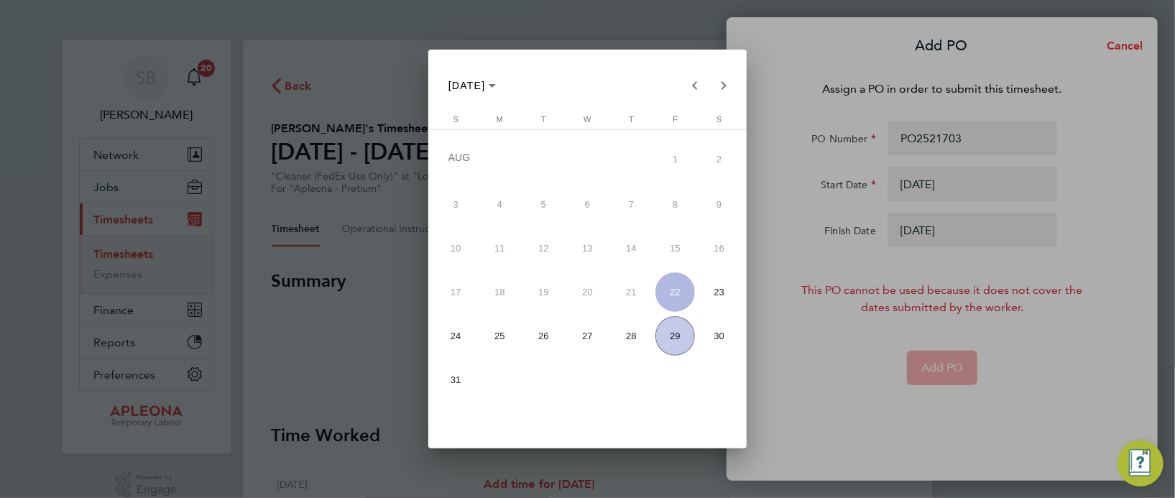
click at [667, 336] on span "29" at bounding box center [676, 336] width 40 height 40
type input "29 Aug 25"
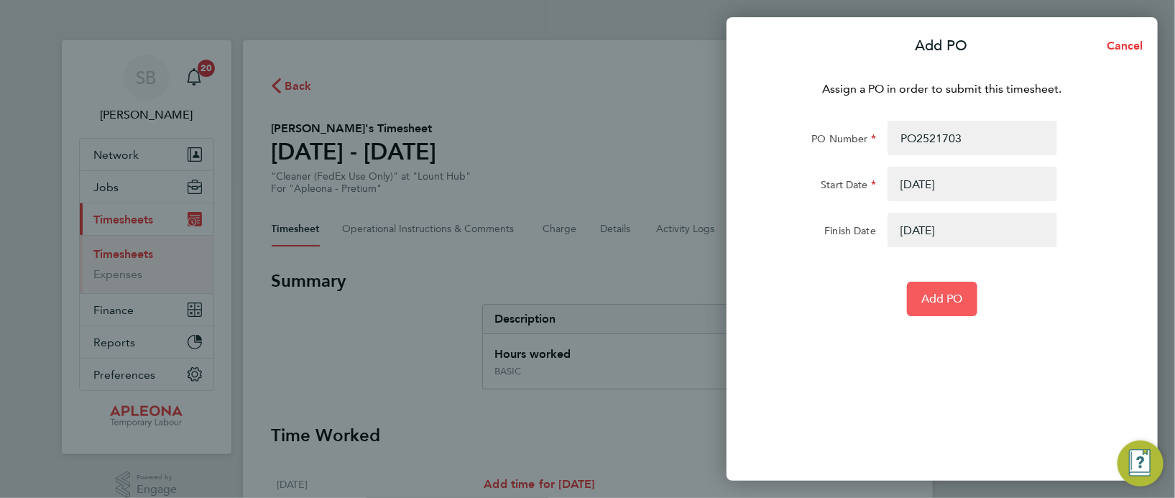
click at [943, 293] on span "Add PO" at bounding box center [943, 299] width 42 height 14
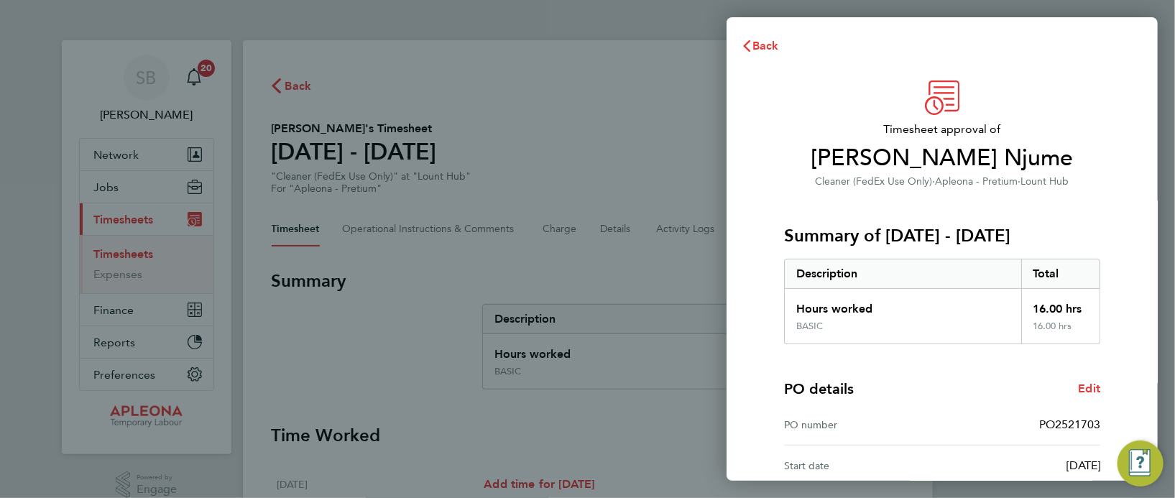
scroll to position [189, 0]
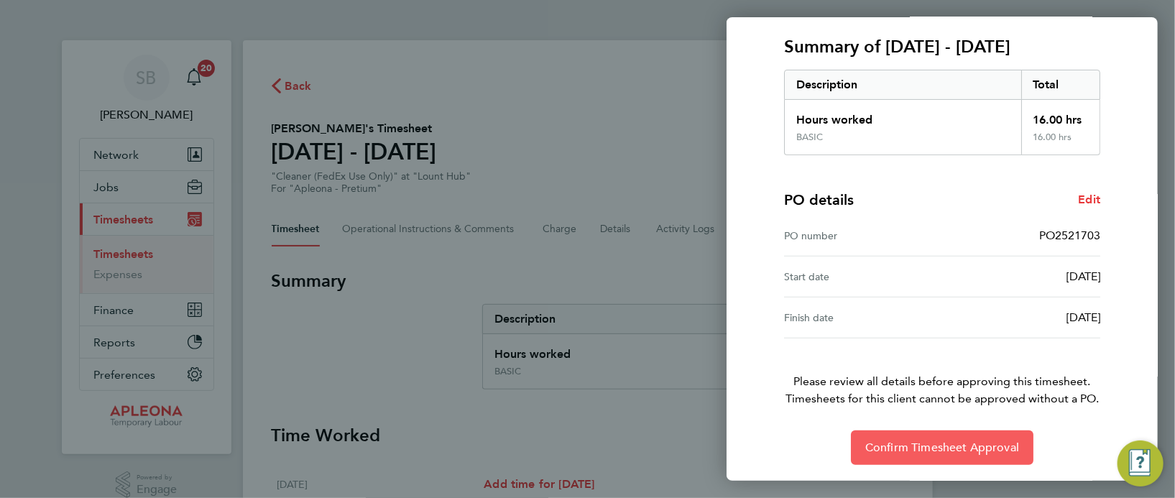
click at [940, 441] on span "Confirm Timesheet Approval" at bounding box center [943, 448] width 154 height 14
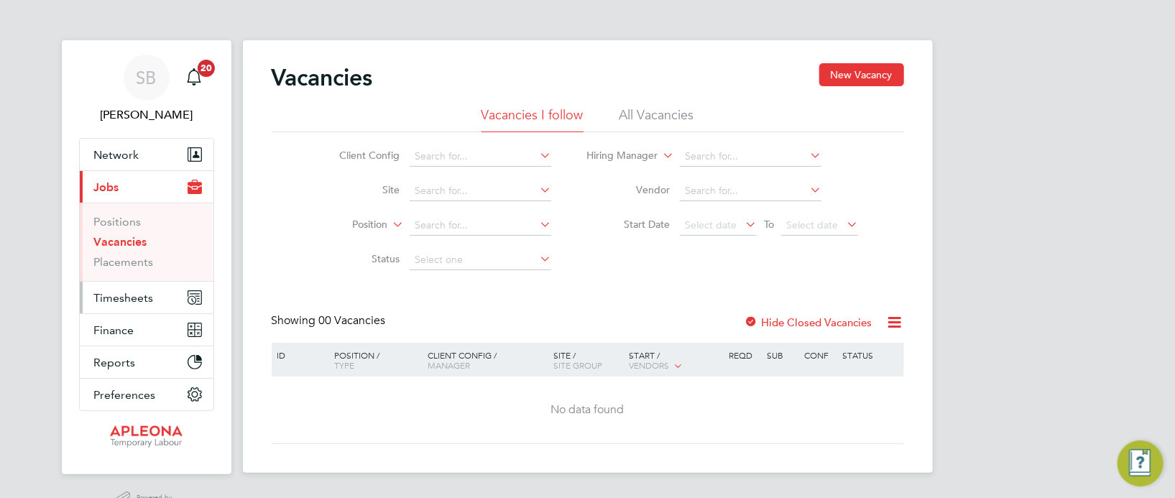
click at [133, 296] on span "Timesheets" at bounding box center [124, 298] width 60 height 14
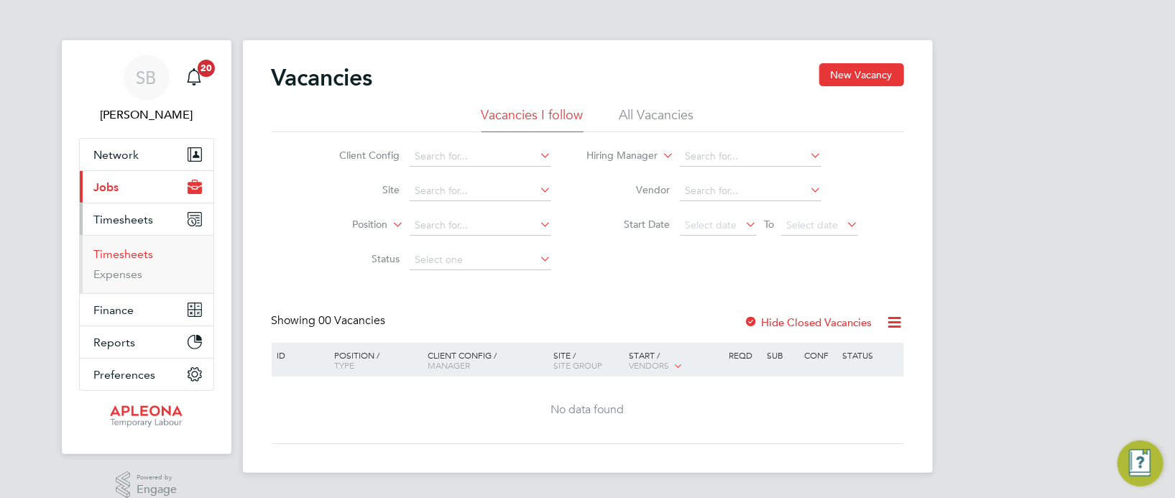
click at [129, 257] on link "Timesheets" at bounding box center [124, 254] width 60 height 14
